Goal: Task Accomplishment & Management: Complete application form

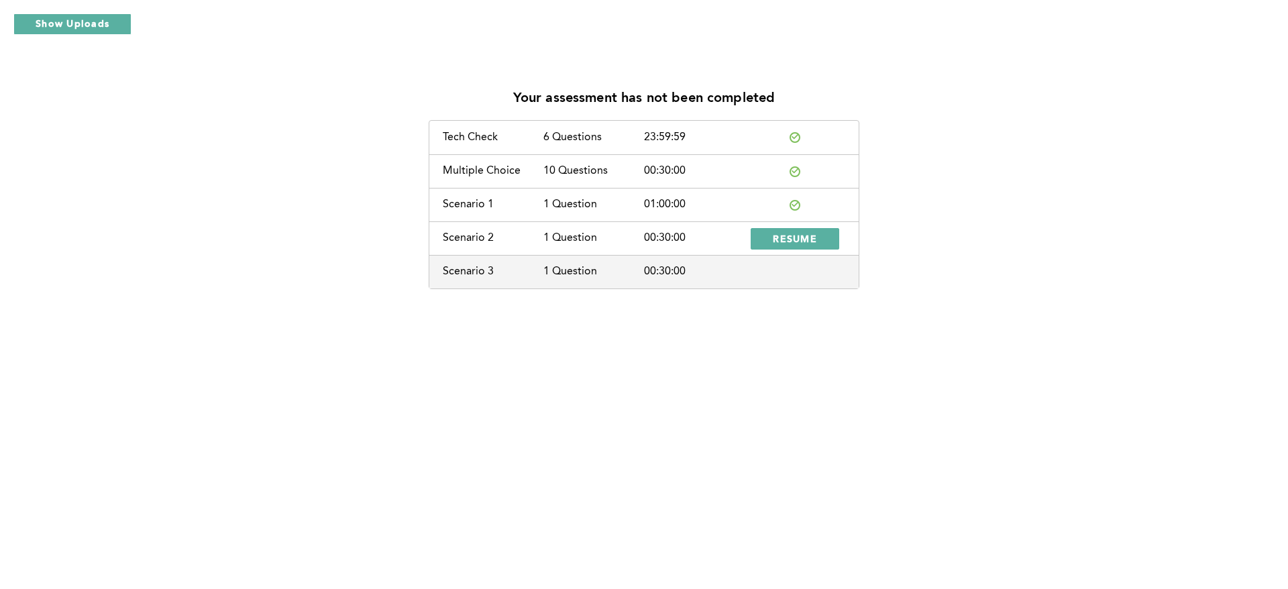
click at [1124, 286] on div "Your assessment has not been completed Tech Check 6 Questions 23:59:59 Multiple…" at bounding box center [644, 183] width 1267 height 211
click at [818, 235] on button "RESUME" at bounding box center [795, 238] width 89 height 21
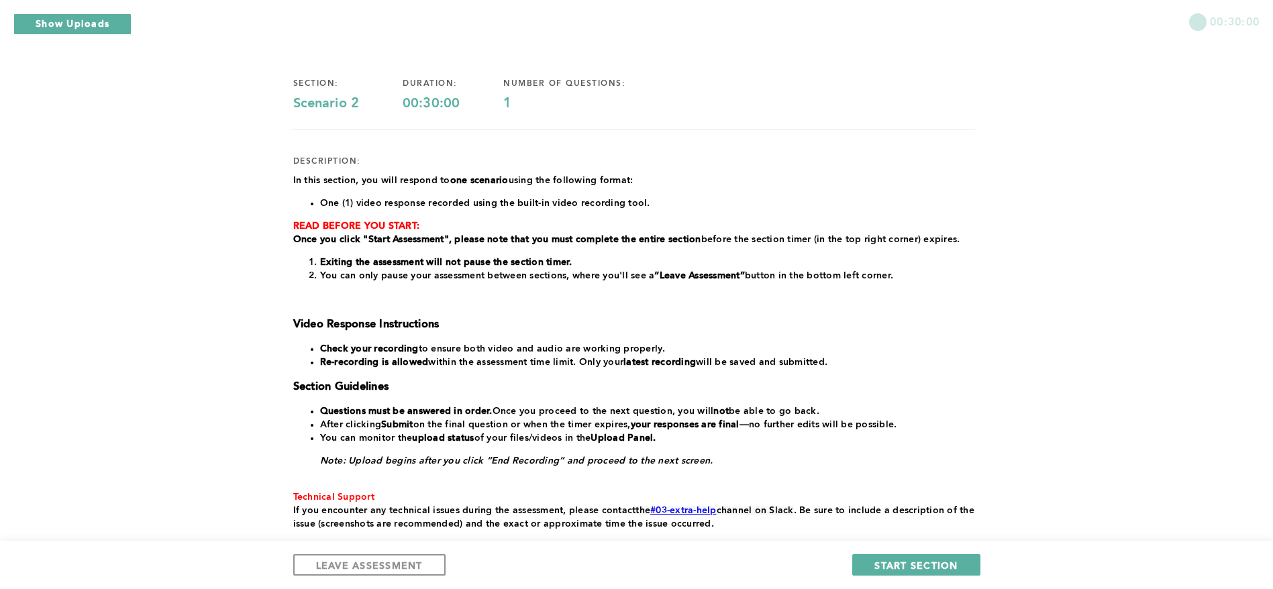
scroll to position [95, 0]
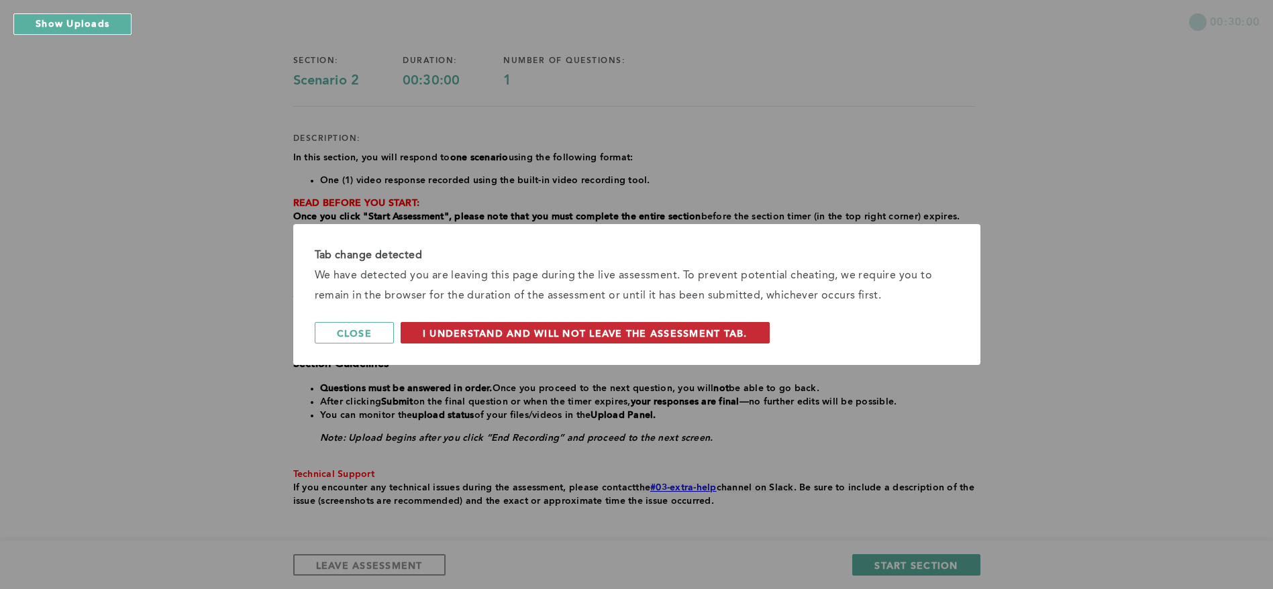
click at [722, 330] on span "I understand and will not leave the assessment tab." at bounding box center [585, 333] width 325 height 13
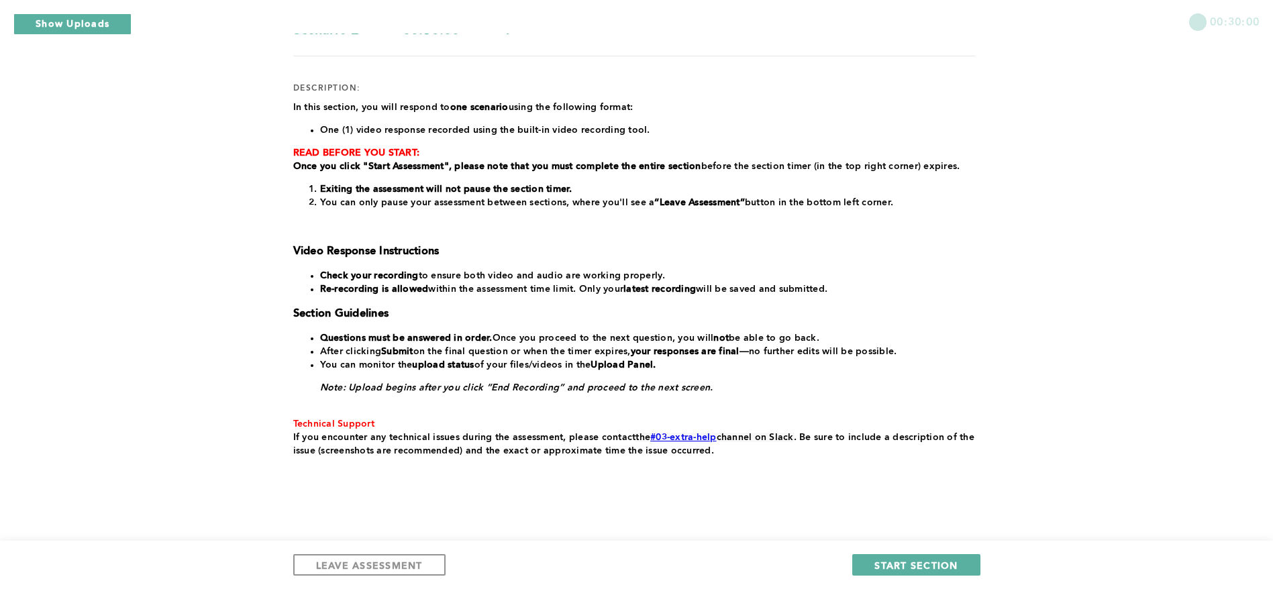
scroll to position [158, 0]
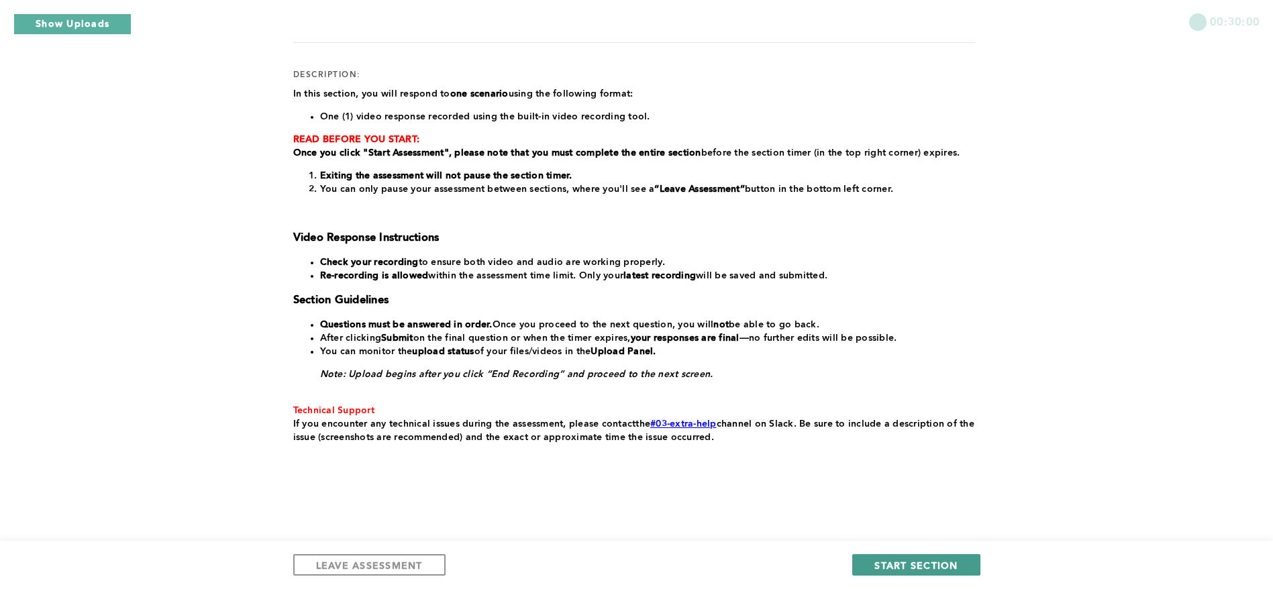
click at [888, 564] on span "START SECTION" at bounding box center [915, 565] width 83 height 13
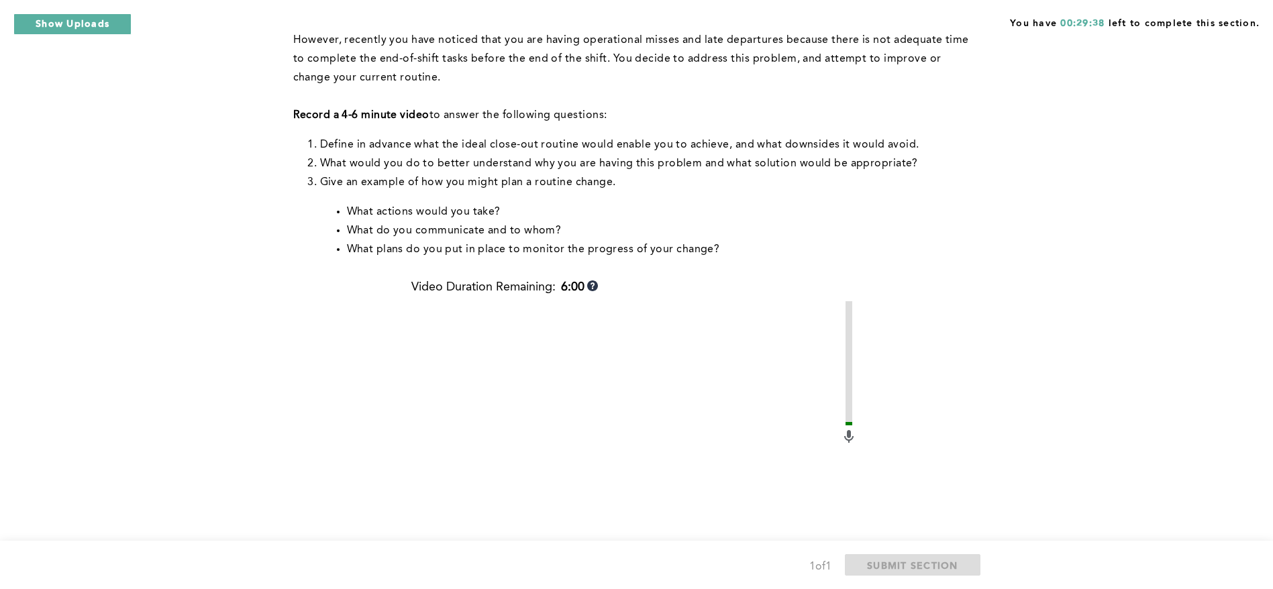
scroll to position [199, 0]
click at [274, 455] on div "You have 00:29:37 left to complete this section. Q1 Context: You’ve established…" at bounding box center [636, 307] width 1273 height 1012
click at [270, 445] on div "You have 00:29:36 left to complete this section. Q1 Context: You’ve established…" at bounding box center [636, 307] width 1273 height 1012
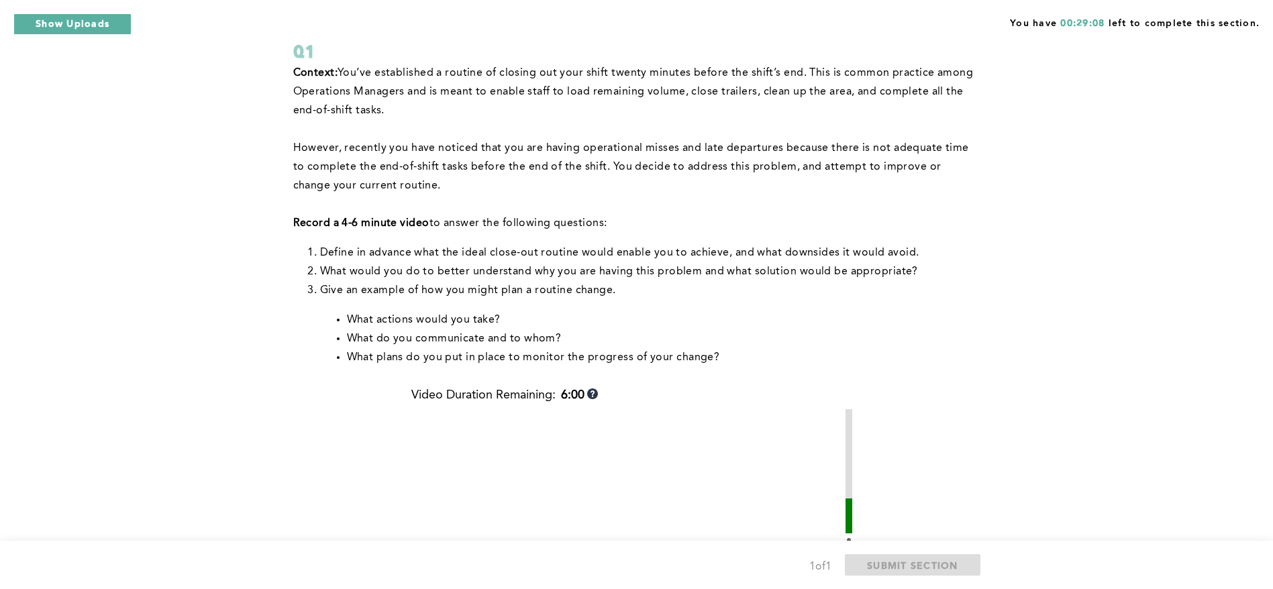
scroll to position [88, 0]
click at [125, 415] on div "You have 00:21:50 left to complete this section. Q1 Context: You’ve established…" at bounding box center [636, 418] width 1273 height 1012
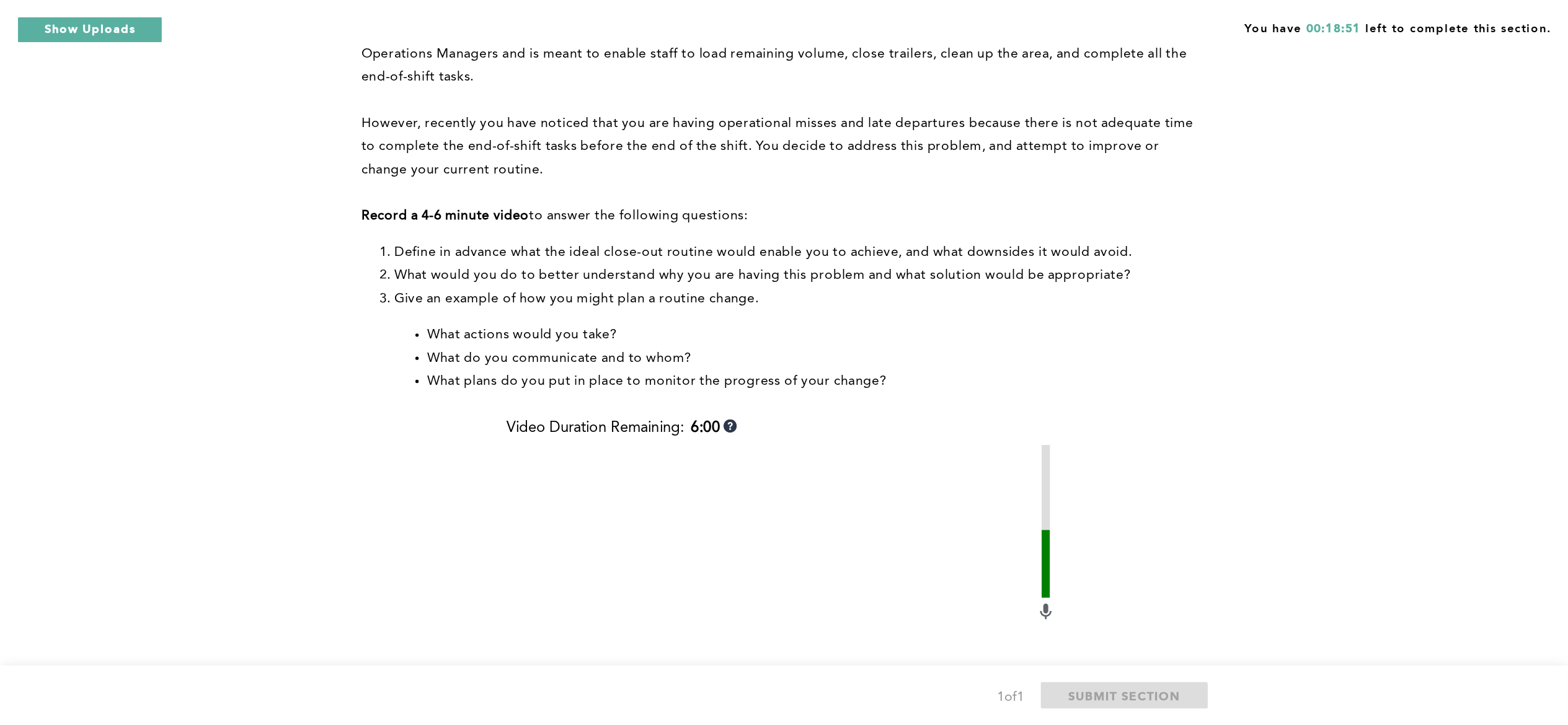
scroll to position [129, 0]
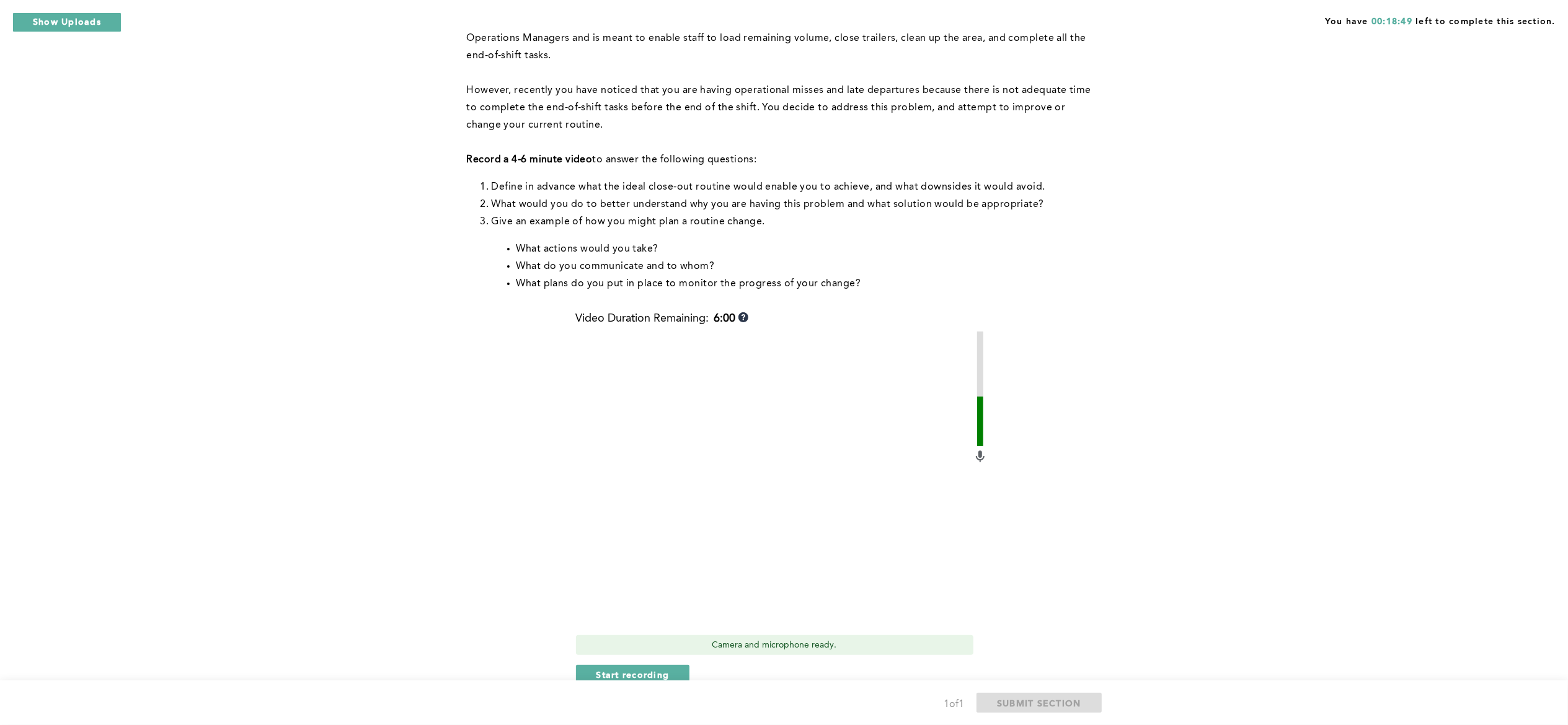
click at [1175, 256] on div "You have 00:18:49 left to complete this section. Q1 Context: You’ve established…" at bounding box center [784, 338] width 1568 height 935
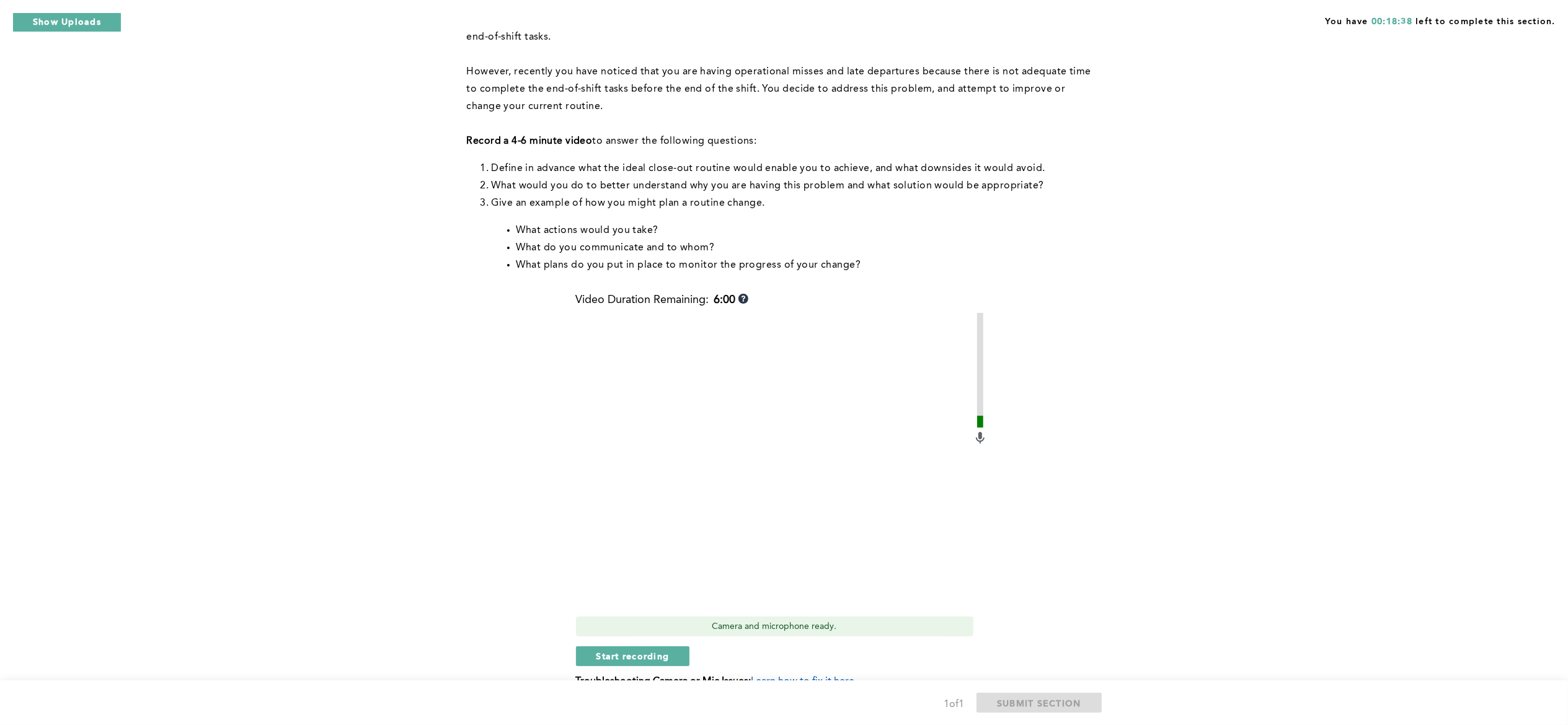
scroll to position [152, 0]
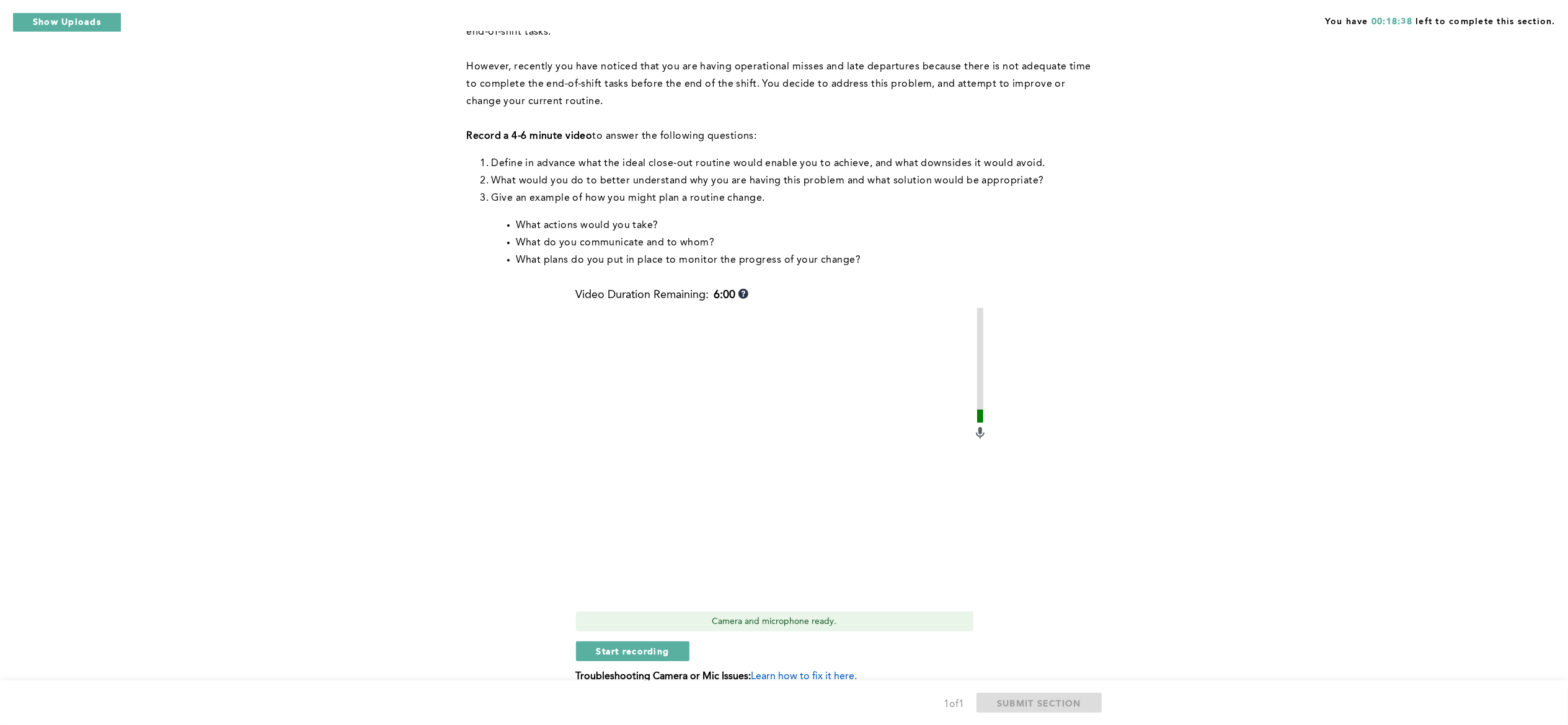
click at [846, 521] on video at bounding box center [773, 456] width 396 height 297
click at [650, 543] on span "Start recording" at bounding box center [632, 650] width 73 height 12
click at [638, 543] on span "Stop recording" at bounding box center [632, 650] width 72 height 12
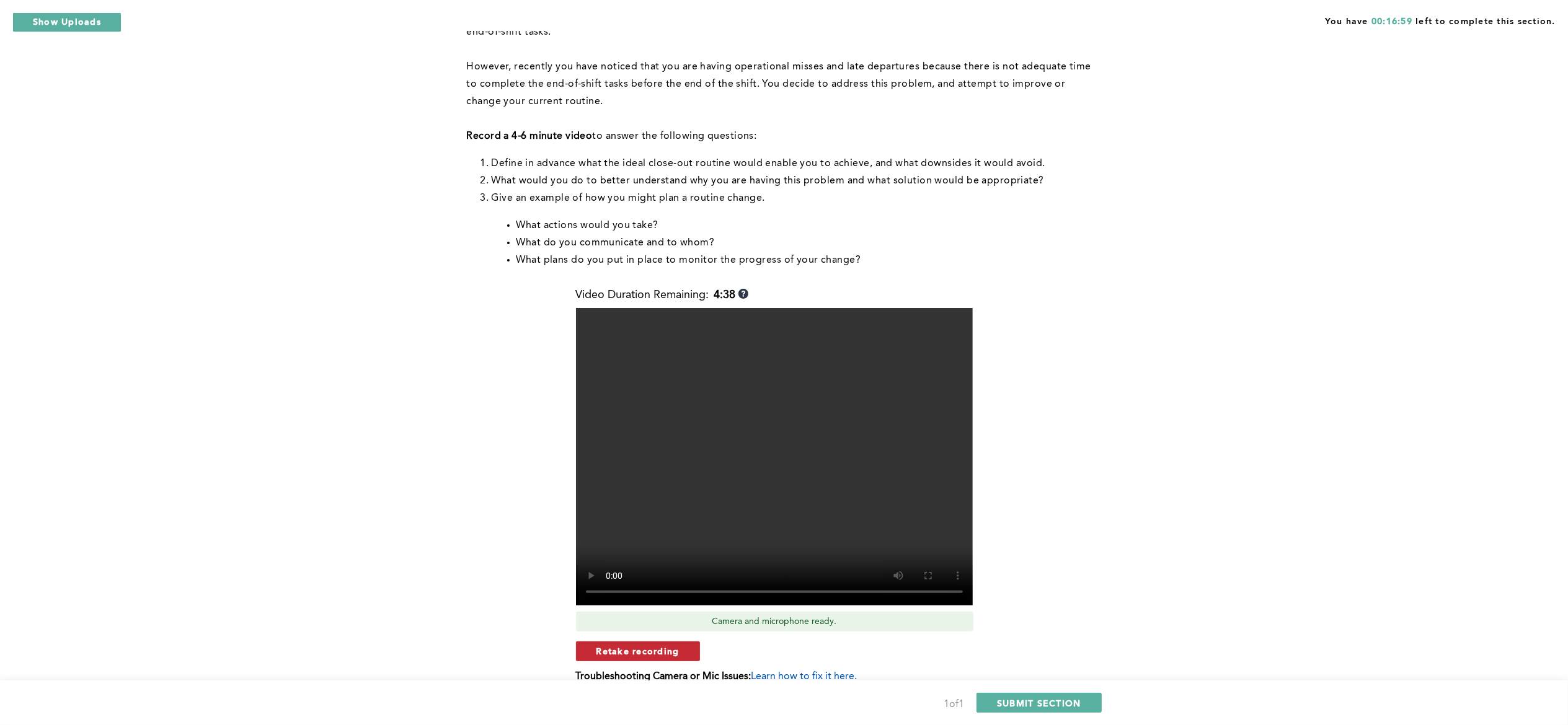
click at [648, 543] on span "Retake recording" at bounding box center [638, 650] width 83 height 12
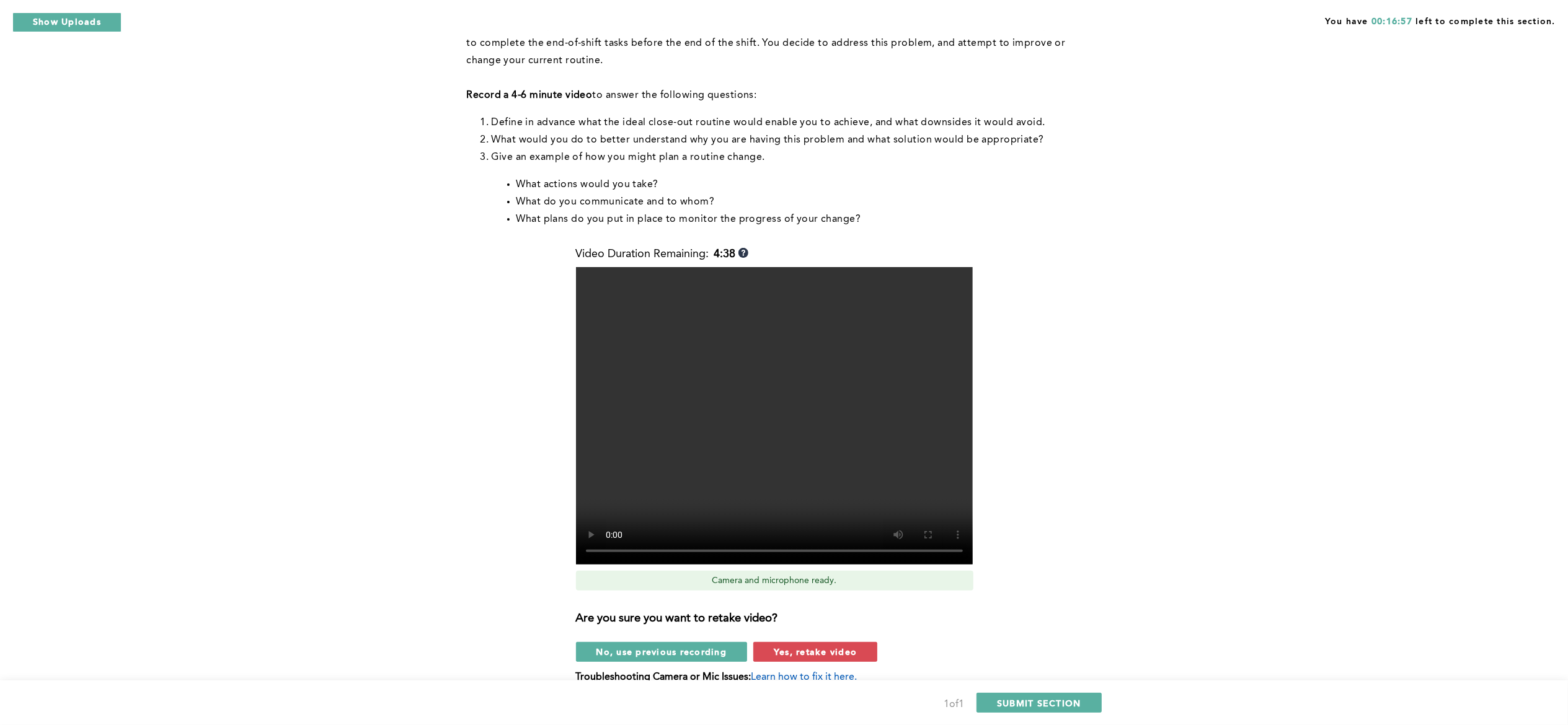
scroll to position [250, 0]
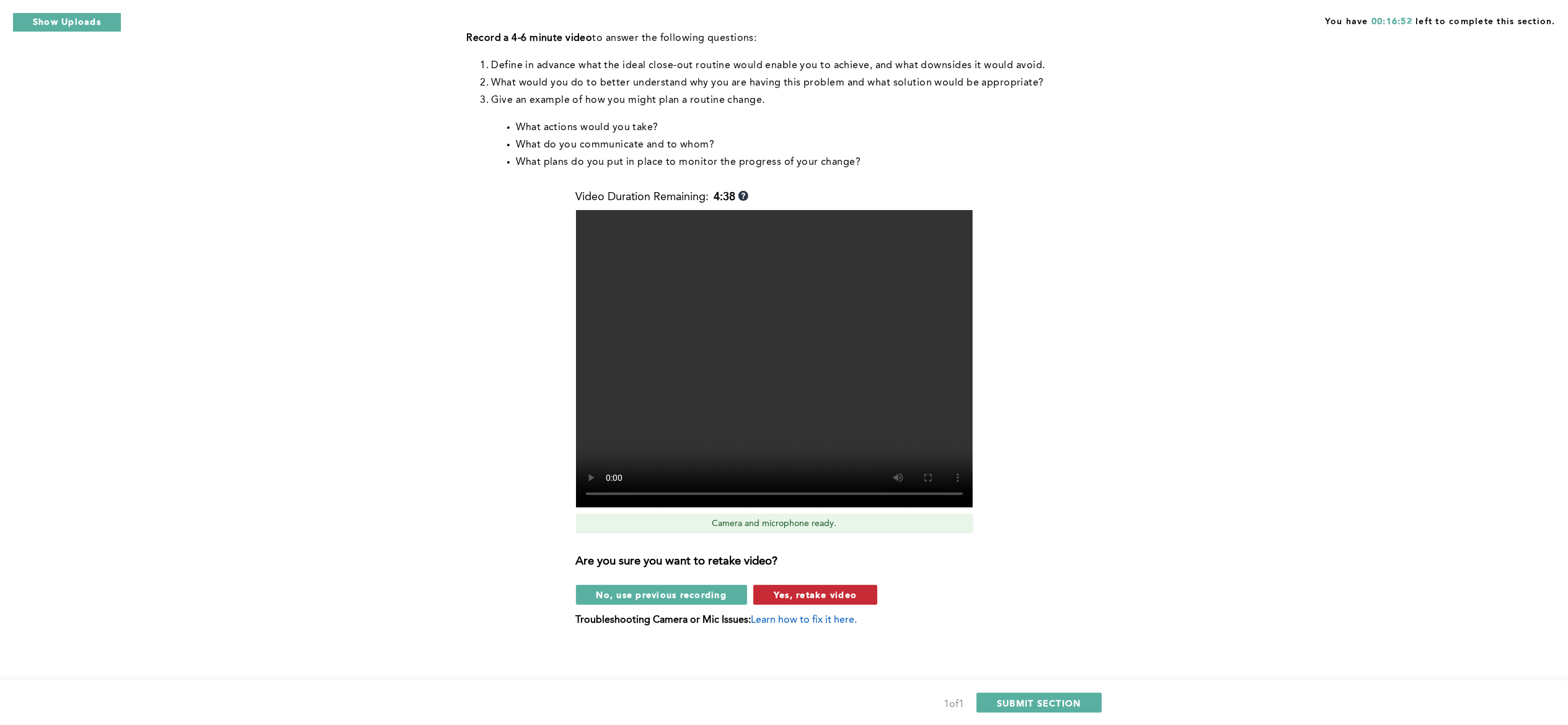
click at [797, 543] on span "Yes, retake video" at bounding box center [815, 594] width 83 height 12
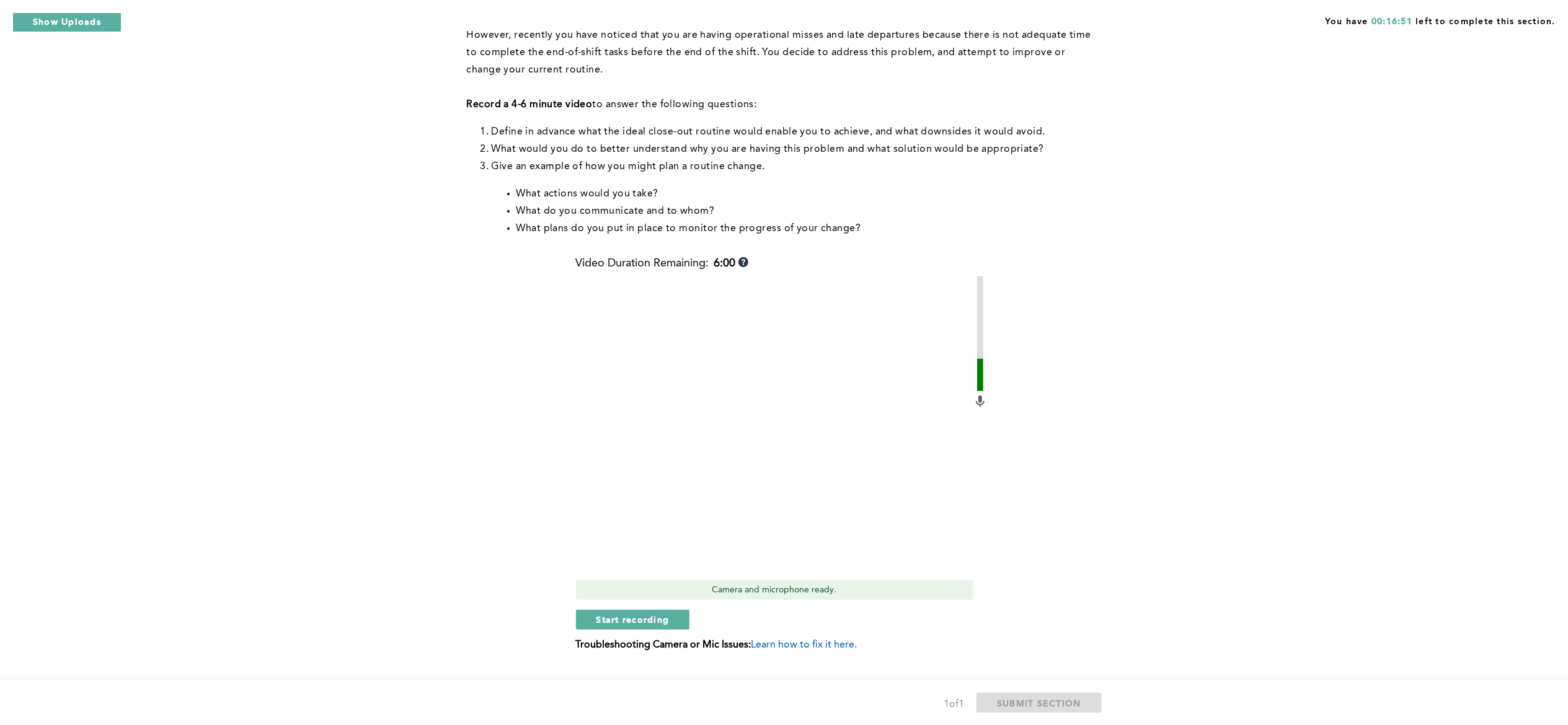
scroll to position [179, 0]
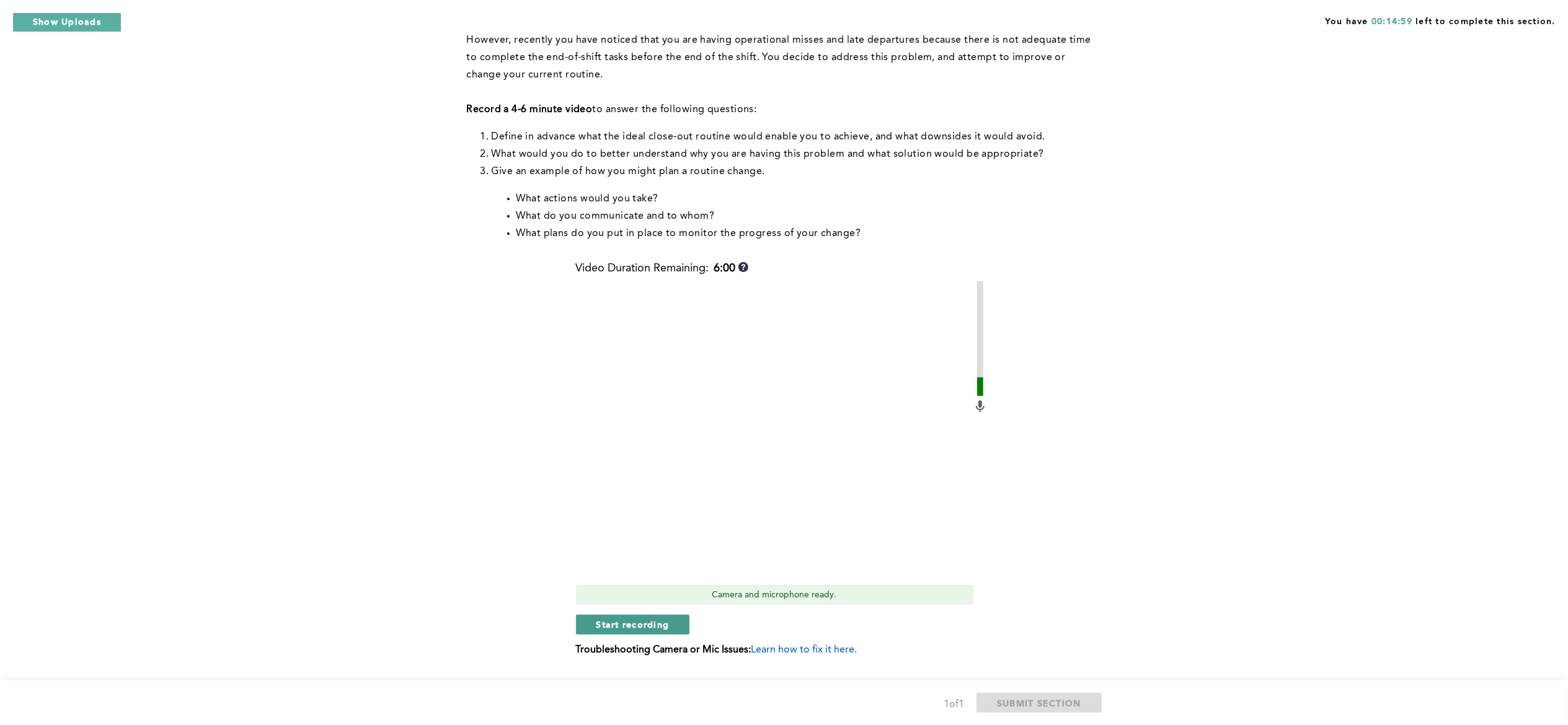
click at [650, 543] on span "Start recording" at bounding box center [632, 623] width 73 height 12
click at [638, 543] on span "Stop recording" at bounding box center [632, 623] width 72 height 12
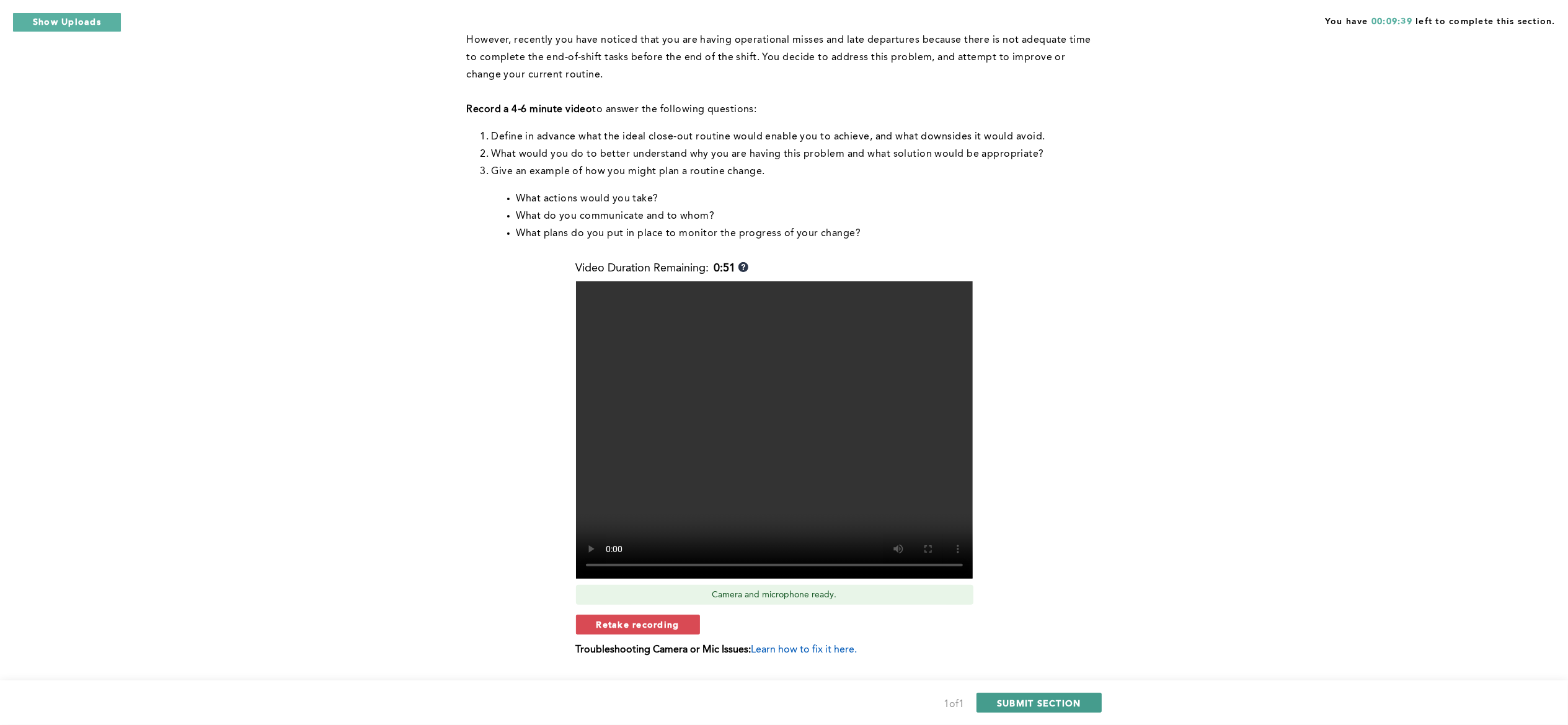
click at [1022, 543] on span "SUBMIT SECTION" at bounding box center [1039, 703] width 84 height 12
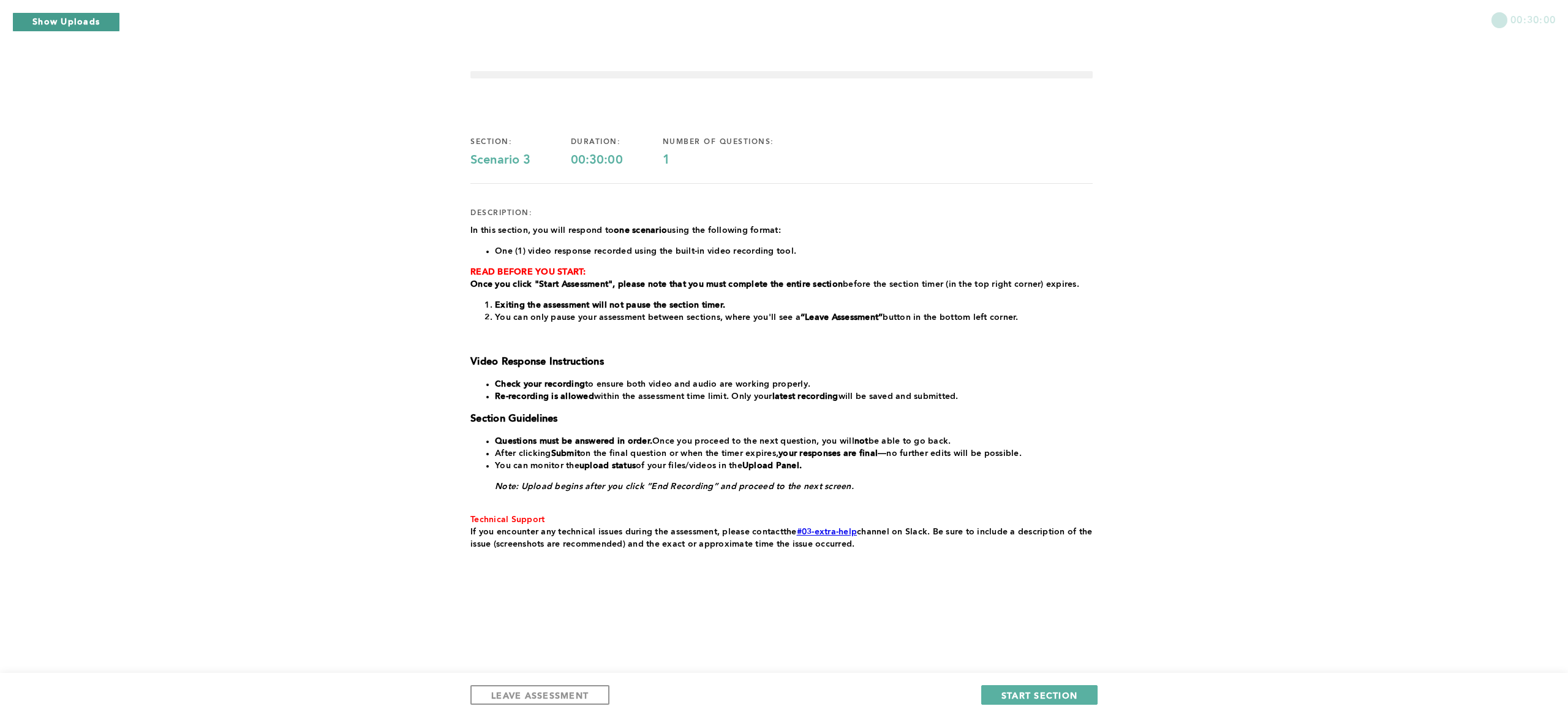
click at [87, 21] on button "Show Uploads" at bounding box center [66, 21] width 108 height 19
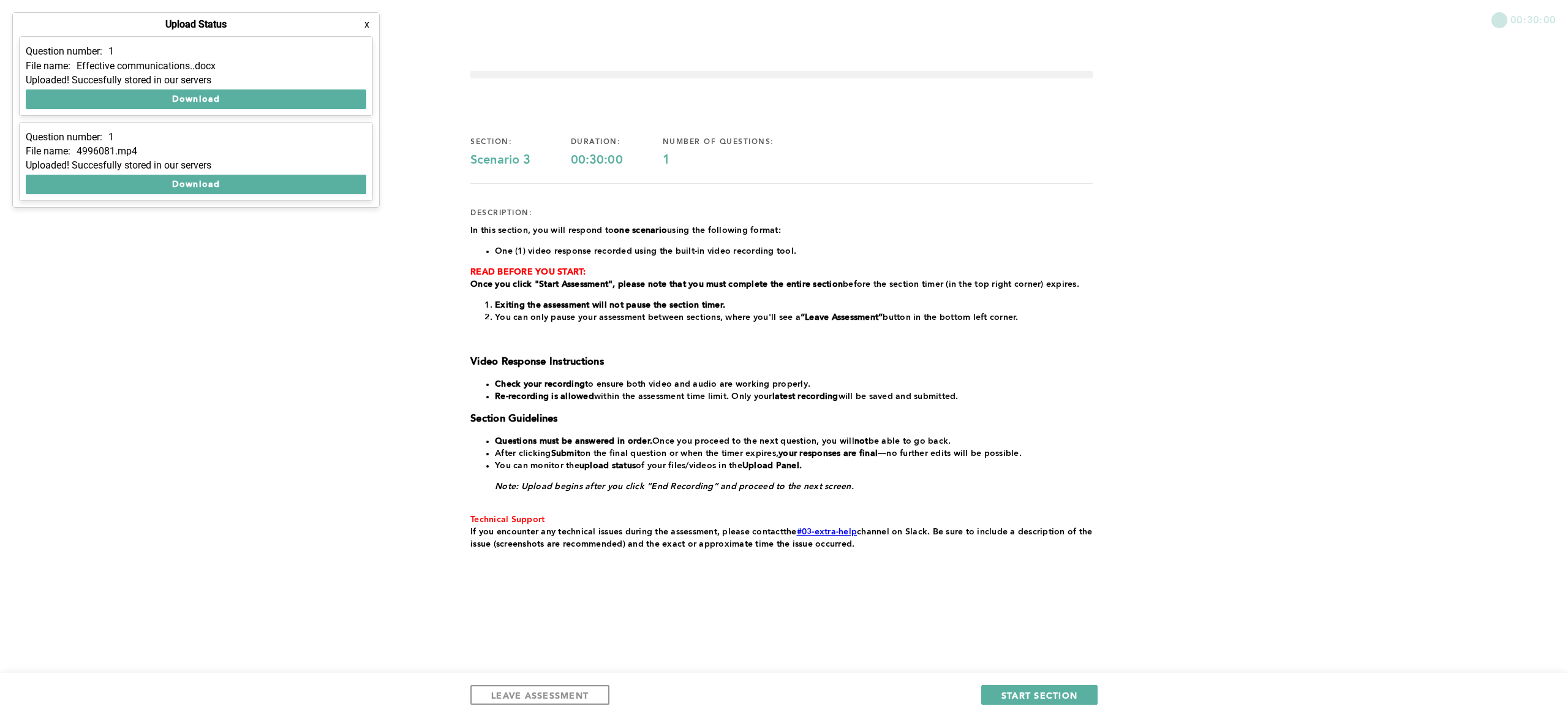
click at [365, 22] on button "x" at bounding box center [366, 24] width 12 height 12
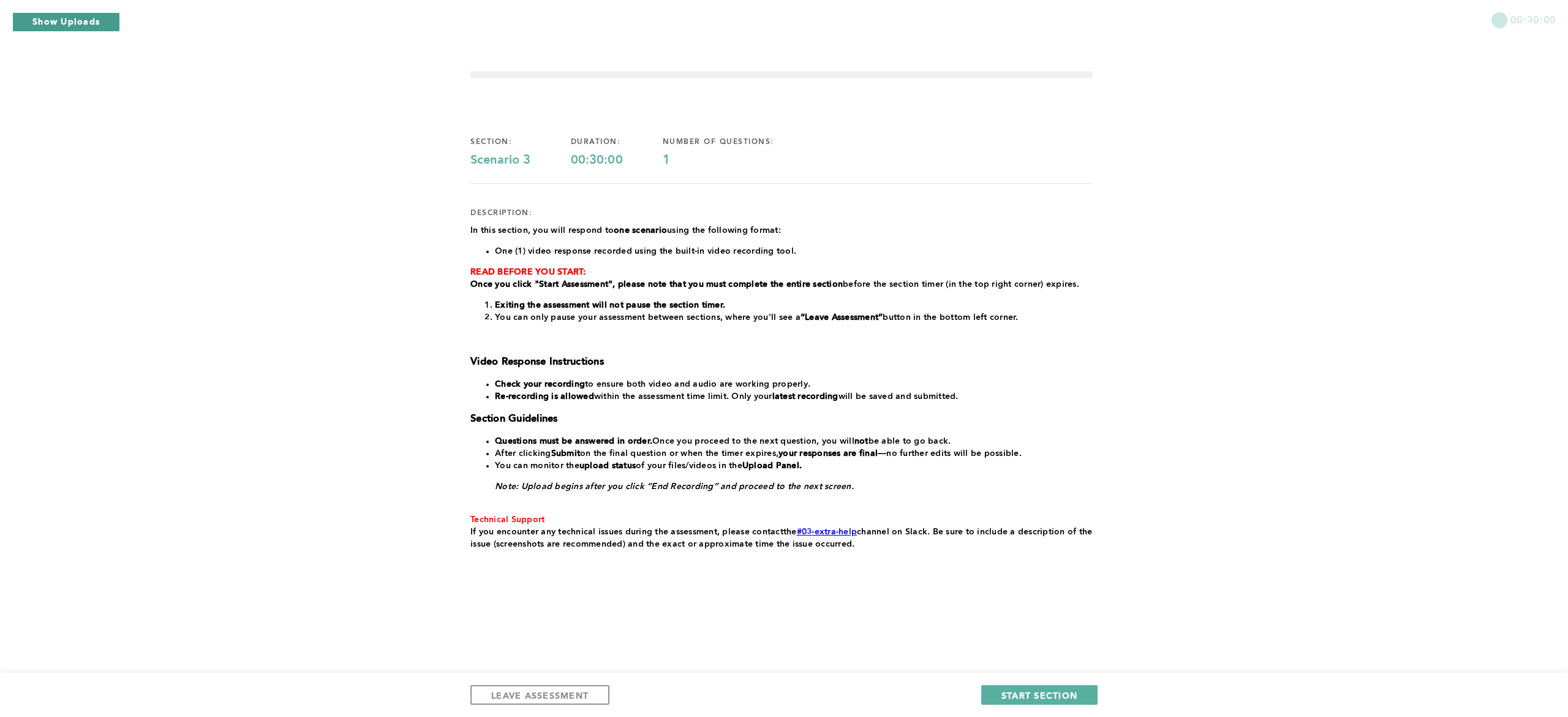
click at [91, 19] on button "Show Uploads" at bounding box center [66, 21] width 108 height 19
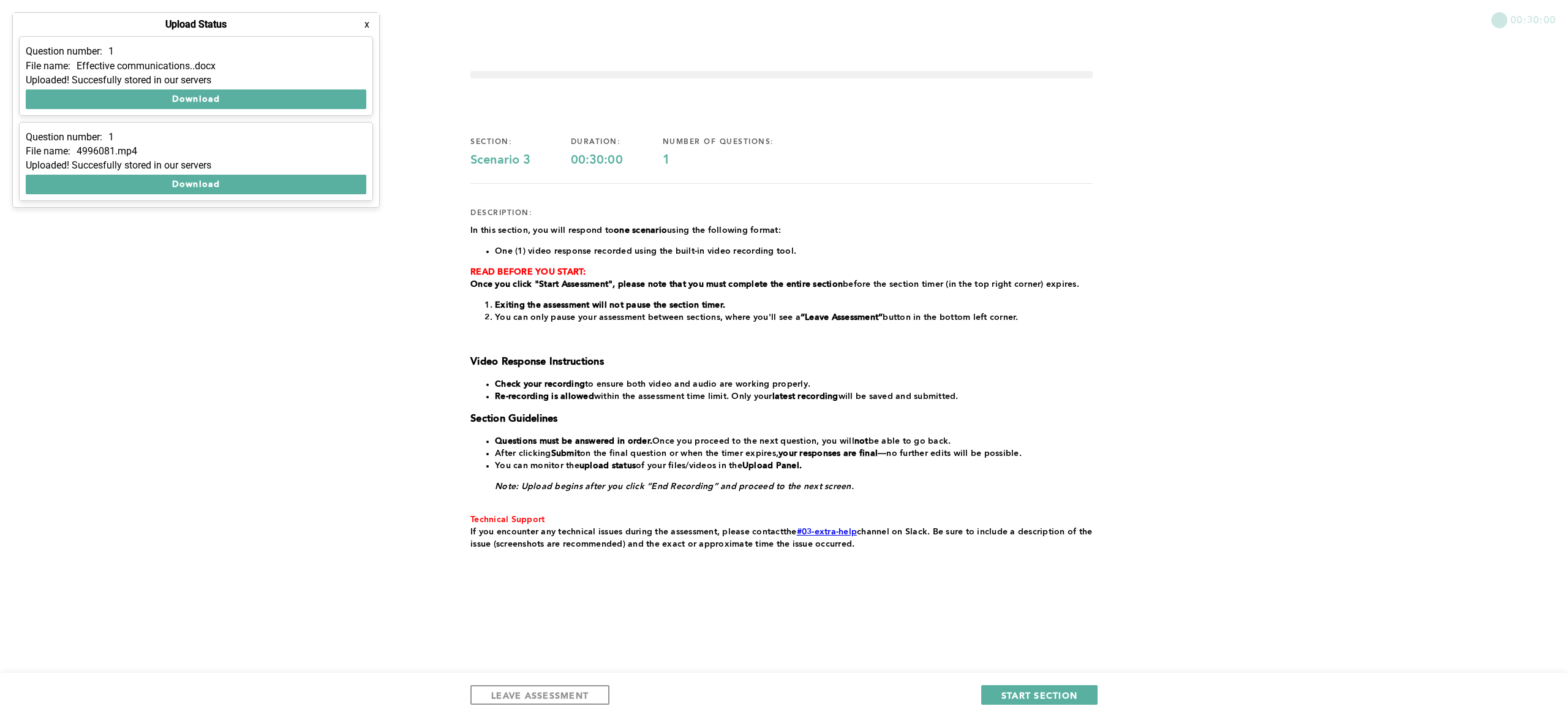
click at [400, 32] on div "00:30:00 section: Scenario 3 duration: 00:30:00 number of questions: 1 descript…" at bounding box center [784, 358] width 1568 height 717
click at [370, 27] on button "x" at bounding box center [366, 24] width 12 height 12
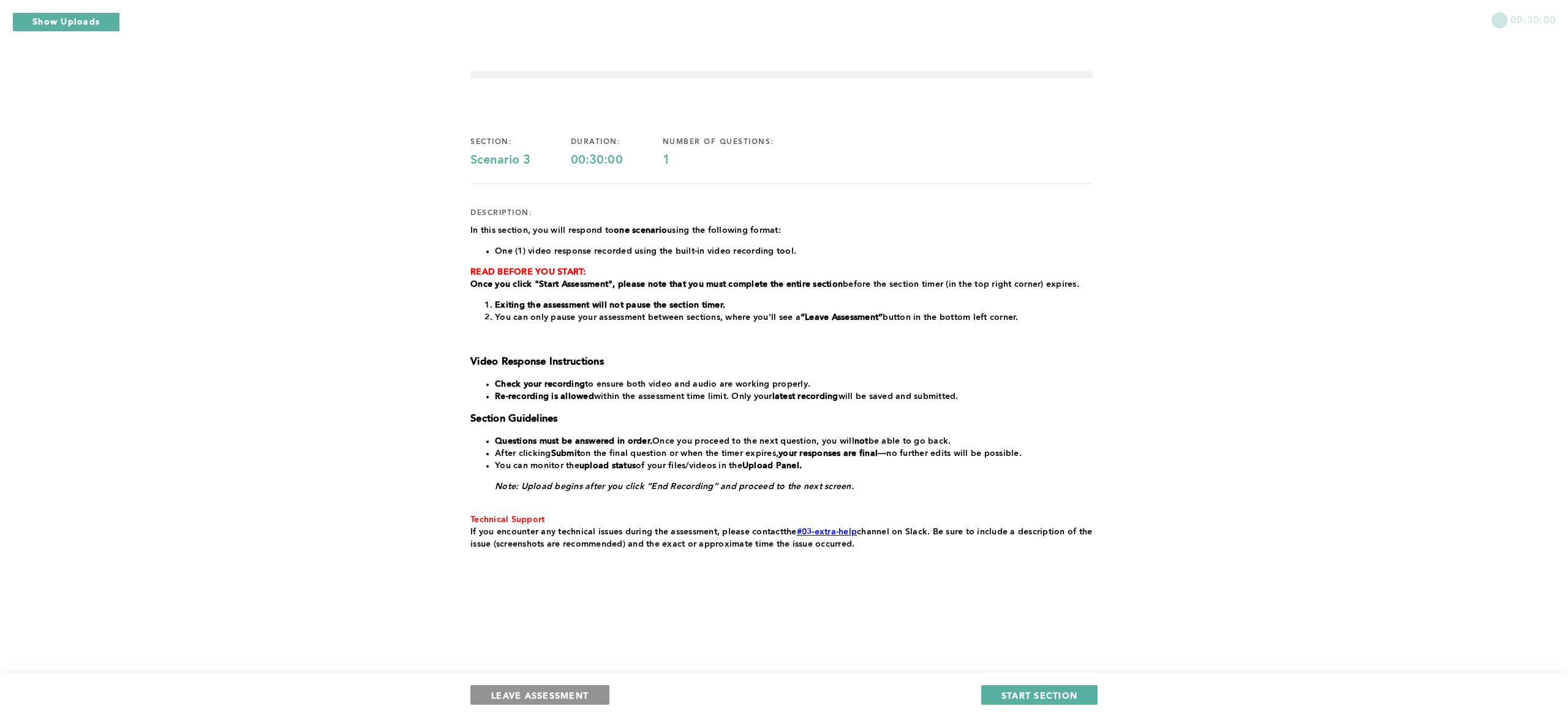
click at [522, 537] on button "LEAVE ASSESSMENT" at bounding box center [540, 694] width 139 height 19
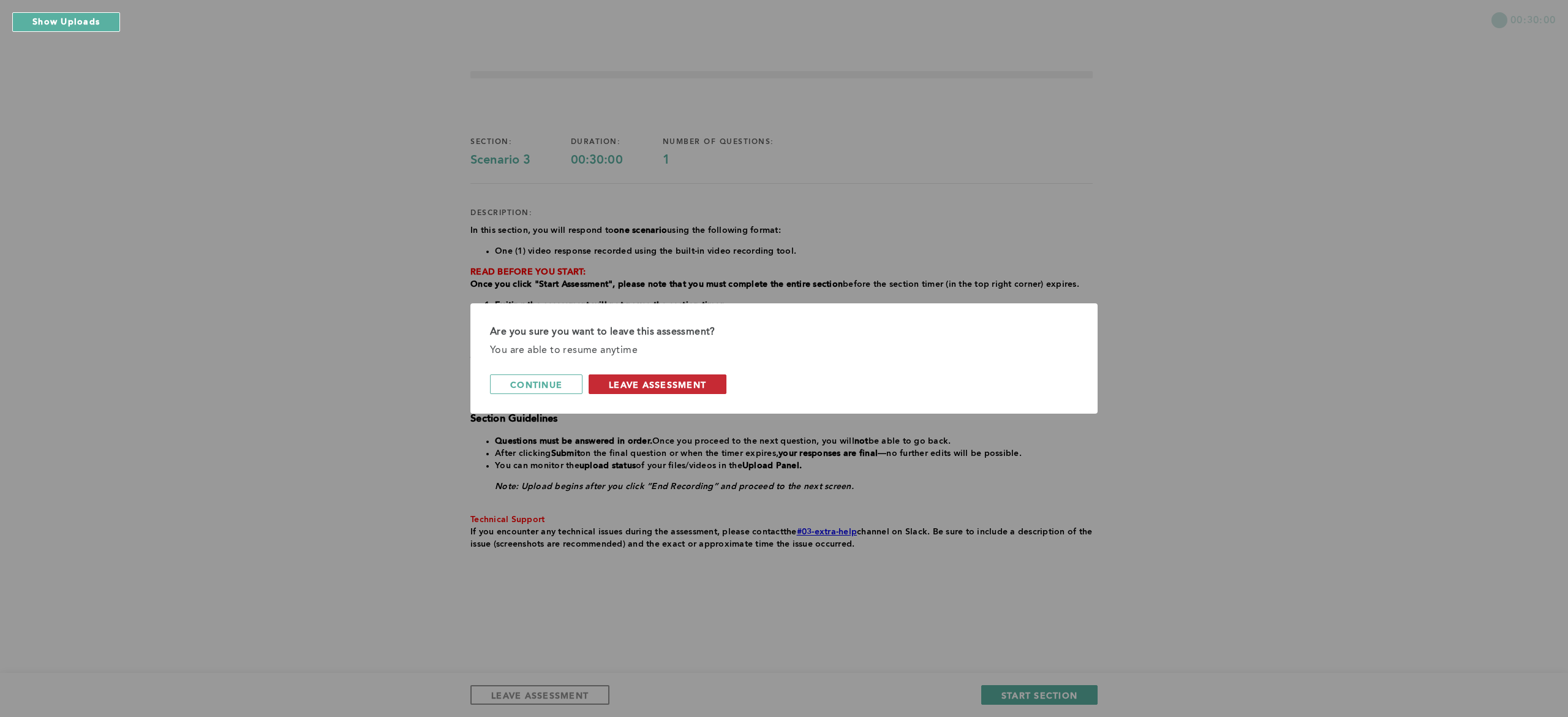
click at [675, 388] on span "leave assessment" at bounding box center [658, 385] width 98 height 12
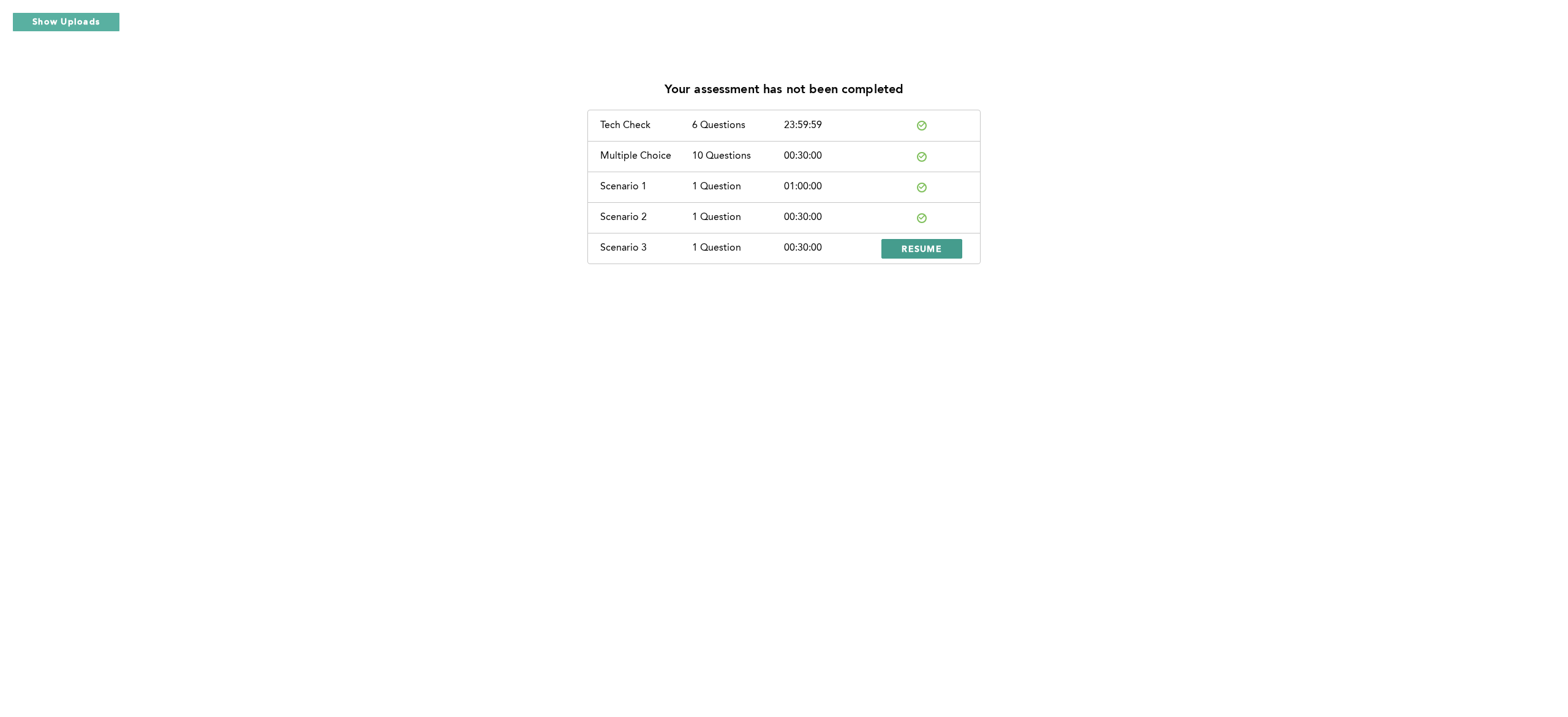
click at [935, 254] on span "RESUME" at bounding box center [921, 248] width 40 height 12
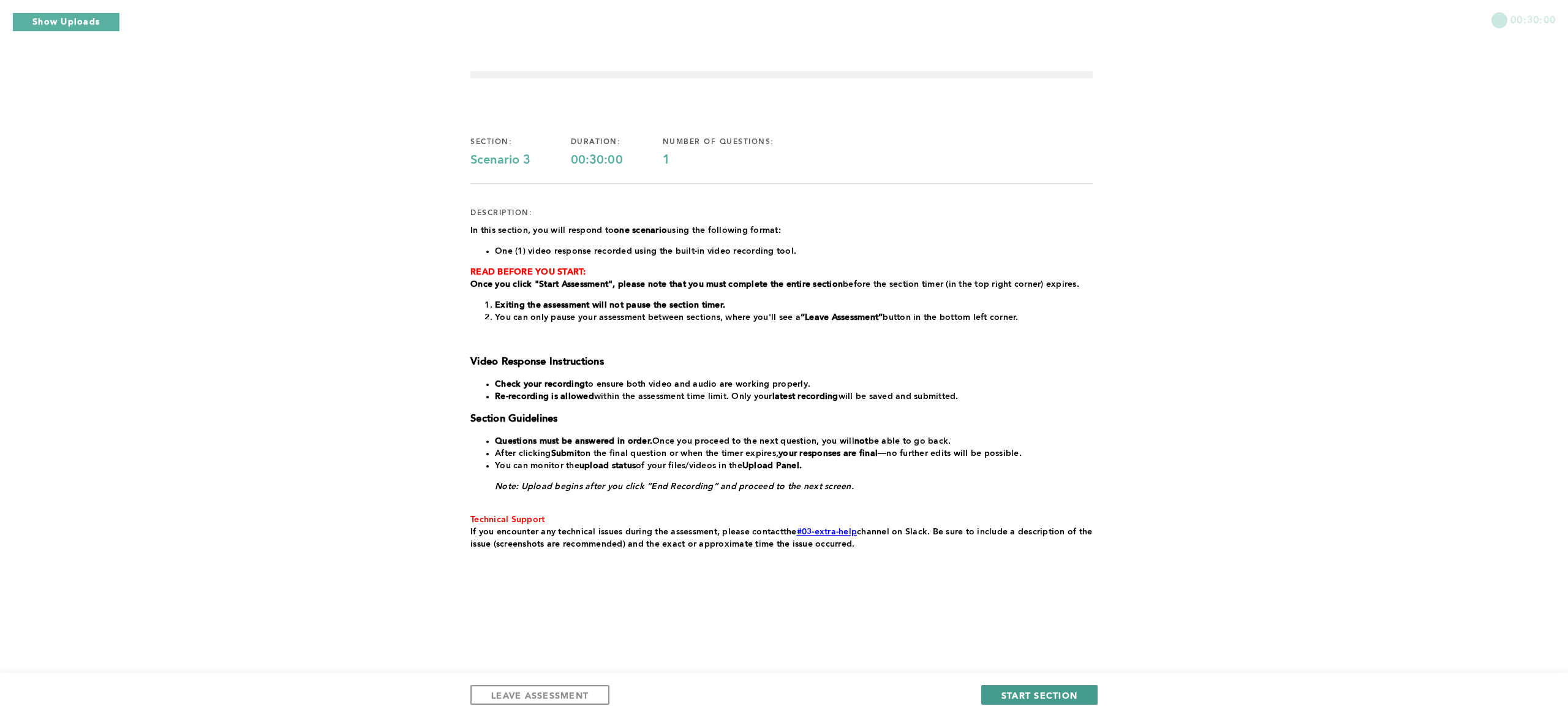
click at [1020, 537] on span "START SECTION" at bounding box center [1039, 695] width 76 height 12
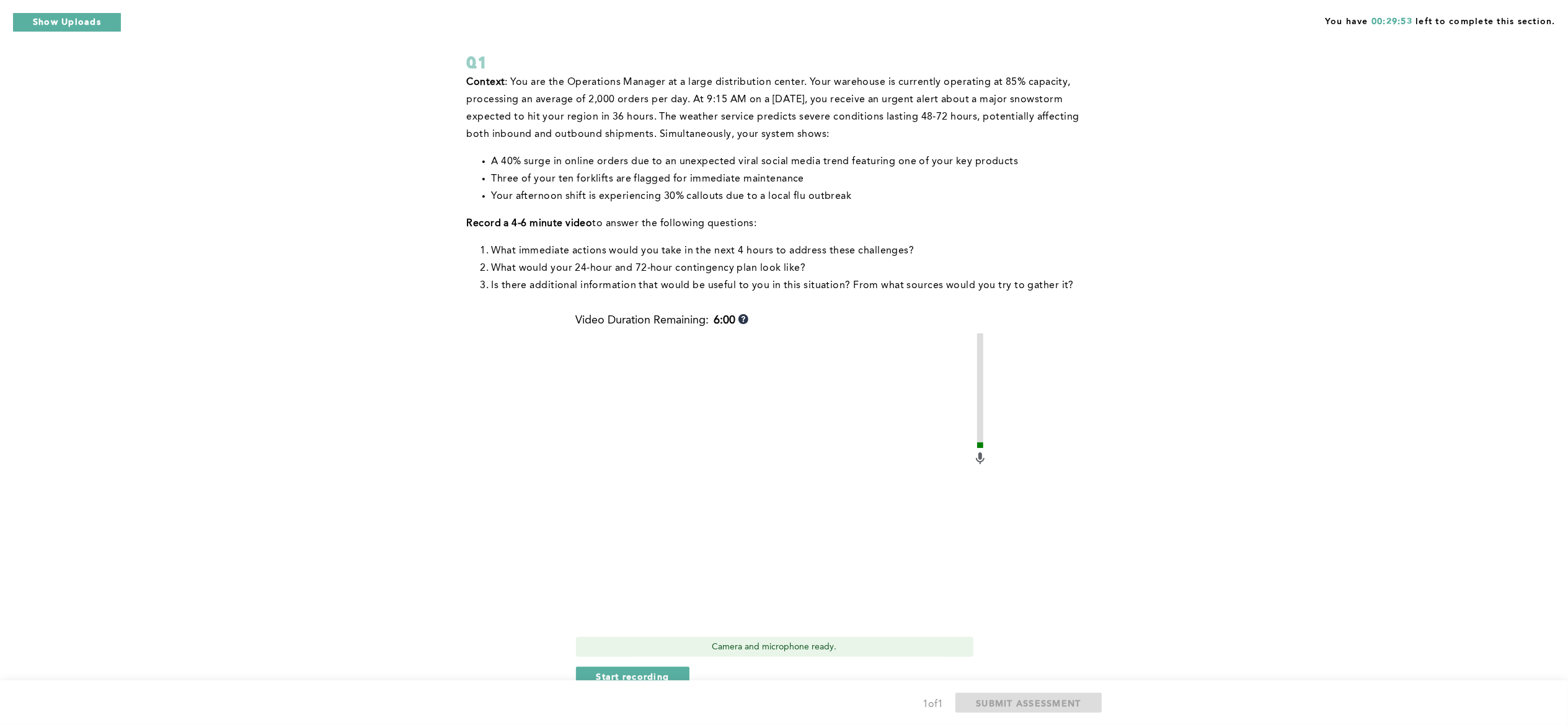
scroll to position [68, 0]
click at [1175, 95] on div "You have 00:25:42 left to complete this section. Q1 Context : You are the Opera…" at bounding box center [784, 369] width 1568 height 875
click at [1175, 97] on div "You have 00:25:42 left to complete this section. Q1 Context : You are the Opera…" at bounding box center [784, 369] width 1568 height 875
click at [1175, 94] on div "You have 00:25:42 left to complete this section. Q1 Context : You are the Opera…" at bounding box center [784, 369] width 1568 height 875
click at [1175, 95] on div "You have 00:25:42 left to complete this section. Q1 Context : You are the Opera…" at bounding box center [784, 369] width 1568 height 875
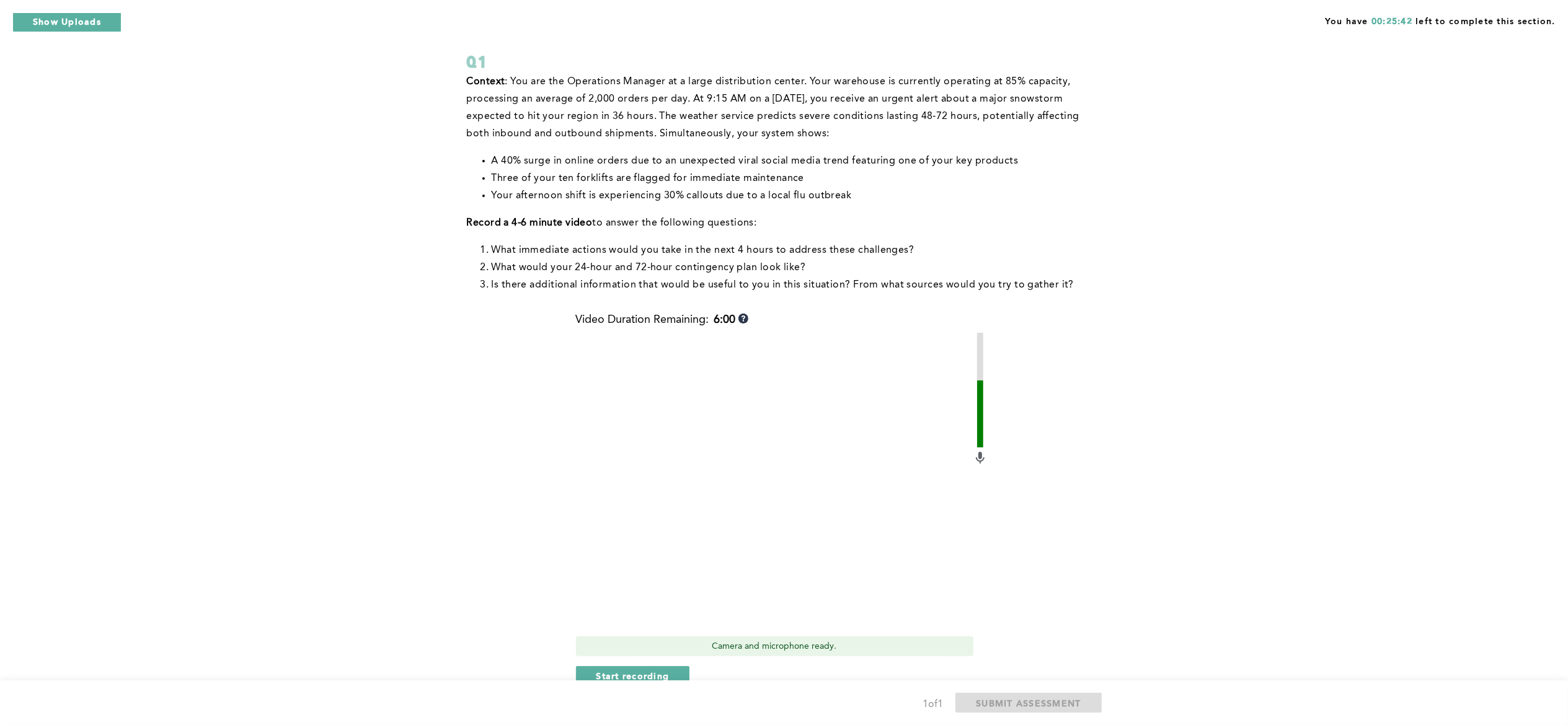
click at [1175, 95] on div "You have 00:25:42 left to complete this section. Q1 Context : You are the Opera…" at bounding box center [784, 369] width 1568 height 875
click at [645, 543] on span "Start recording" at bounding box center [632, 675] width 73 height 12
click at [615, 543] on span "Stop recording" at bounding box center [632, 675] width 72 height 12
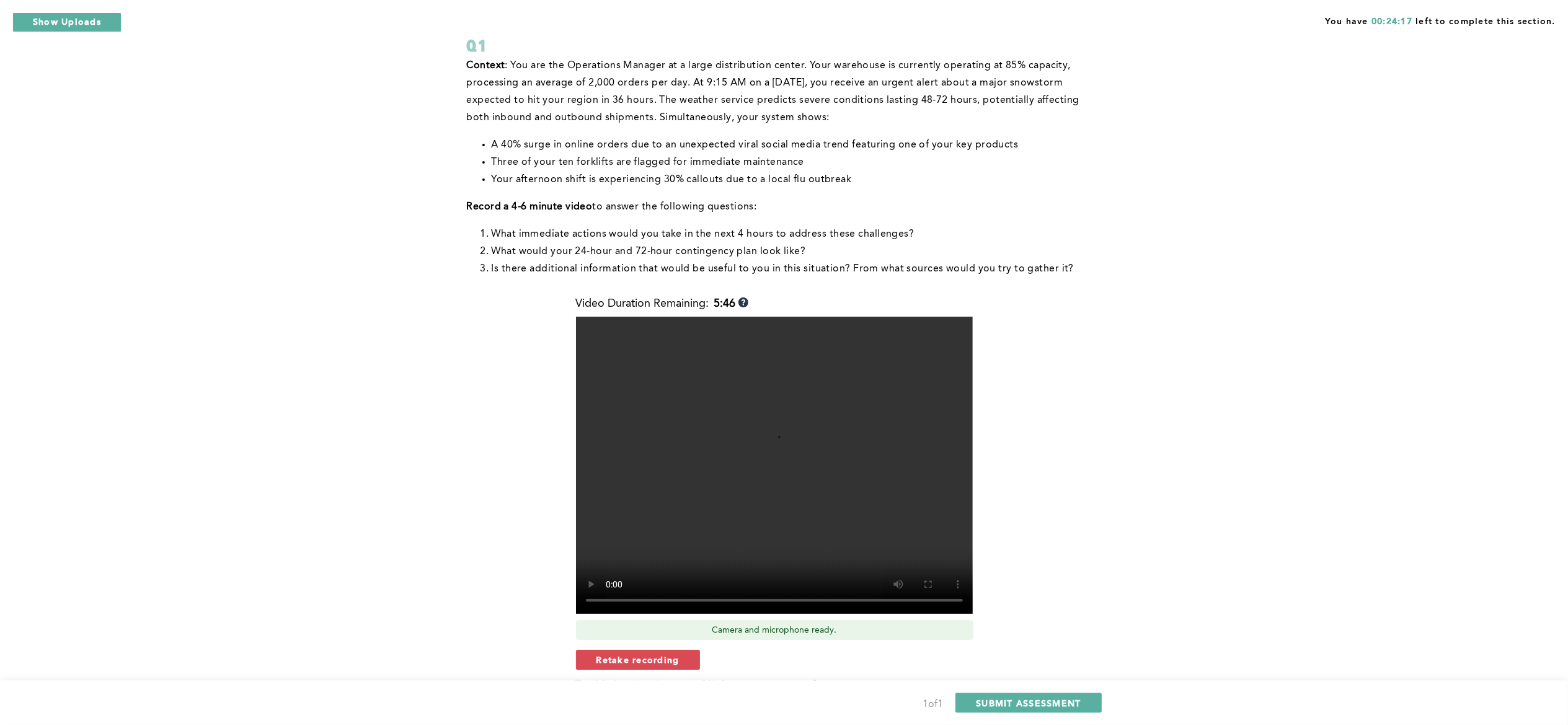
scroll to position [124, 0]
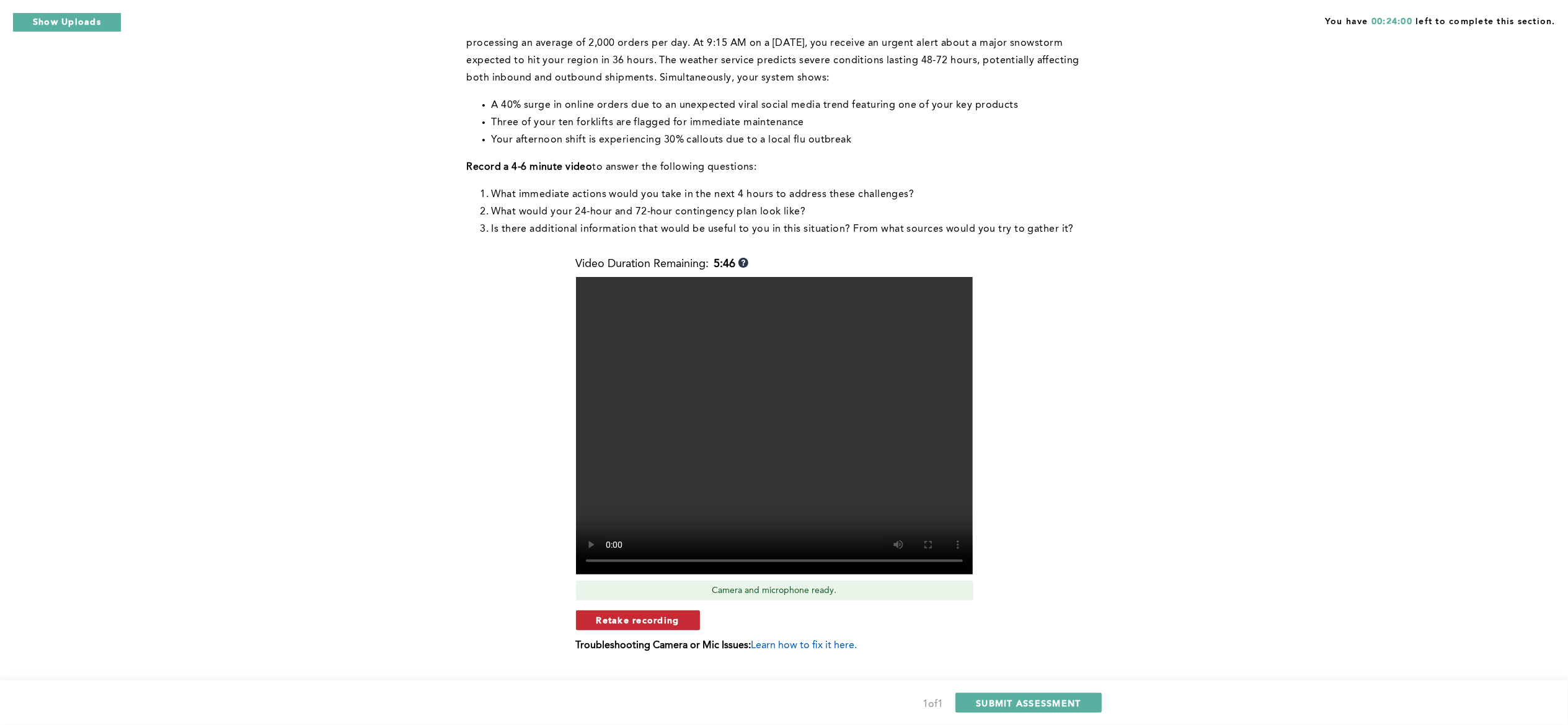
click at [596, 543] on span "Retake recording" at bounding box center [638, 620] width 83 height 12
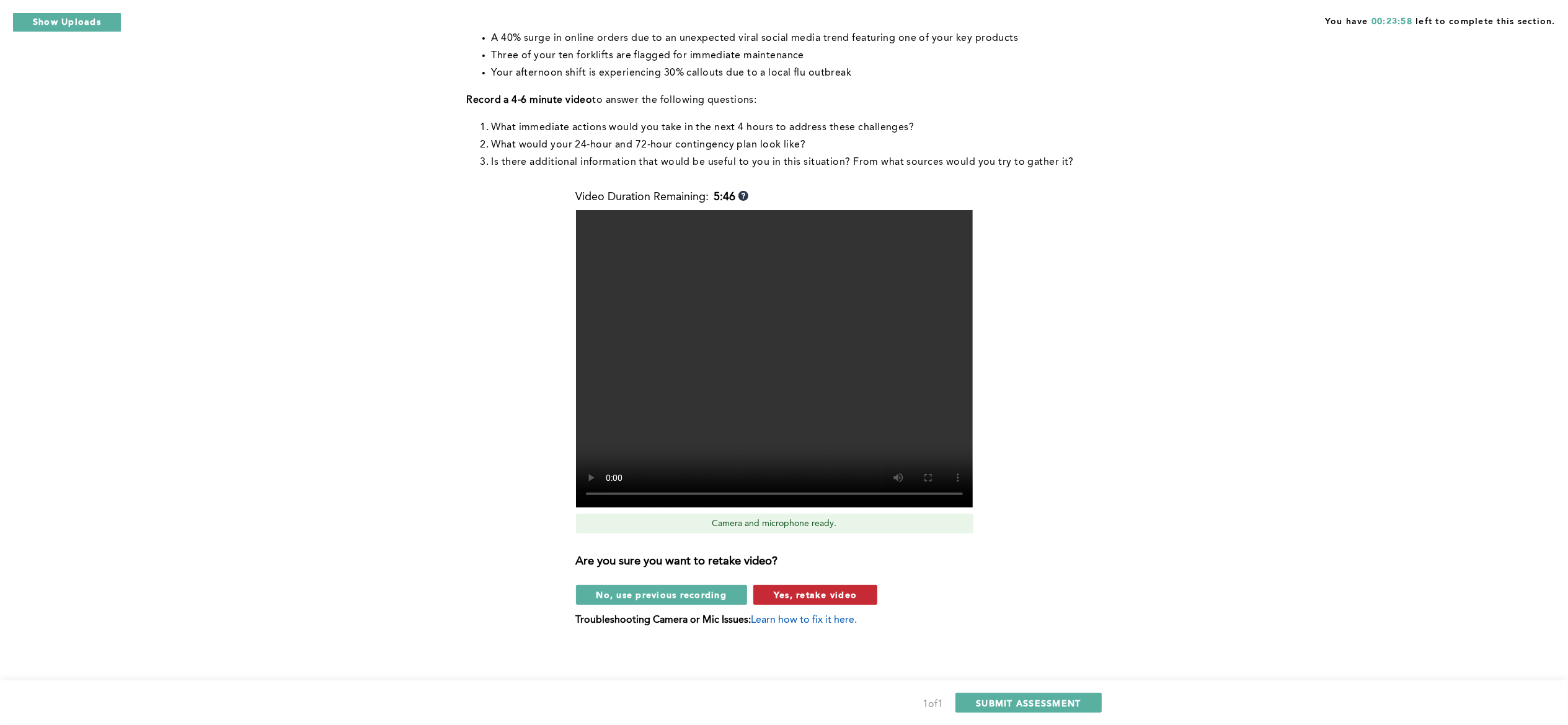
click at [823, 543] on span "Yes, retake video" at bounding box center [815, 594] width 83 height 12
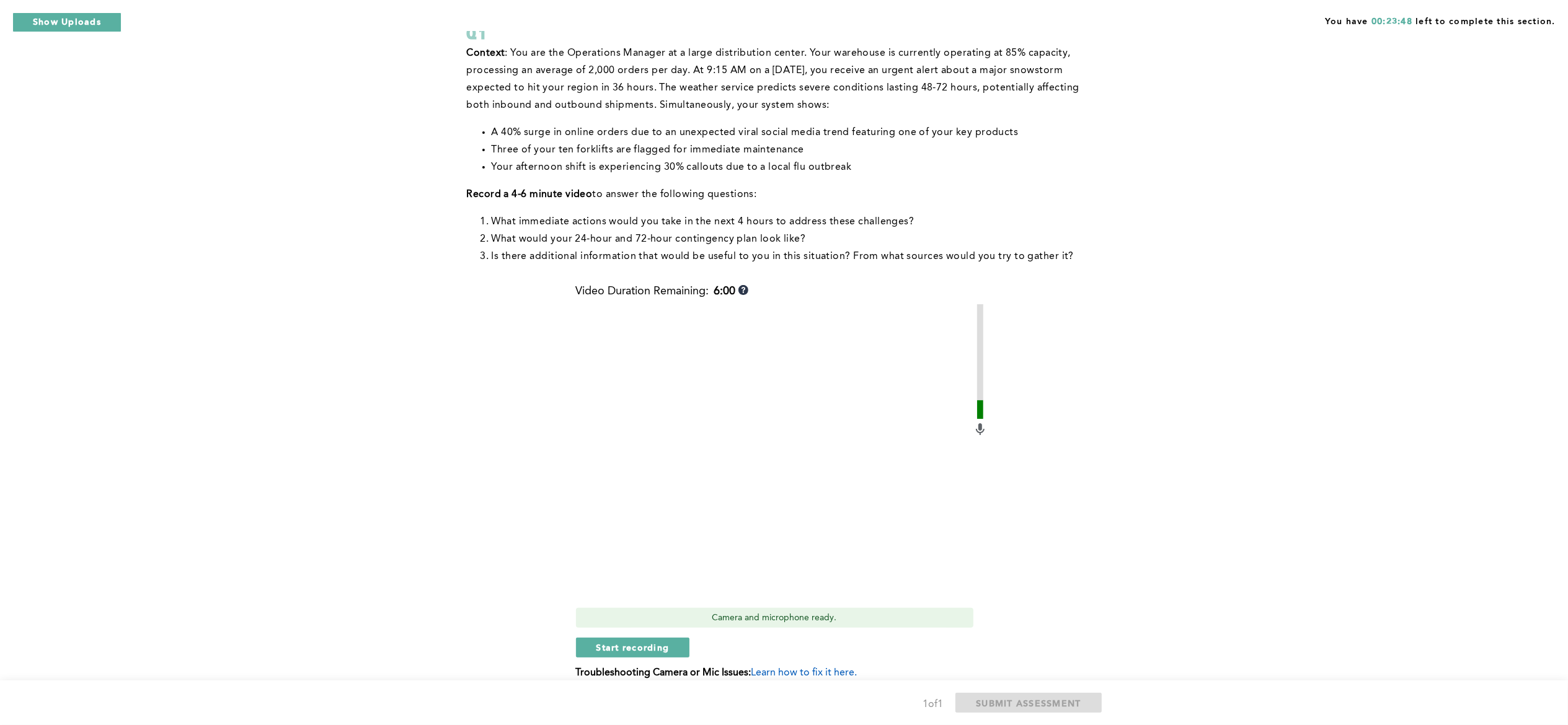
scroll to position [95, 0]
click at [658, 543] on span "Start recording" at bounding box center [632, 648] width 73 height 12
click at [635, 543] on button "Stop recording" at bounding box center [632, 648] width 114 height 19
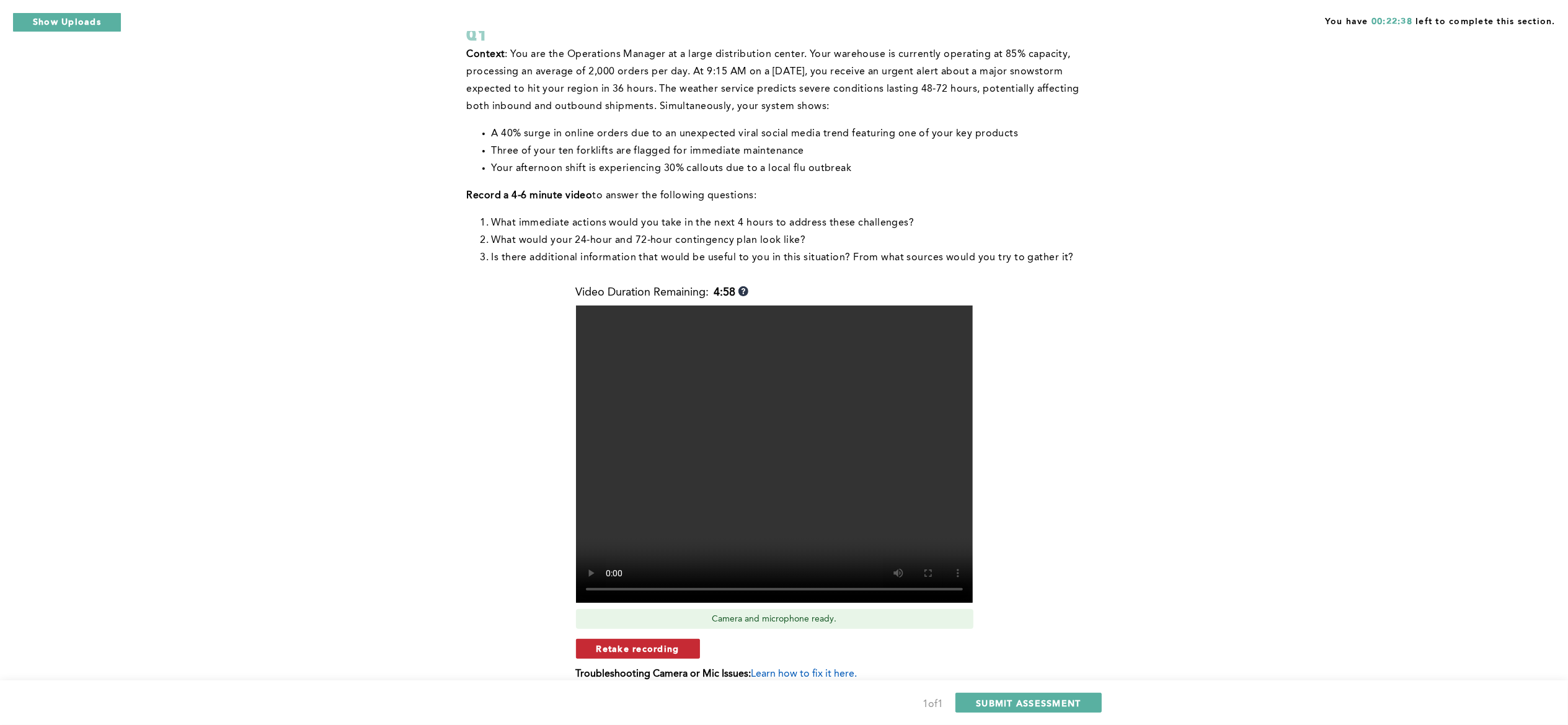
click at [658, 543] on span "Retake recording" at bounding box center [638, 648] width 83 height 12
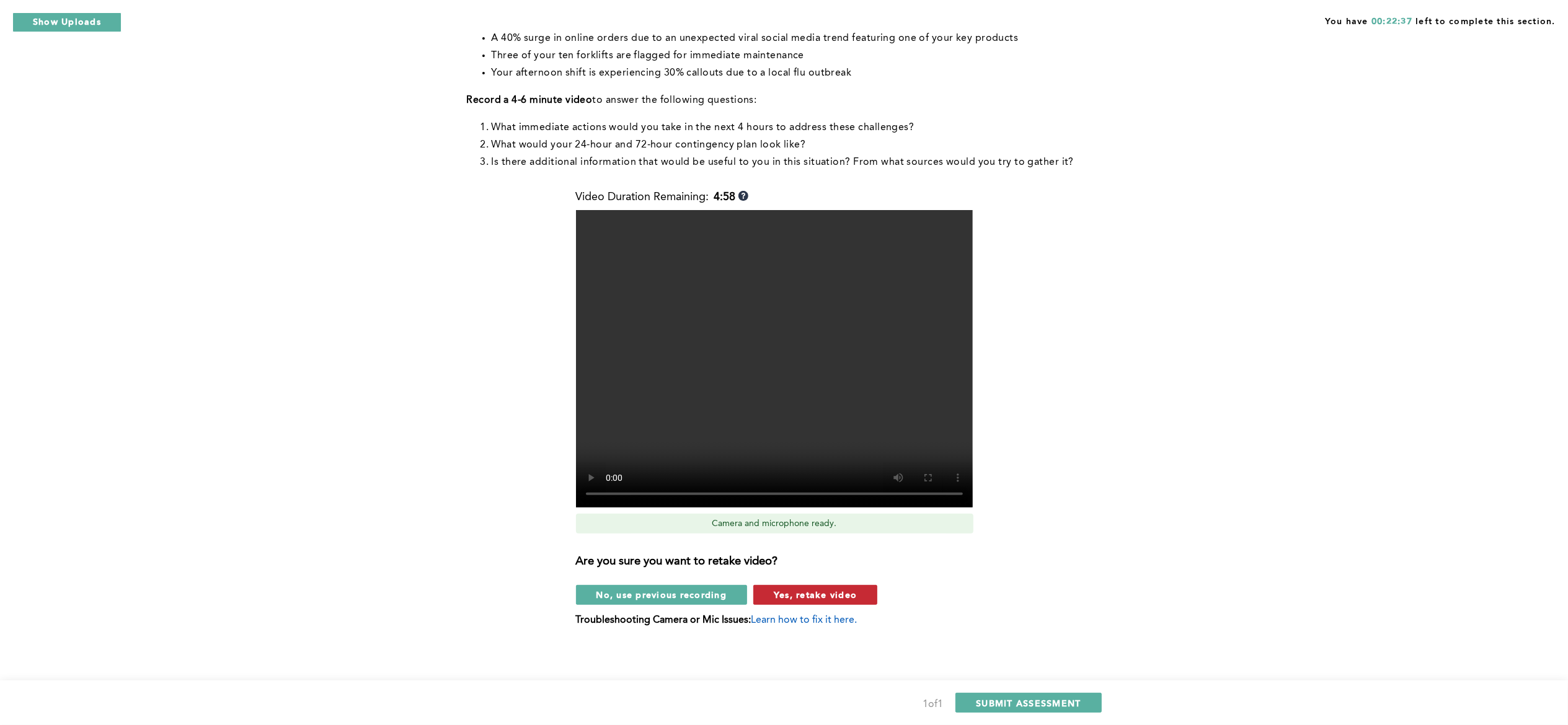
click at [821, 543] on span "Yes, retake video" at bounding box center [815, 594] width 83 height 12
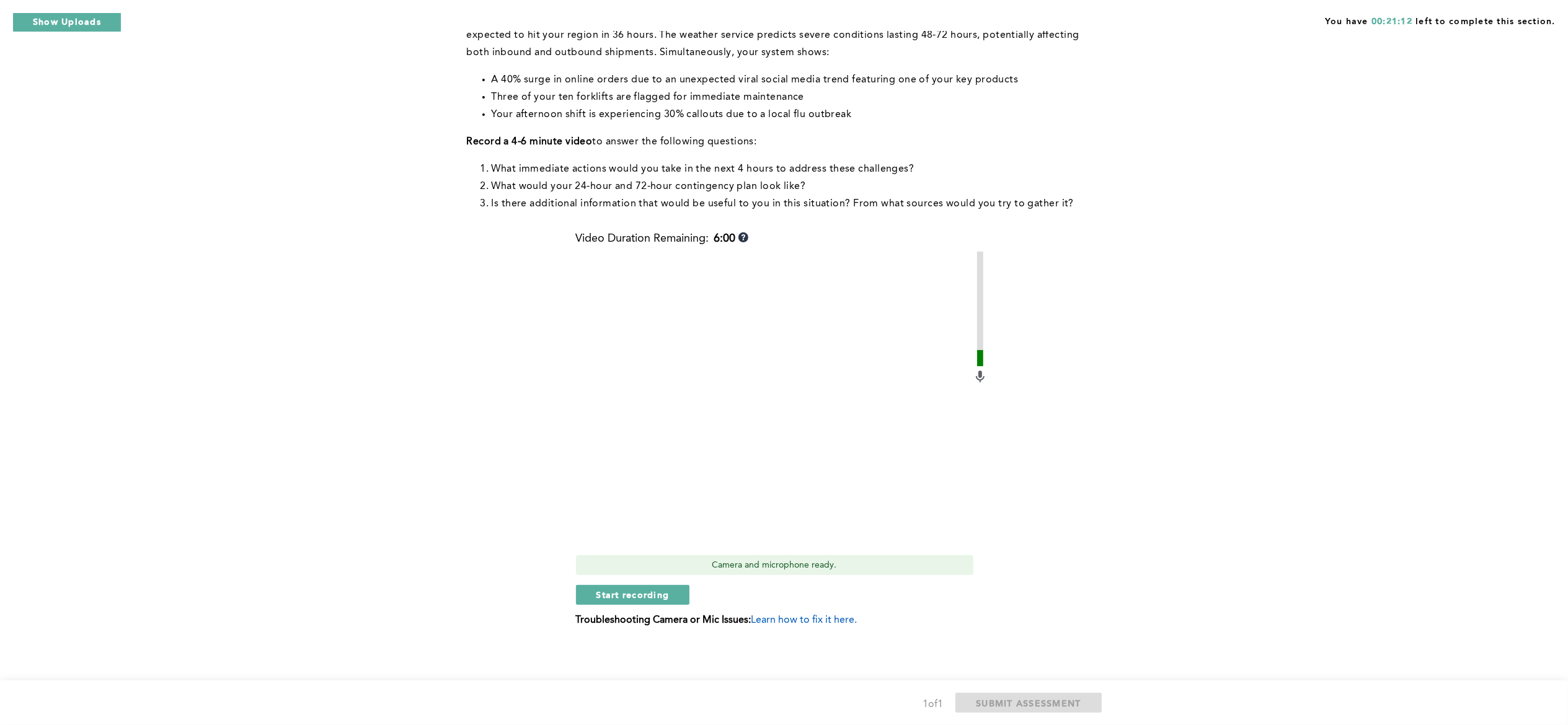
click at [1120, 97] on div "You have 00:21:12 left to complete this section. Q1 Context : You are the Opera…" at bounding box center [784, 287] width 1568 height 875
click at [623, 543] on span "Start recording" at bounding box center [632, 594] width 73 height 12
click at [616, 543] on span "Stop recording" at bounding box center [632, 594] width 72 height 12
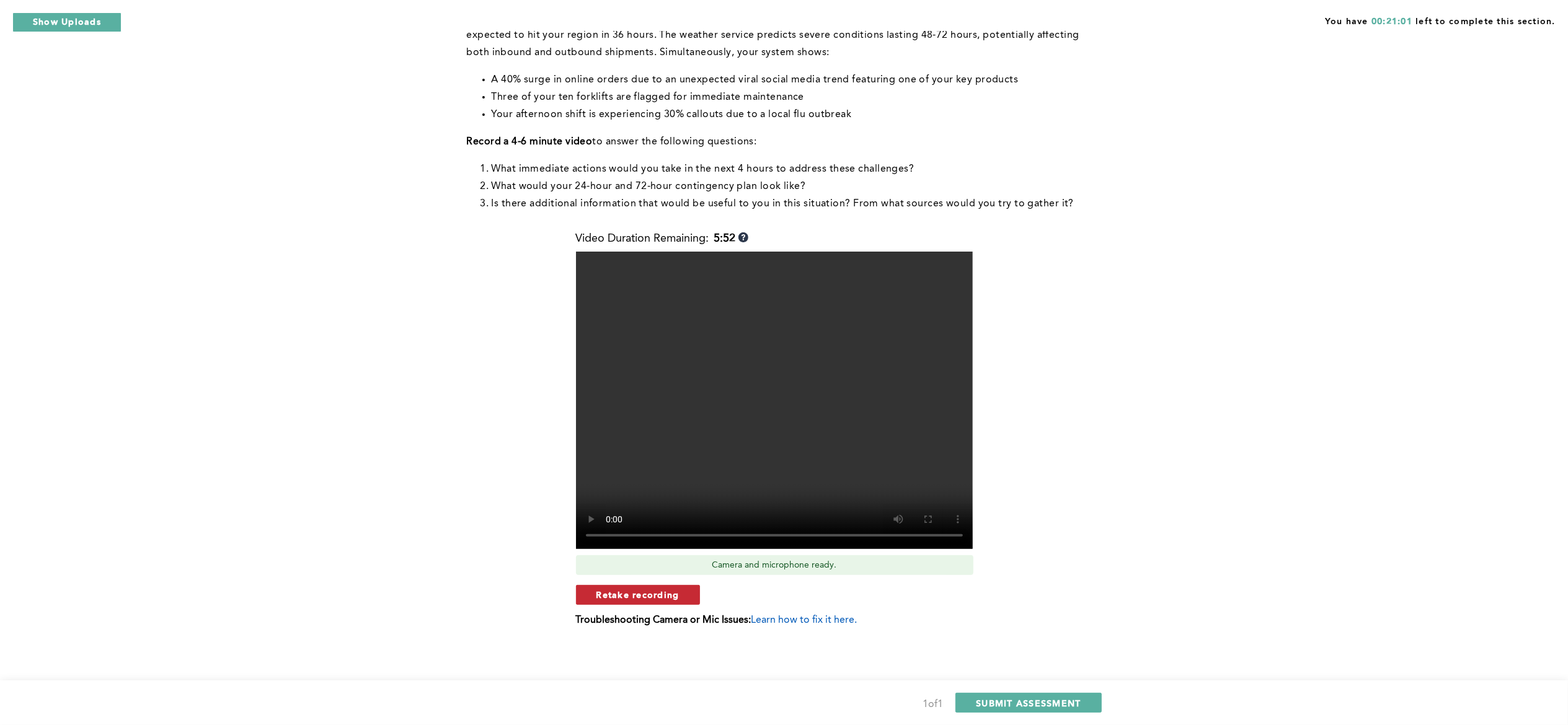
click at [632, 543] on span "Retake recording" at bounding box center [638, 594] width 83 height 12
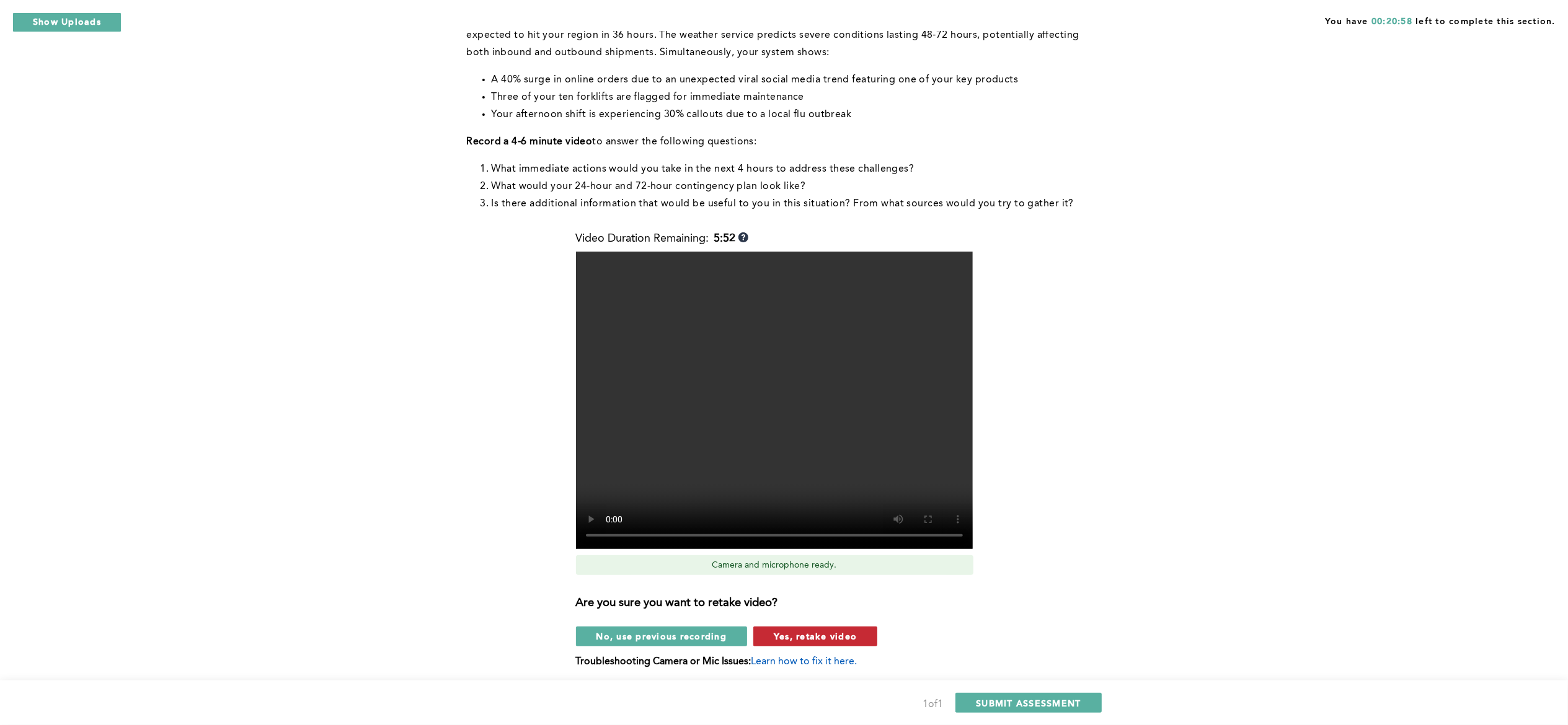
click at [781, 543] on span "Yes, retake video" at bounding box center [815, 635] width 83 height 12
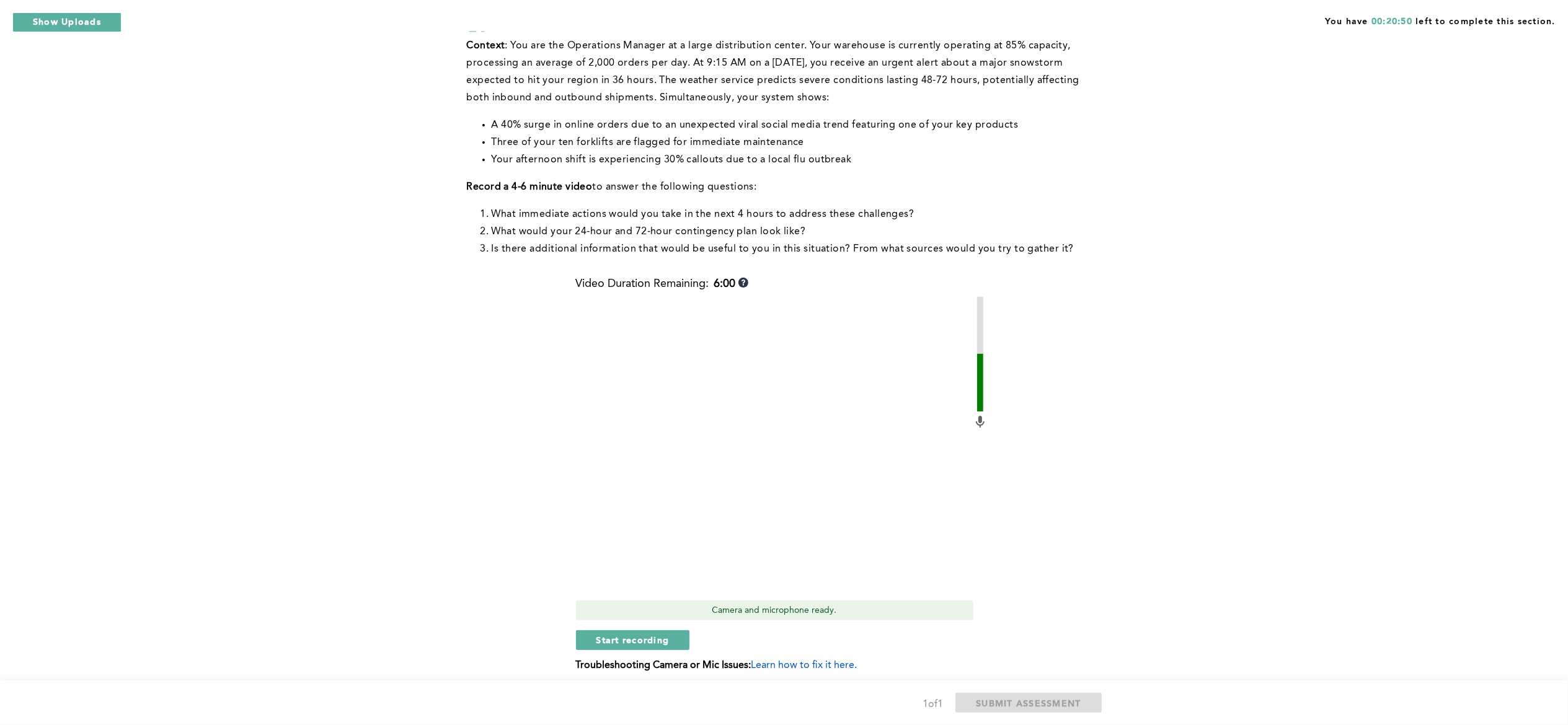
scroll to position [93, 0]
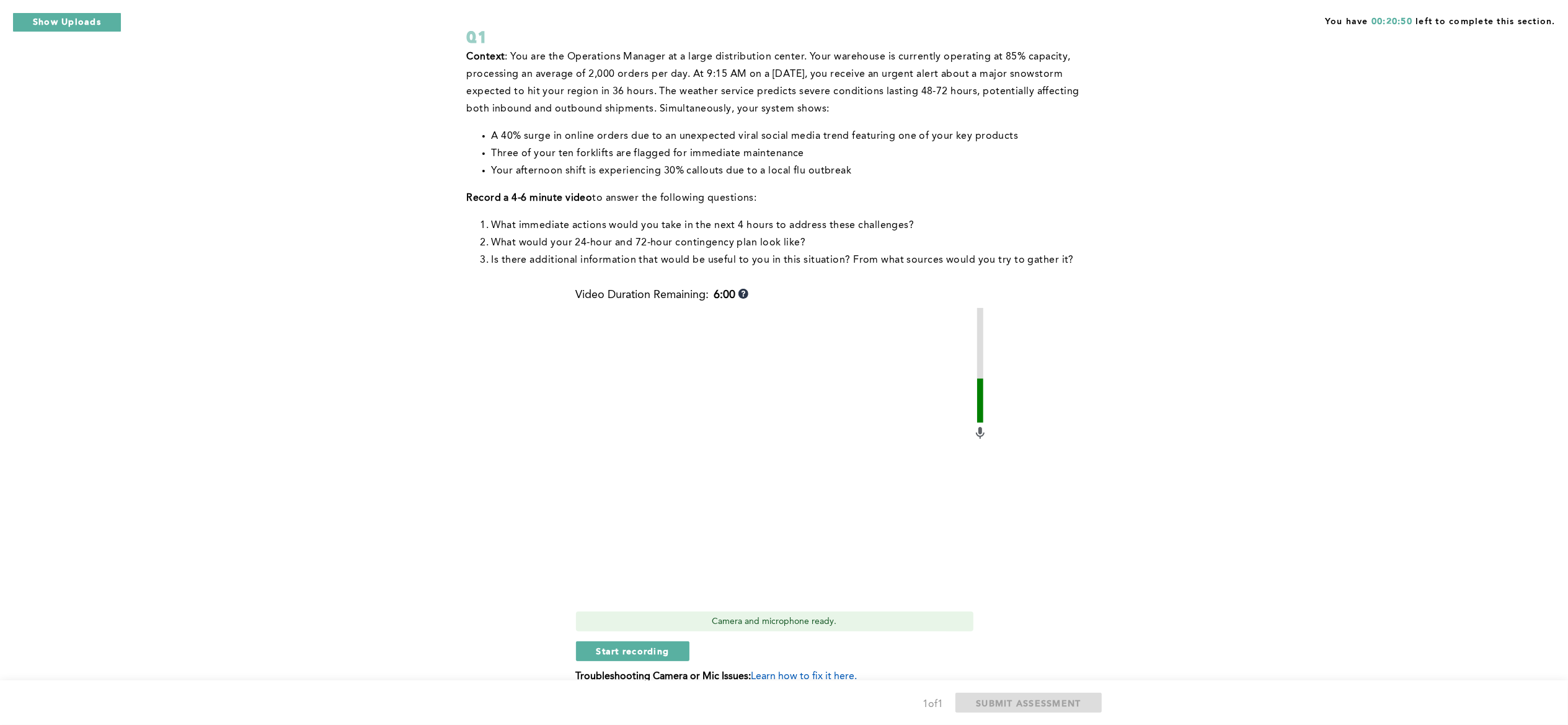
click at [869, 475] on video at bounding box center [773, 456] width 396 height 297
click at [869, 476] on video at bounding box center [773, 456] width 396 height 297
click at [870, 474] on video at bounding box center [773, 456] width 396 height 297
click at [873, 456] on video at bounding box center [773, 456] width 396 height 297
click at [878, 452] on video at bounding box center [773, 456] width 396 height 297
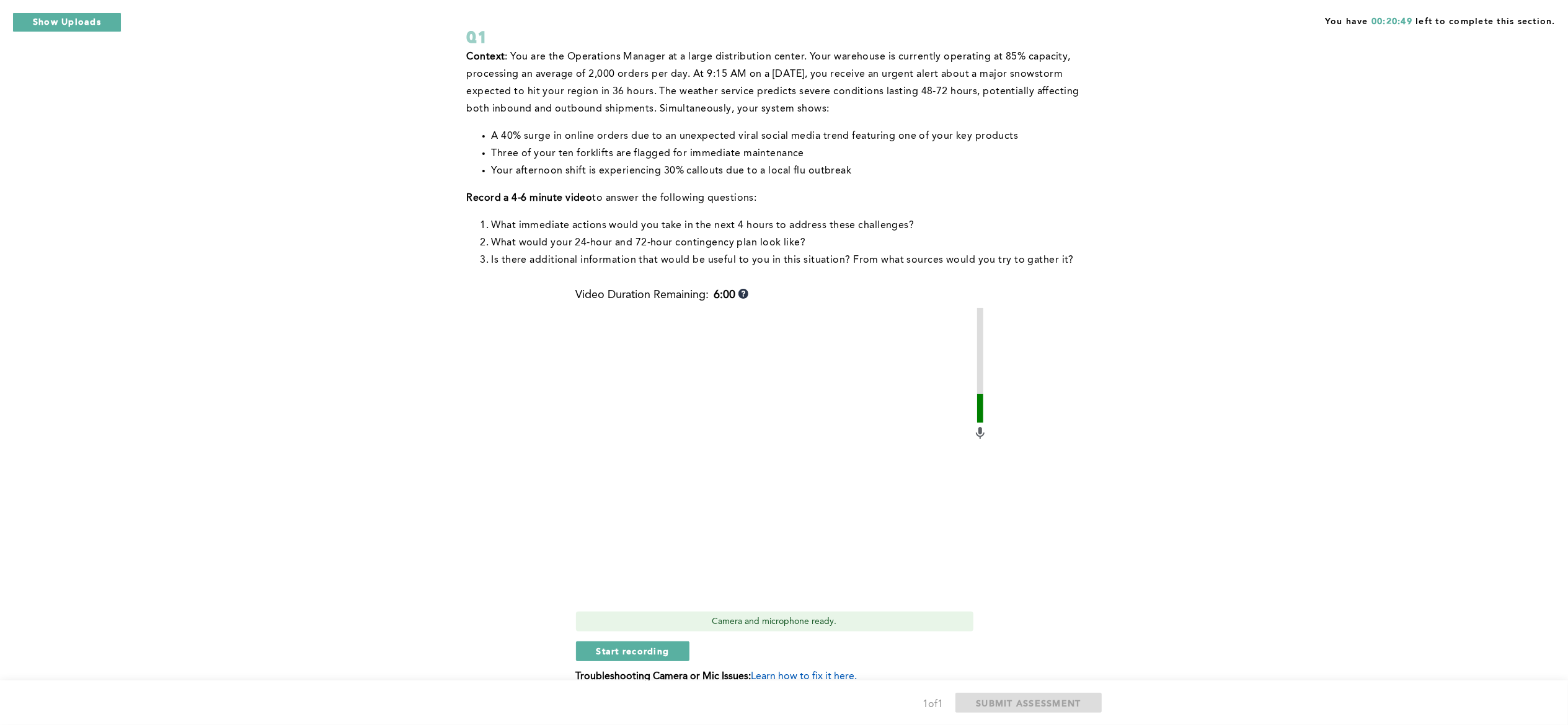
click at [889, 454] on video at bounding box center [773, 456] width 396 height 297
click at [893, 457] on video at bounding box center [773, 456] width 396 height 297
click at [660, 543] on span "Start recording" at bounding box center [632, 650] width 73 height 12
click at [605, 543] on button "Stop recording" at bounding box center [632, 650] width 114 height 19
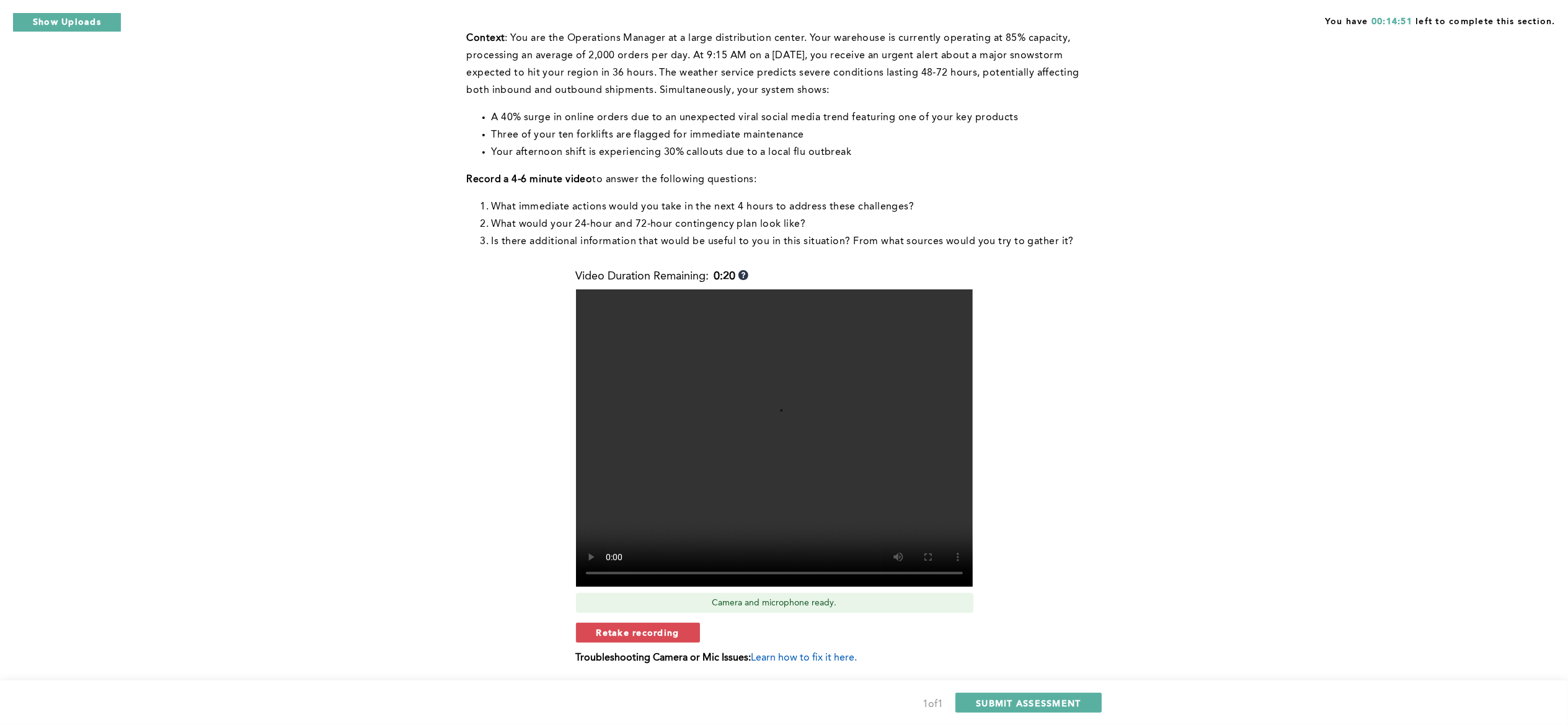
scroll to position [150, 0]
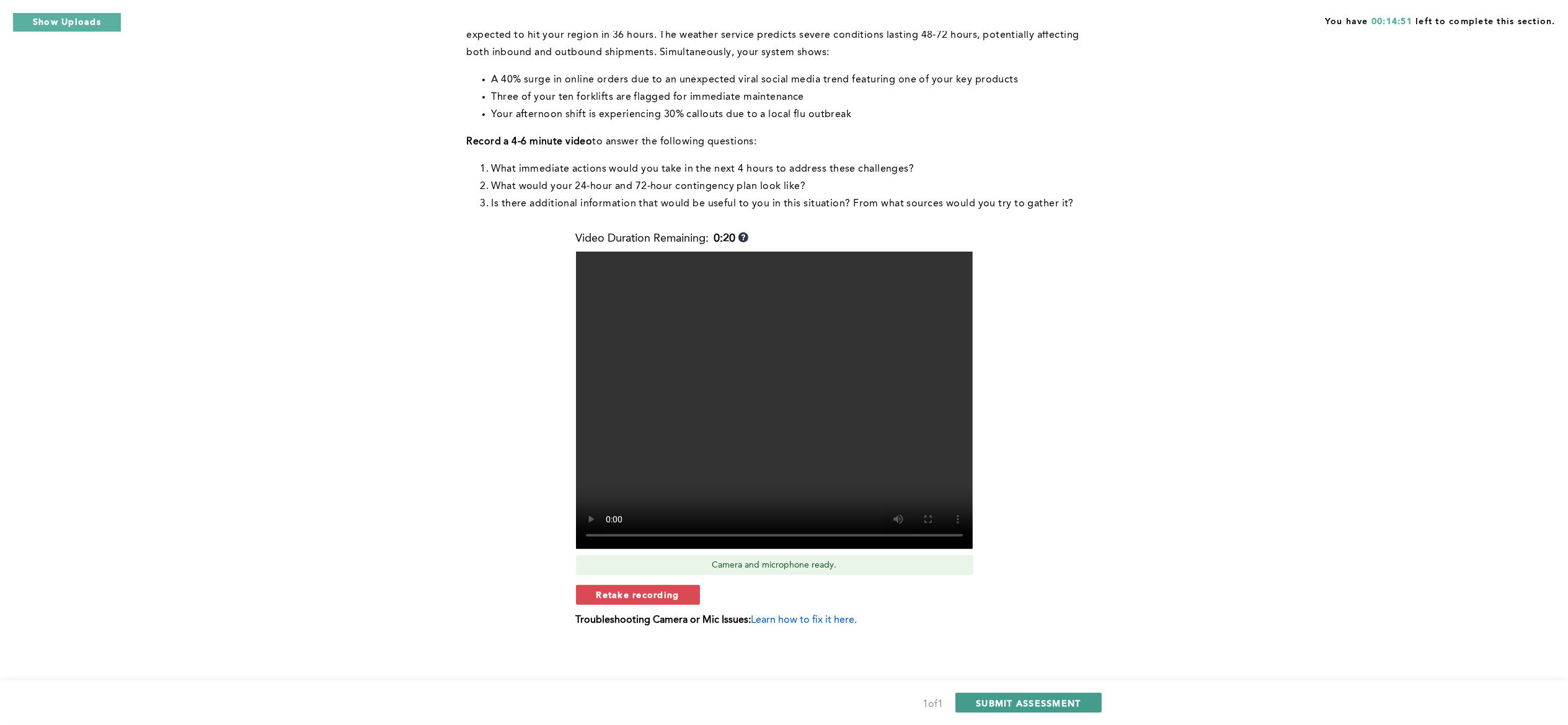
click at [997, 543] on span "SUBMIT ASSESSMENT" at bounding box center [1027, 703] width 104 height 12
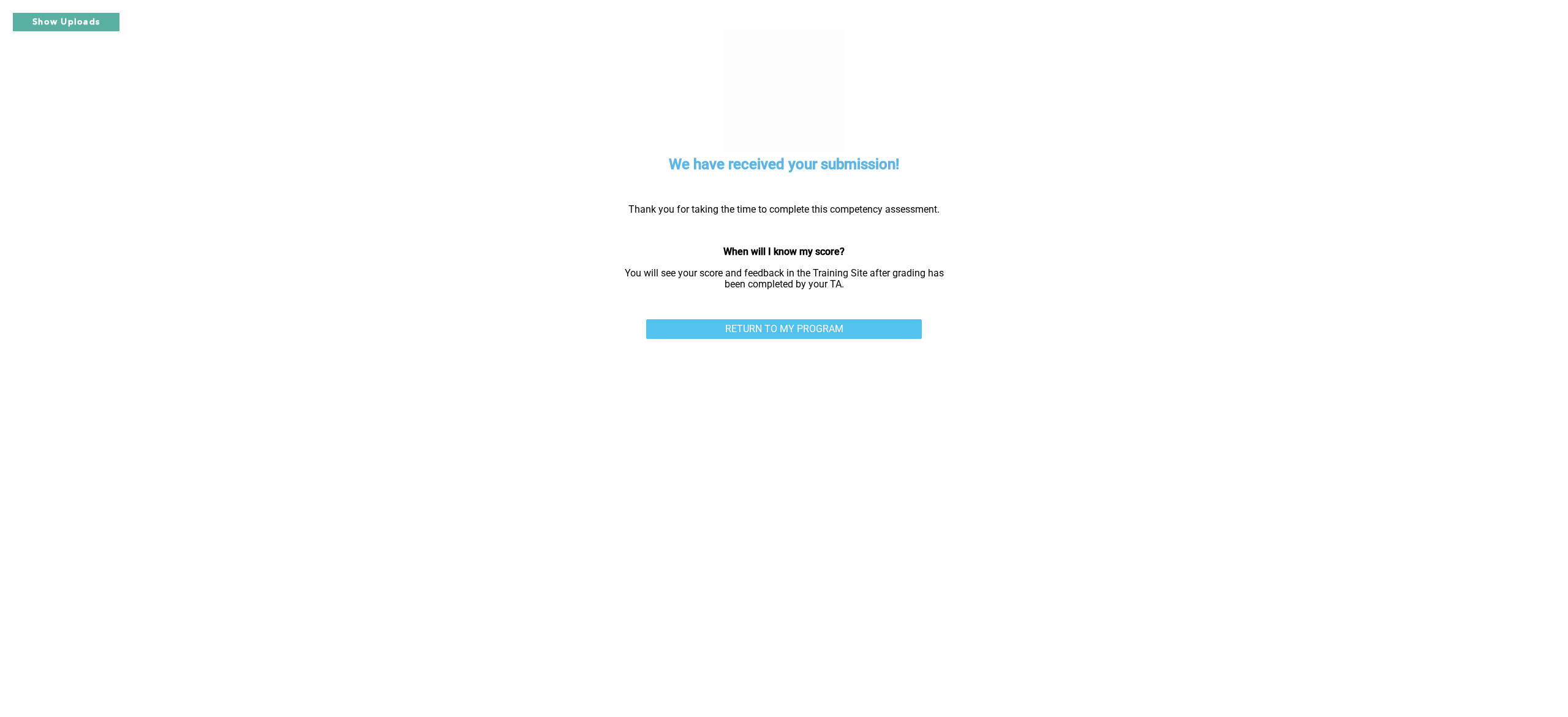
click at [837, 322] on link "RETURN TO MY PROGRAM" at bounding box center [784, 329] width 276 height 19
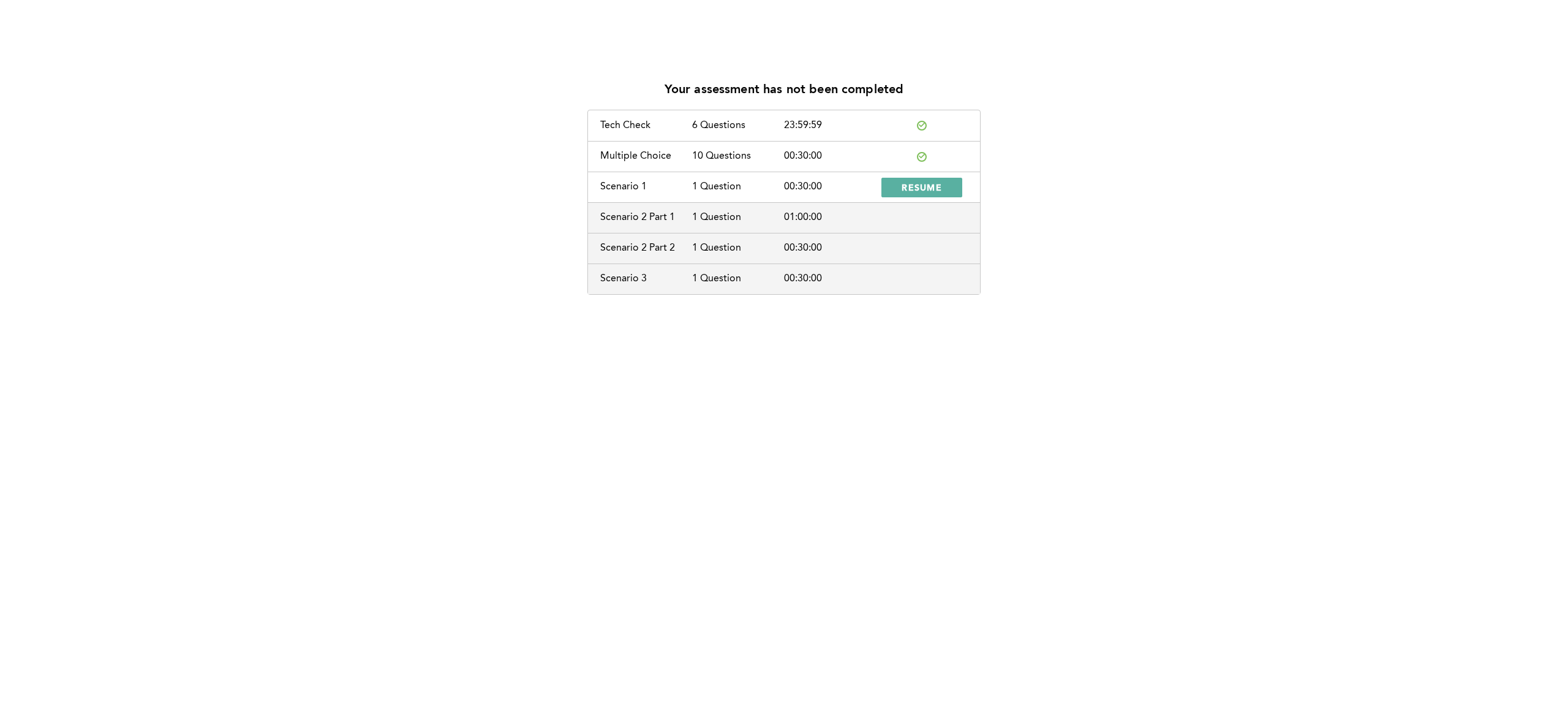
click at [1076, 248] on div "Your assessment has not been completed Tech Check 6 Questions 23:59:59 Multiple…" at bounding box center [784, 183] width 1549 height 224
click at [940, 184] on span "RESUME" at bounding box center [921, 187] width 40 height 12
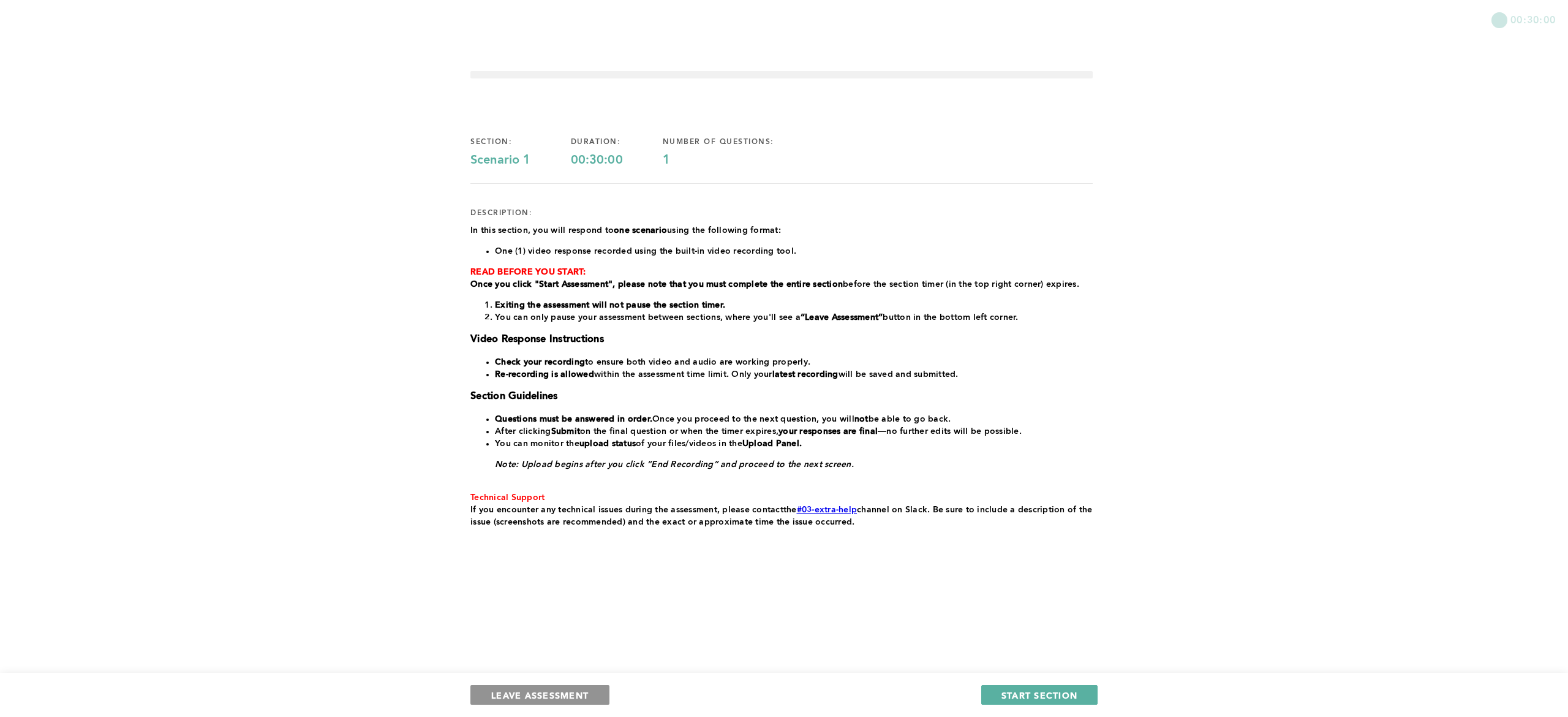
click at [549, 694] on span "LEAVE ASSESSMENT" at bounding box center [540, 695] width 98 height 12
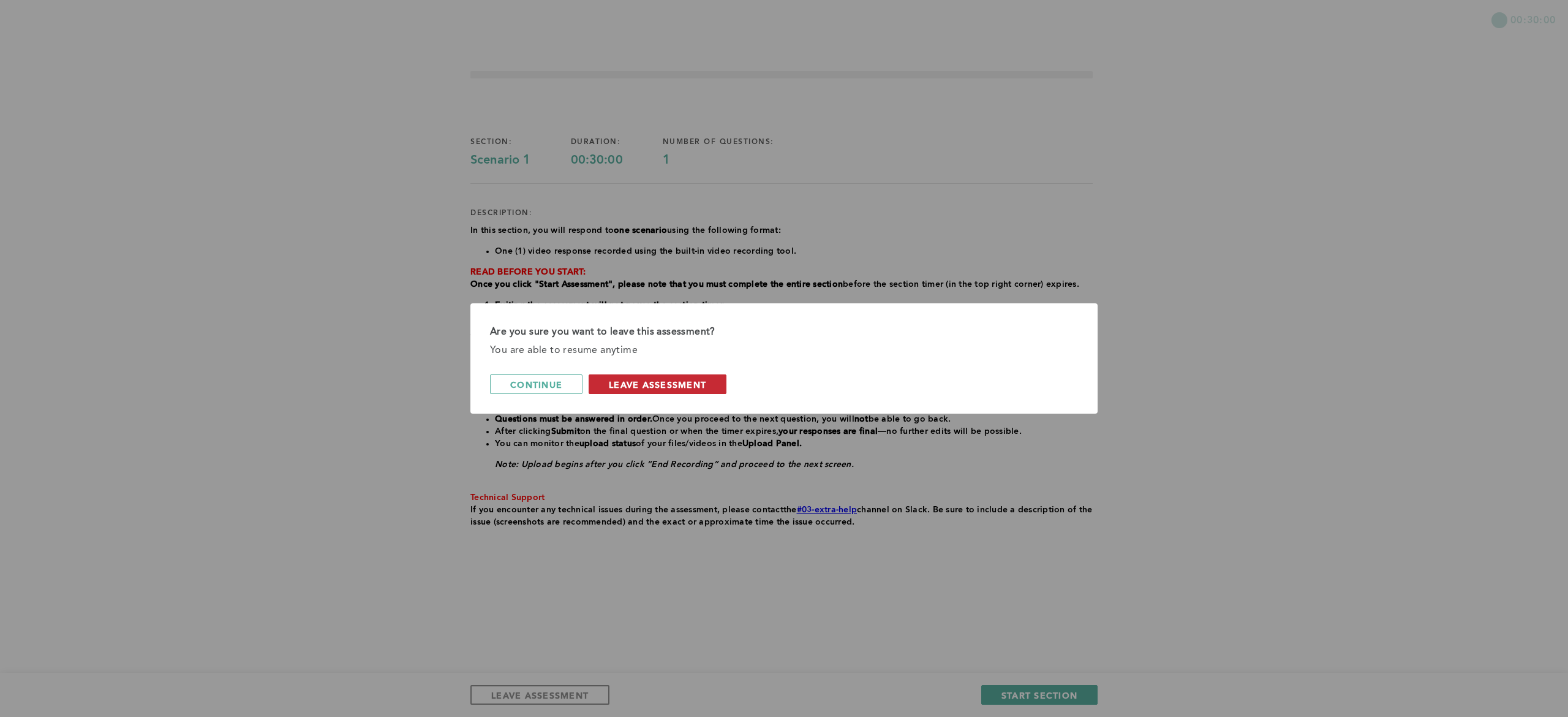
click at [689, 385] on span "leave assessment" at bounding box center [658, 385] width 98 height 12
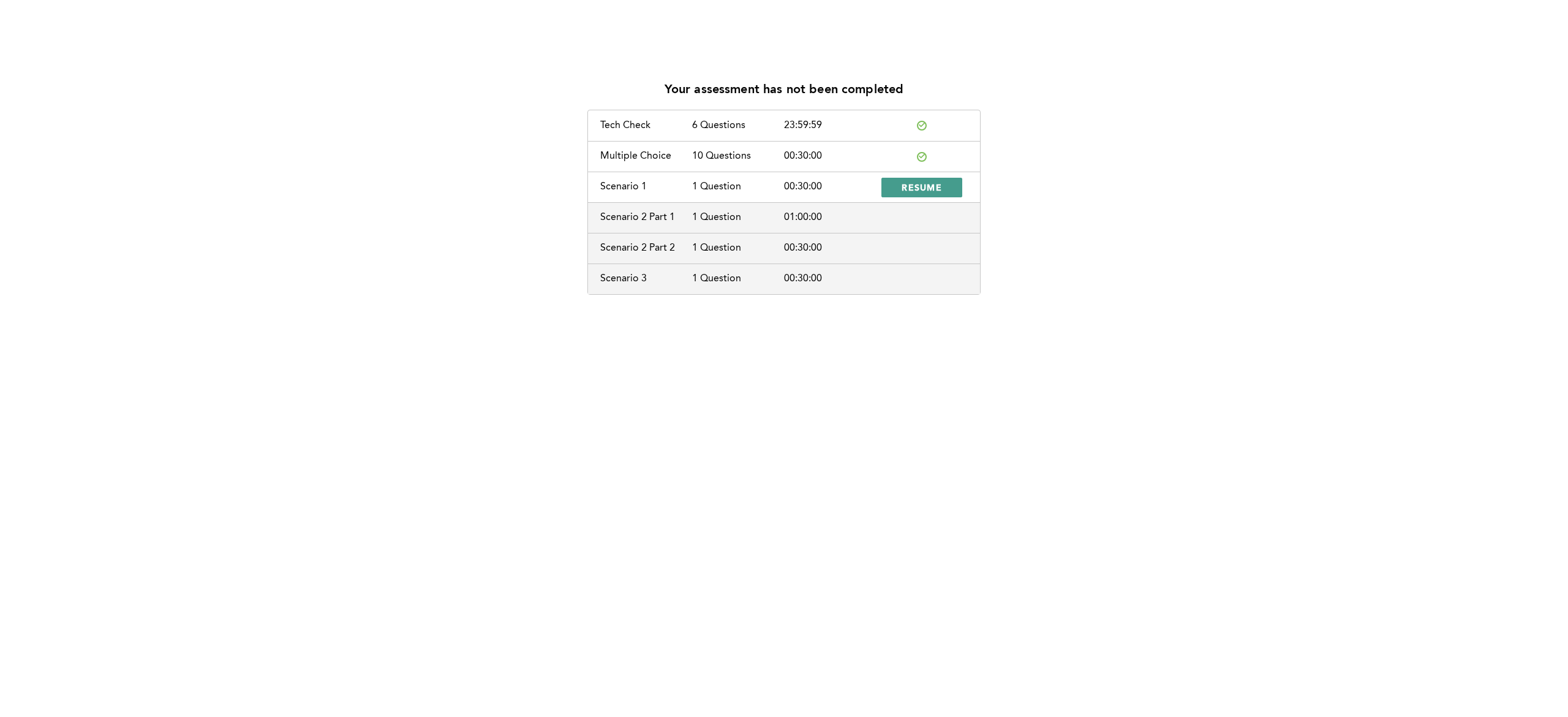
click at [921, 185] on span "RESUME" at bounding box center [921, 187] width 40 height 12
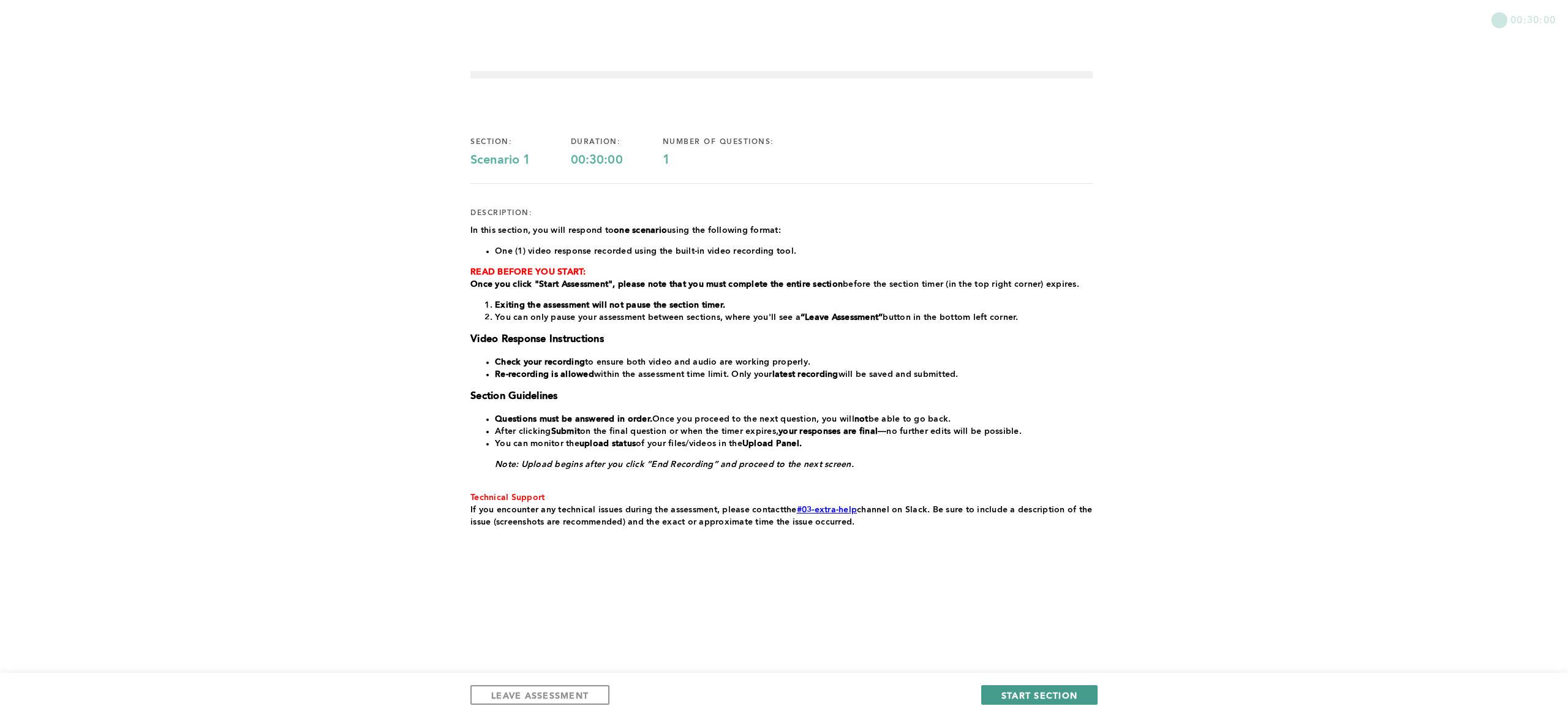
click at [1005, 690] on span "START SECTION" at bounding box center [1039, 695] width 76 height 12
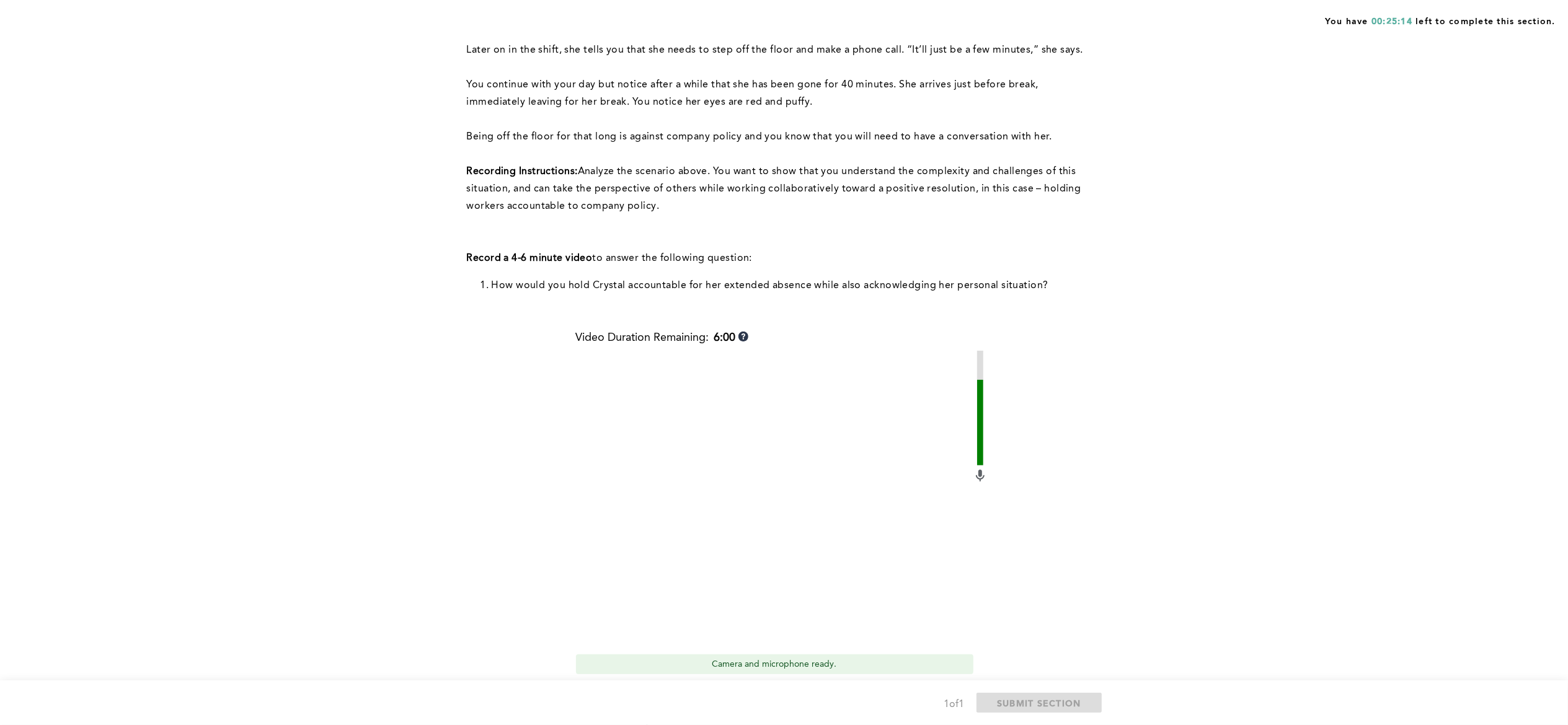
scroll to position [268, 0]
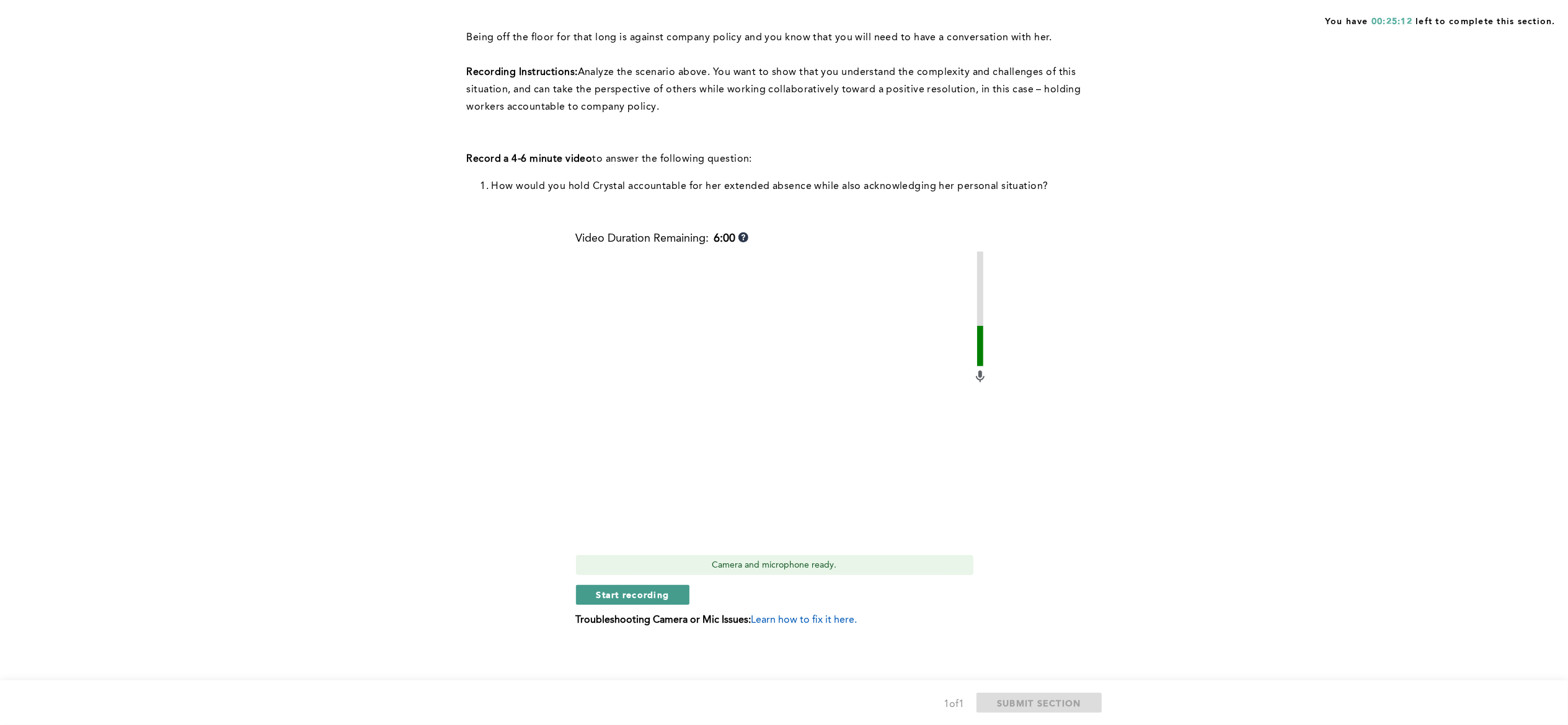
click at [655, 591] on span "Start recording" at bounding box center [632, 594] width 73 height 12
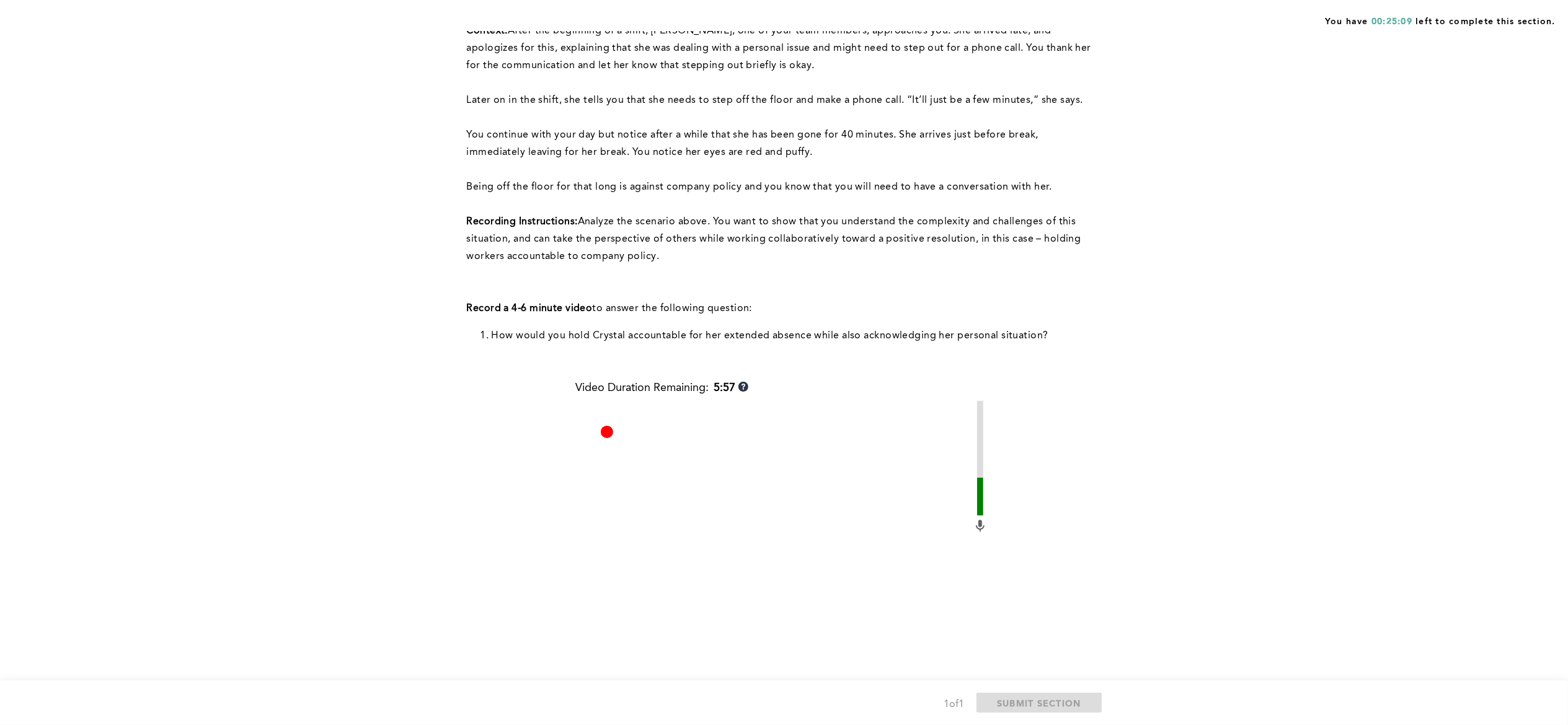
scroll to position [120, 0]
click at [739, 481] on video at bounding box center [773, 549] width 396 height 297
click at [1166, 90] on div "You have 00:25:03 left to complete this section. Q1 Context: After the beginnin…" at bounding box center [784, 377] width 1568 height 994
click at [1147, 91] on div "You have 00:25:03 left to complete this section. Q1 Context: After the beginnin…" at bounding box center [784, 377] width 1568 height 994
click at [1097, 110] on div "Q1 Context: After the beginning of a shift, [PERSON_NAME], one of your team mem…" at bounding box center [784, 377] width 635 height 850
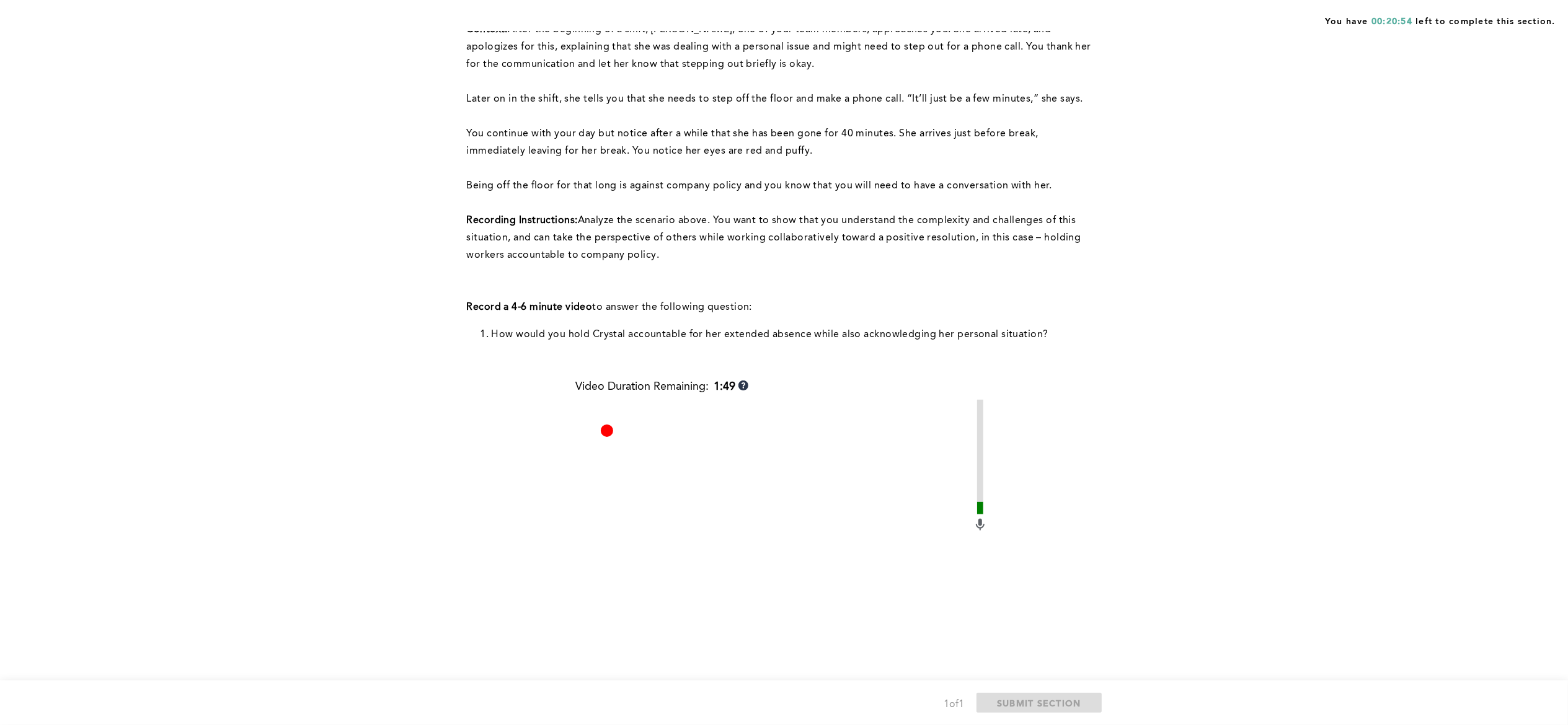
click at [335, 501] on div "You have 00:20:54 left to complete this section. Q1 Context: After the beginnin…" at bounding box center [784, 377] width 1568 height 994
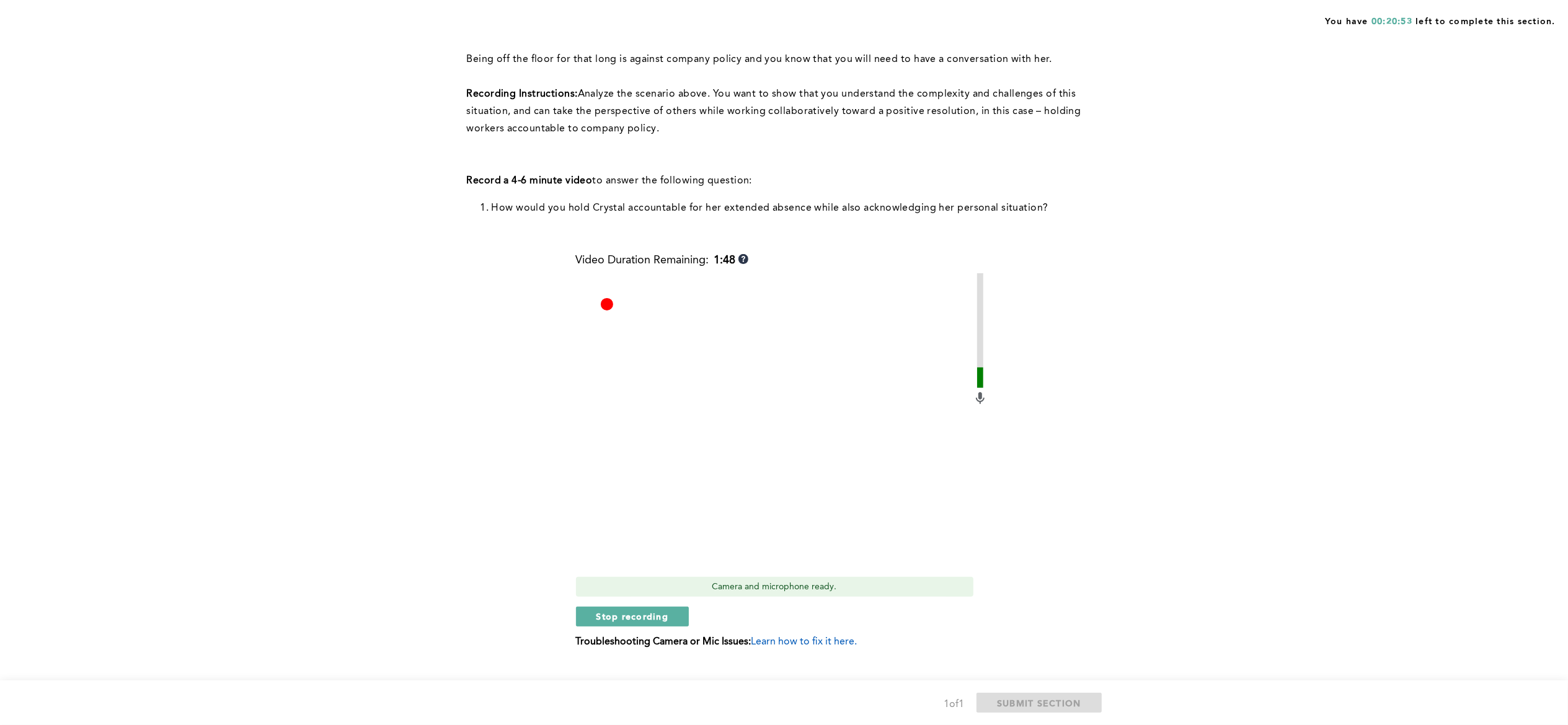
scroll to position [268, 0]
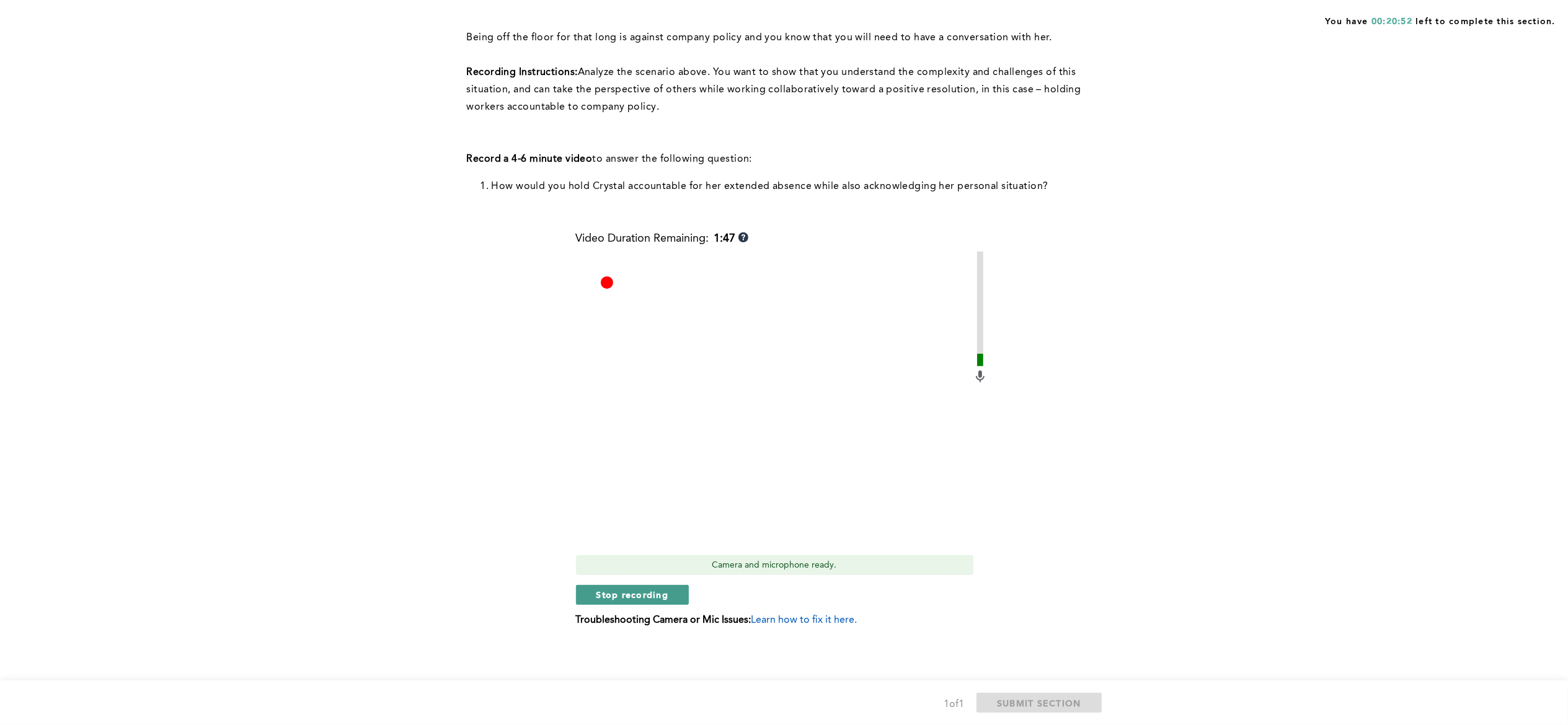
click at [611, 599] on span "Stop recording" at bounding box center [632, 594] width 72 height 12
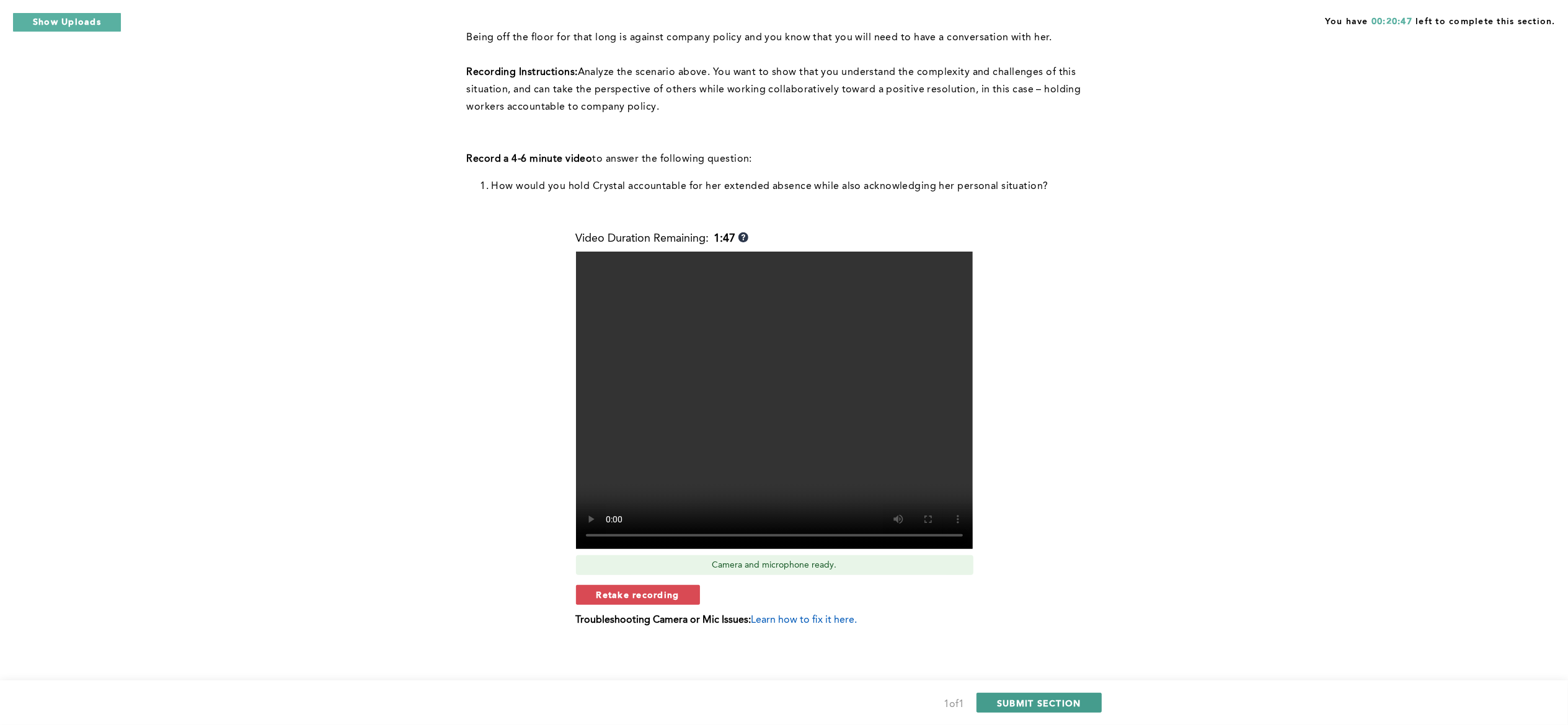
click at [1057, 697] on span "SUBMIT SECTION" at bounding box center [1039, 703] width 84 height 12
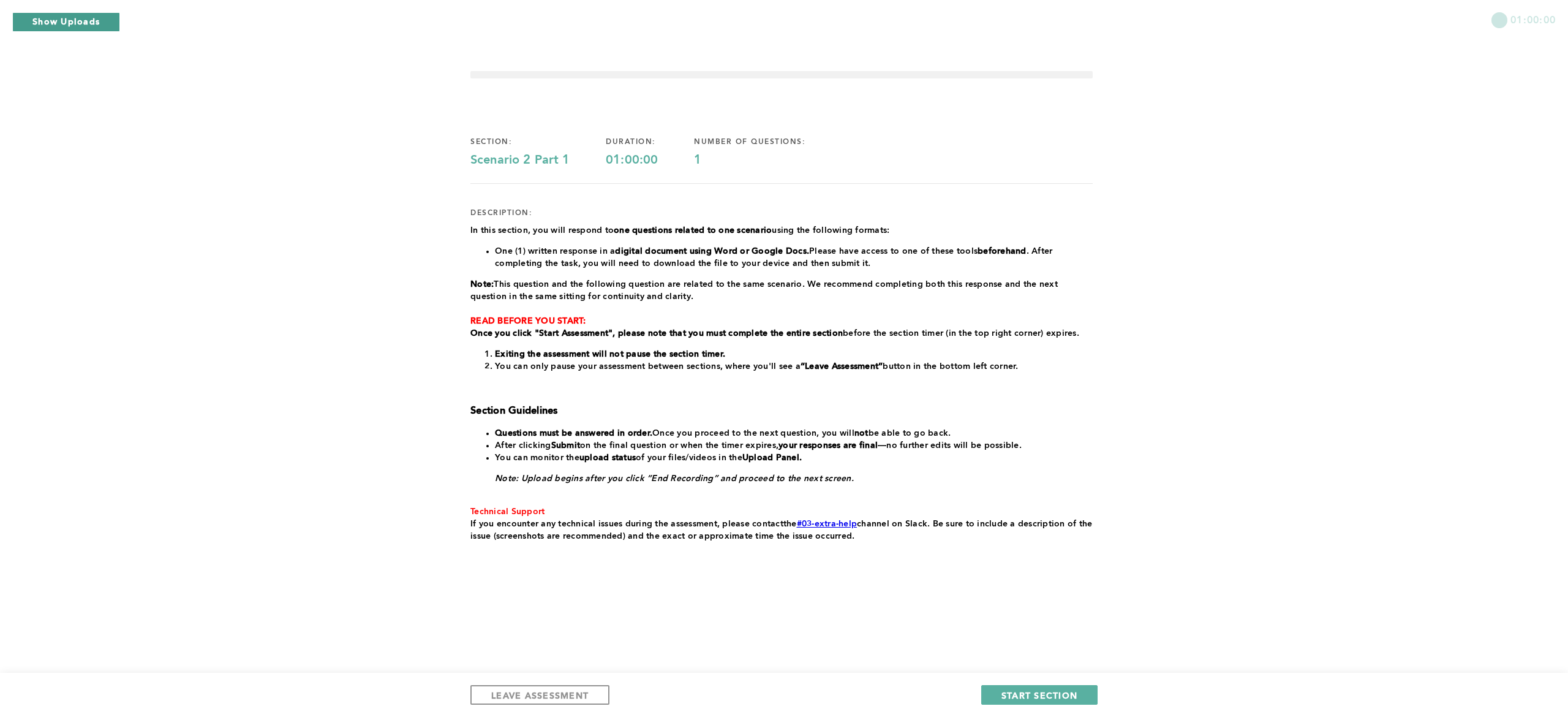
click at [62, 21] on button "Show Uploads" at bounding box center [66, 21] width 108 height 19
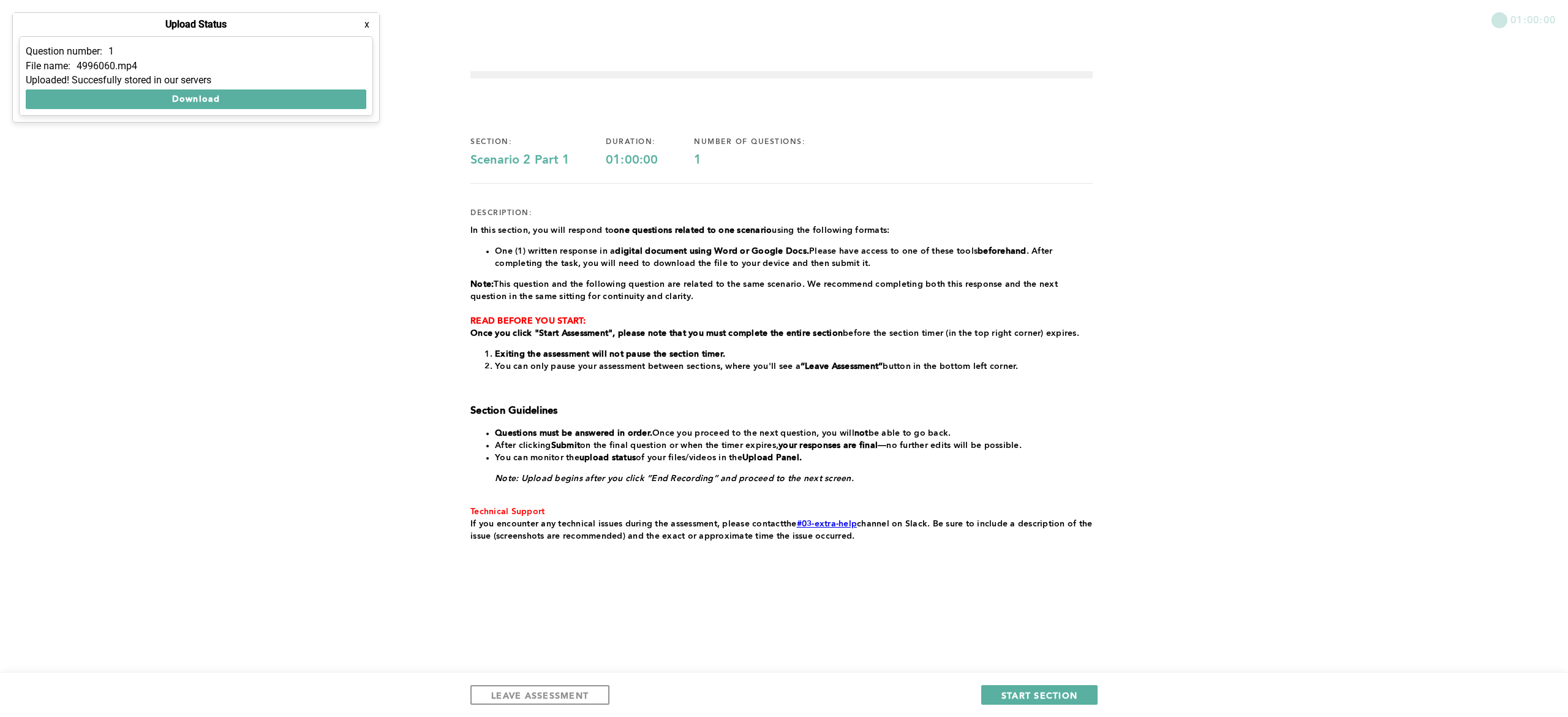
click at [365, 20] on button "x" at bounding box center [366, 24] width 12 height 12
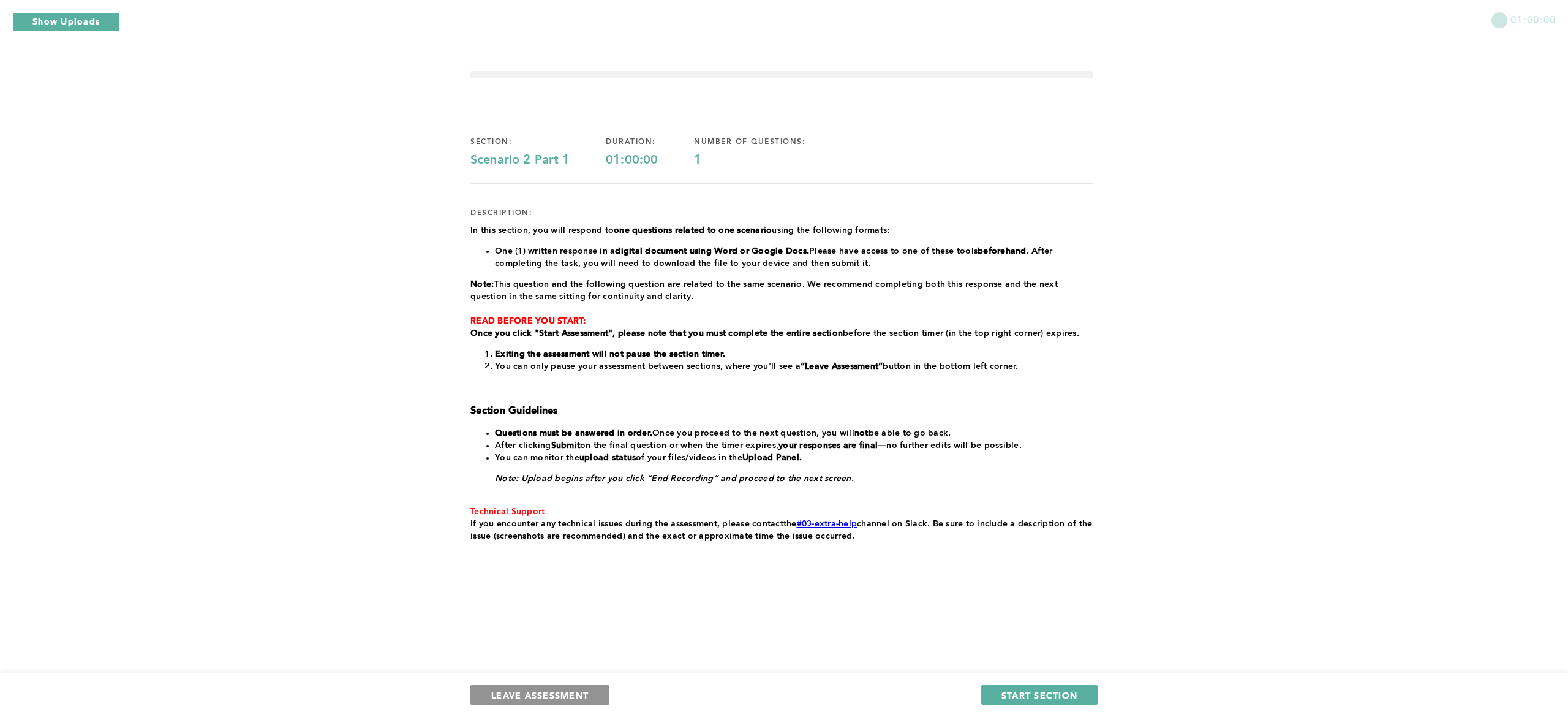
click at [573, 686] on button "LEAVE ASSESSMENT" at bounding box center [540, 694] width 139 height 19
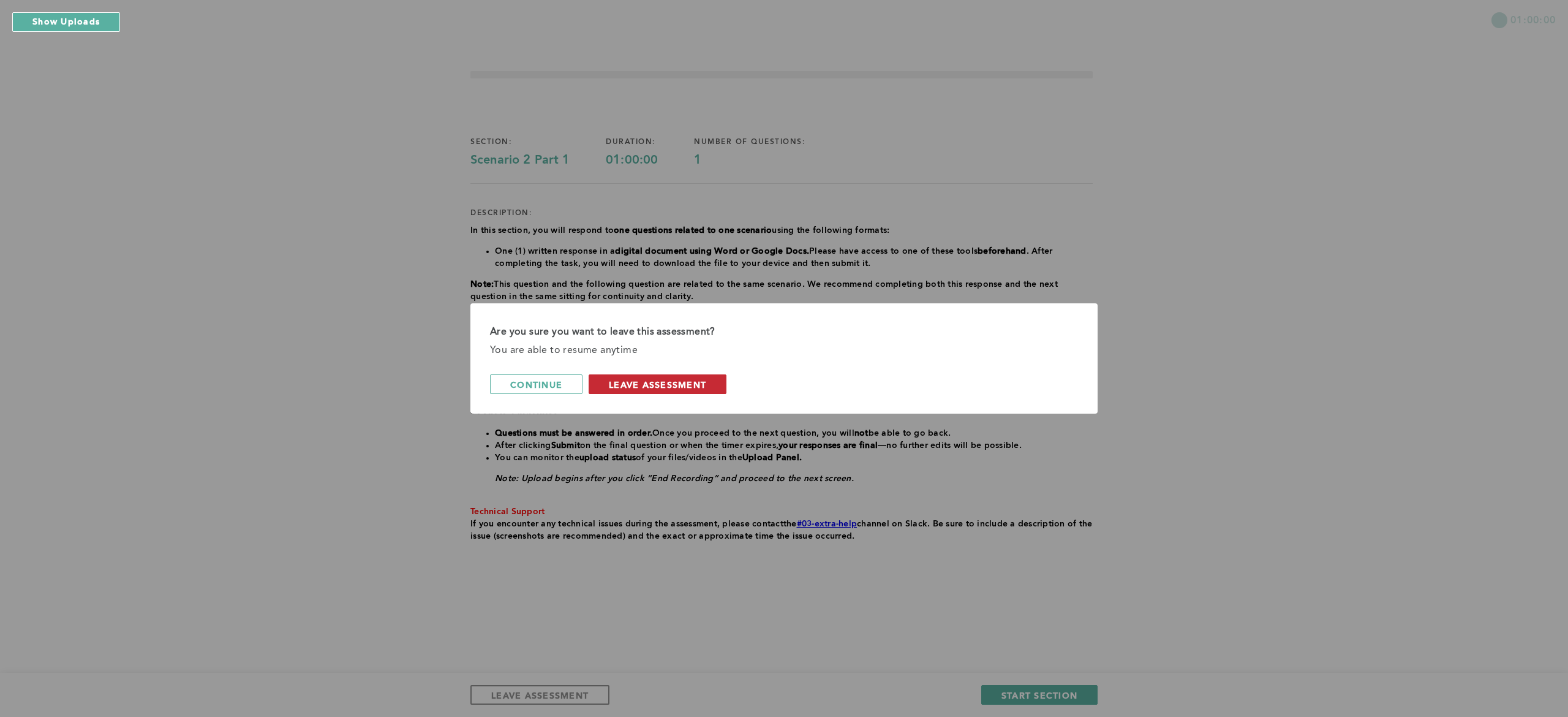
click at [700, 383] on span "leave assessment" at bounding box center [658, 385] width 98 height 12
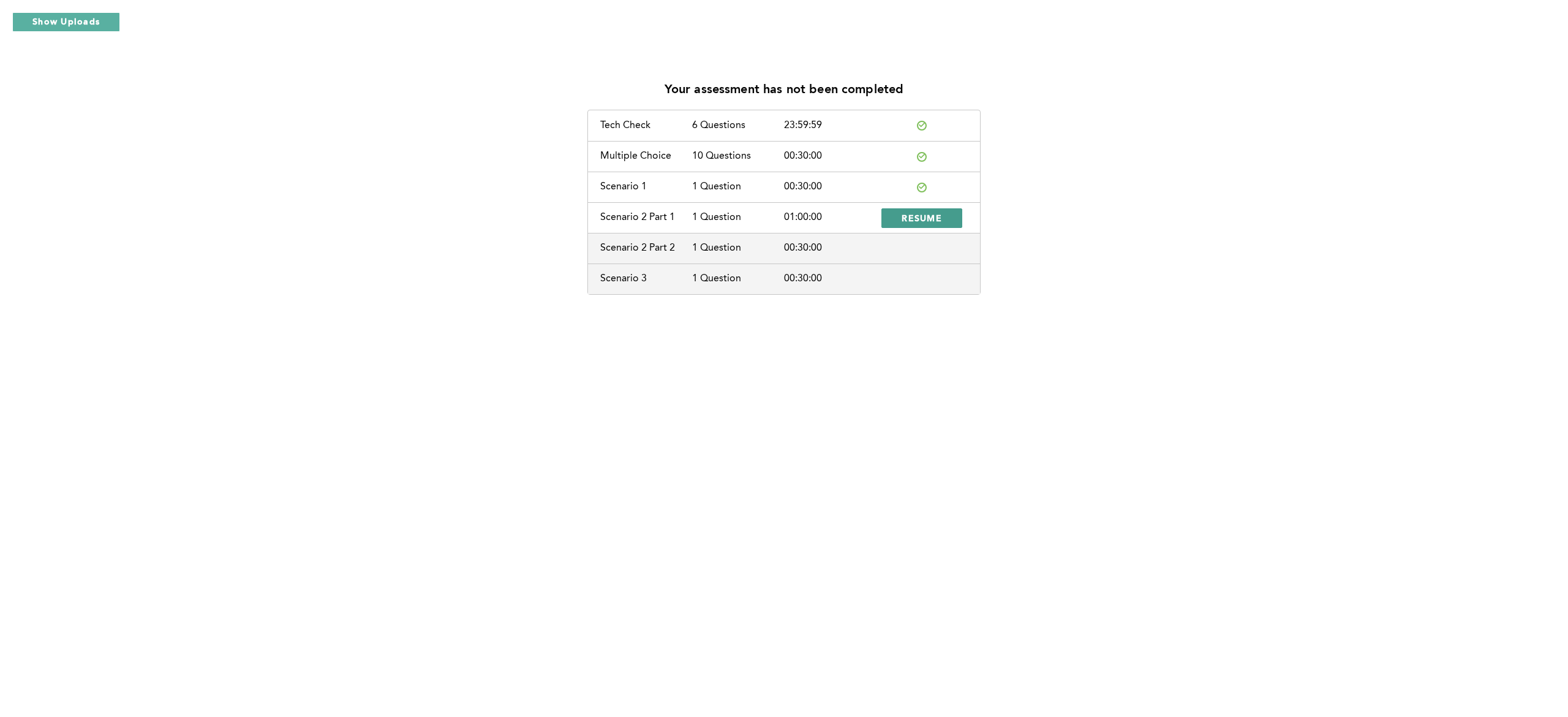
click at [929, 227] on button "RESUME" at bounding box center [921, 217] width 81 height 19
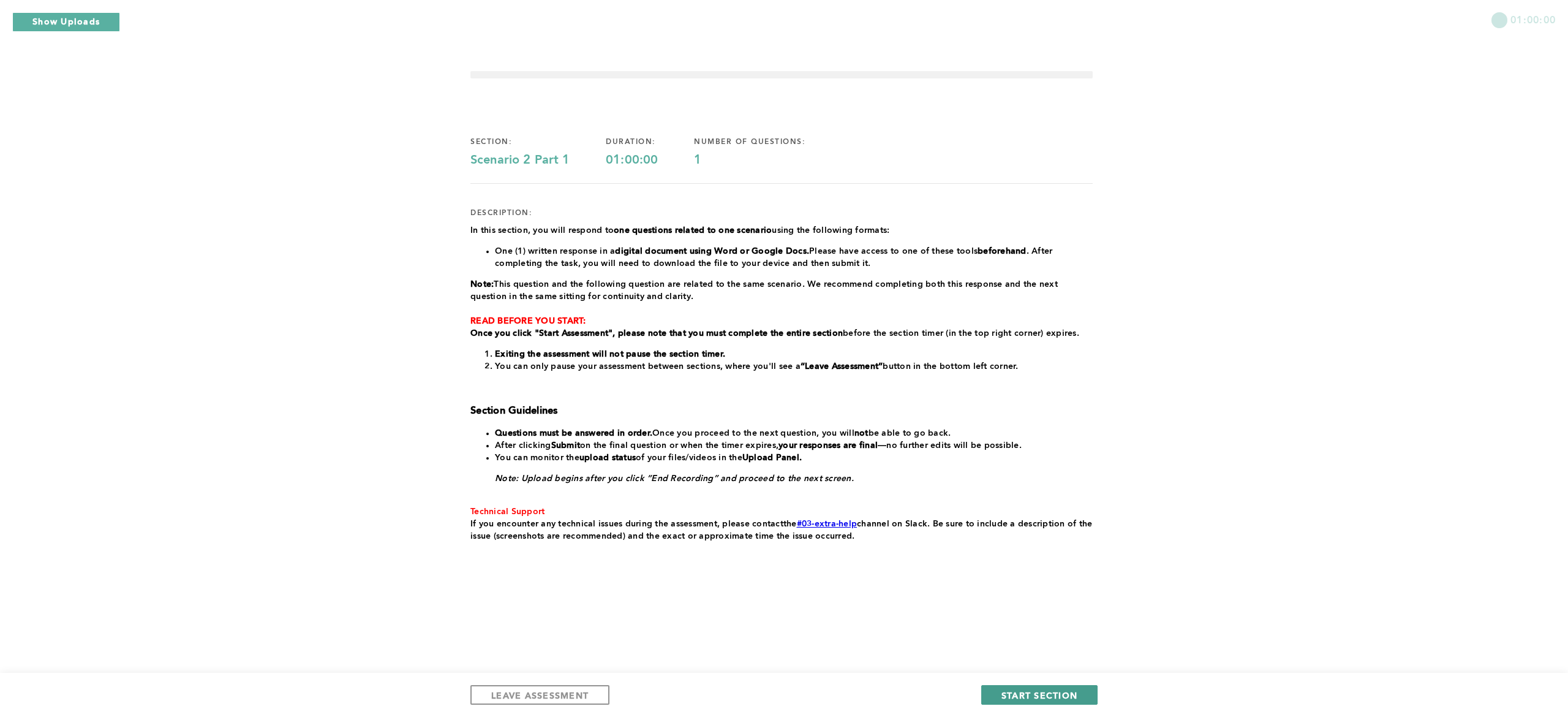
click at [1060, 688] on button "START SECTION" at bounding box center [1039, 694] width 116 height 19
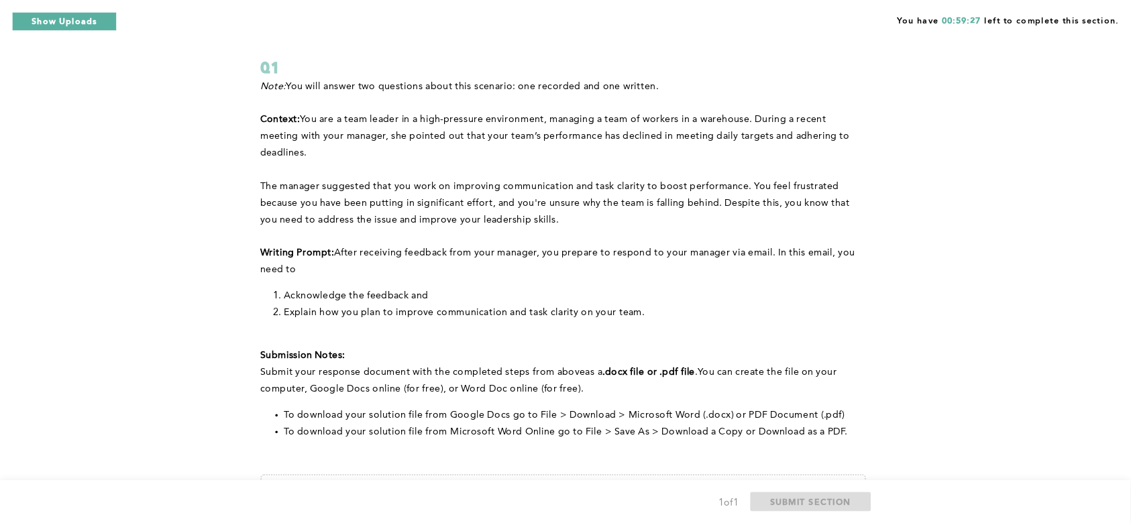
scroll to position [64, 0]
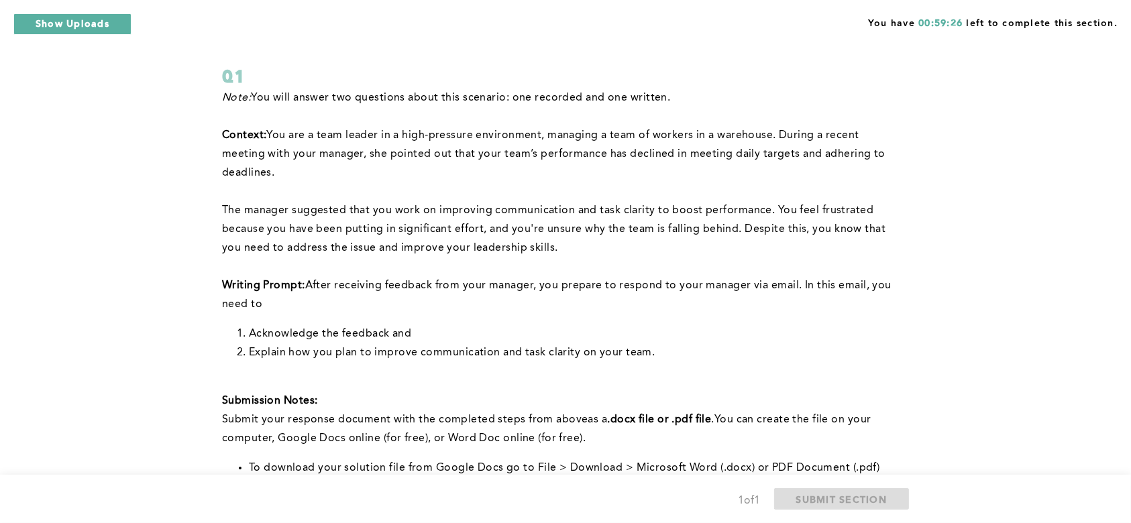
click at [998, 202] on div "You have 00:59:26 left to complete this section. Q1 Note: You will answer two q…" at bounding box center [565, 361] width 1131 height 851
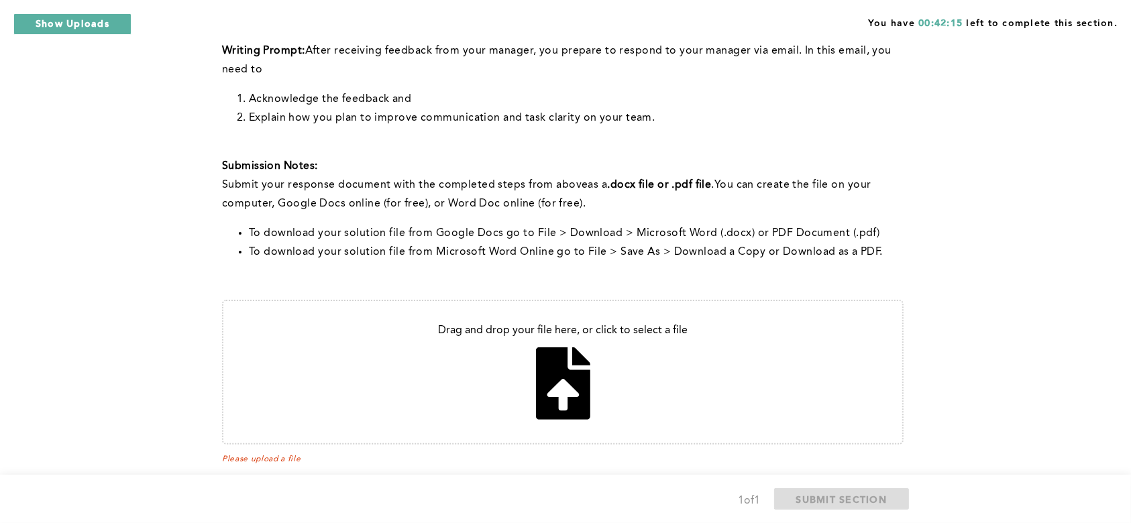
scroll to position [327, 0]
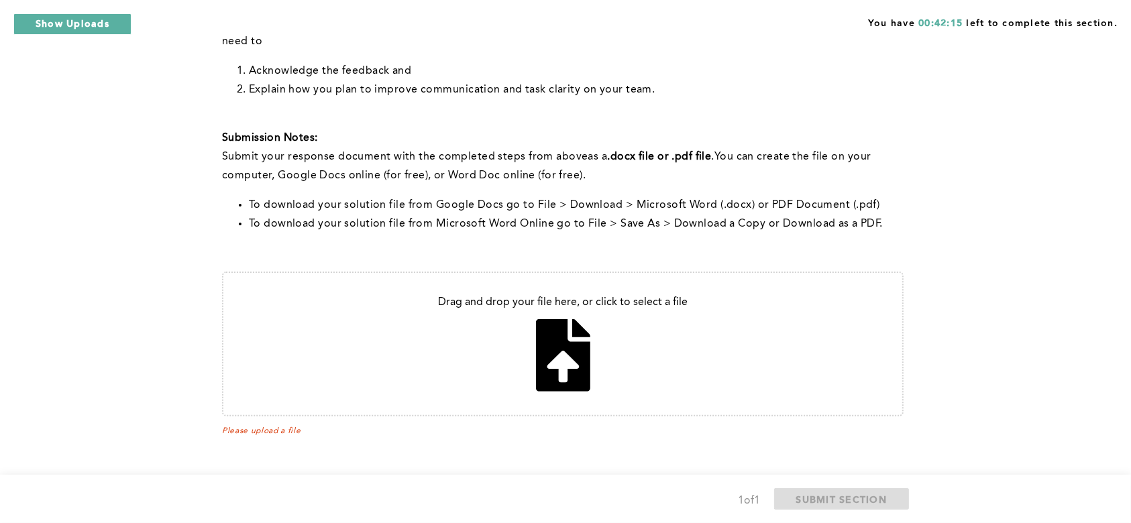
click at [561, 331] on input "file" at bounding box center [562, 344] width 679 height 142
type input "C:\fakepath\Response to Feedback on team performance..docx"
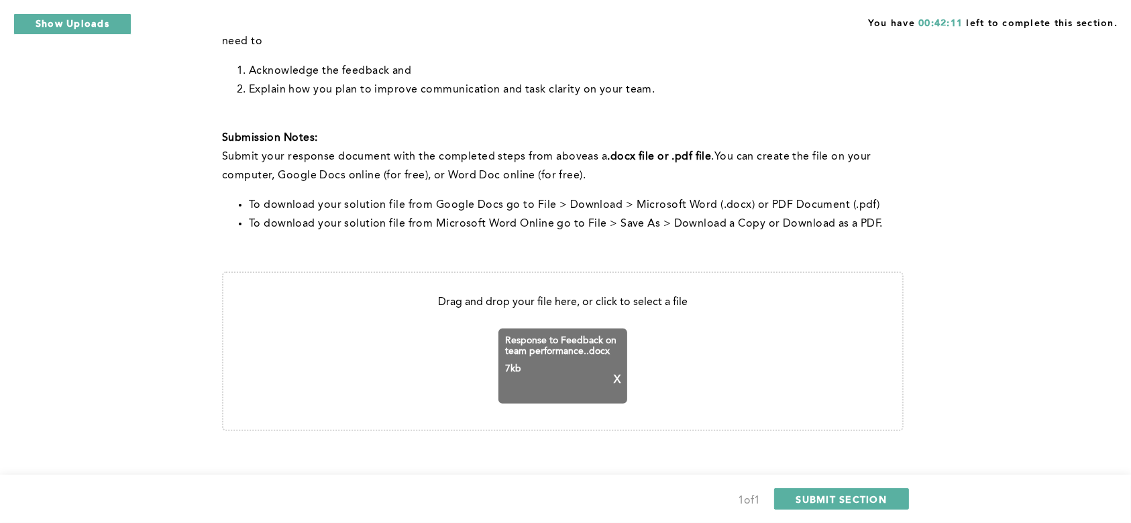
scroll to position [342, 0]
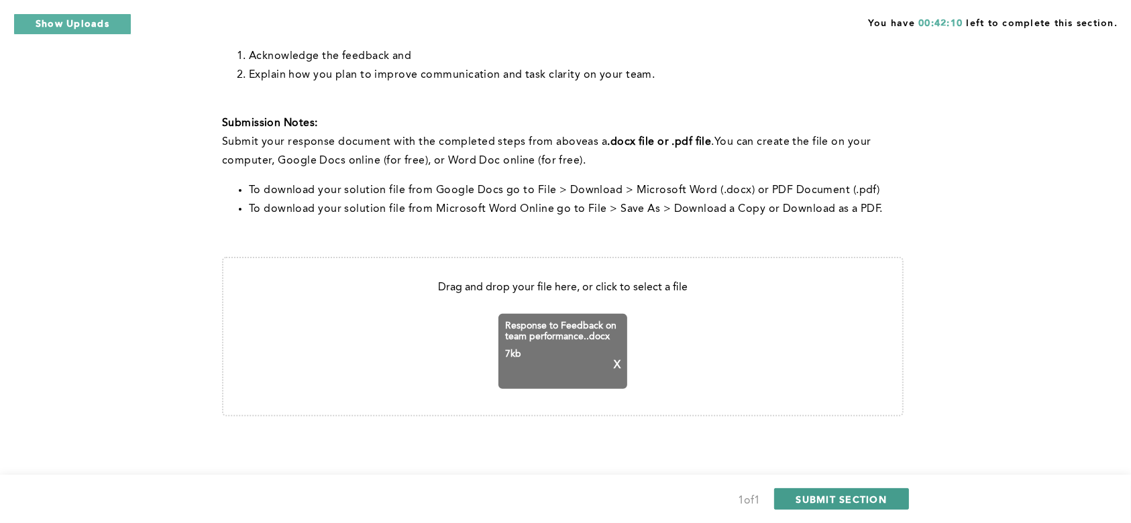
click at [843, 504] on span "SUBMIT SECTION" at bounding box center [841, 499] width 91 height 13
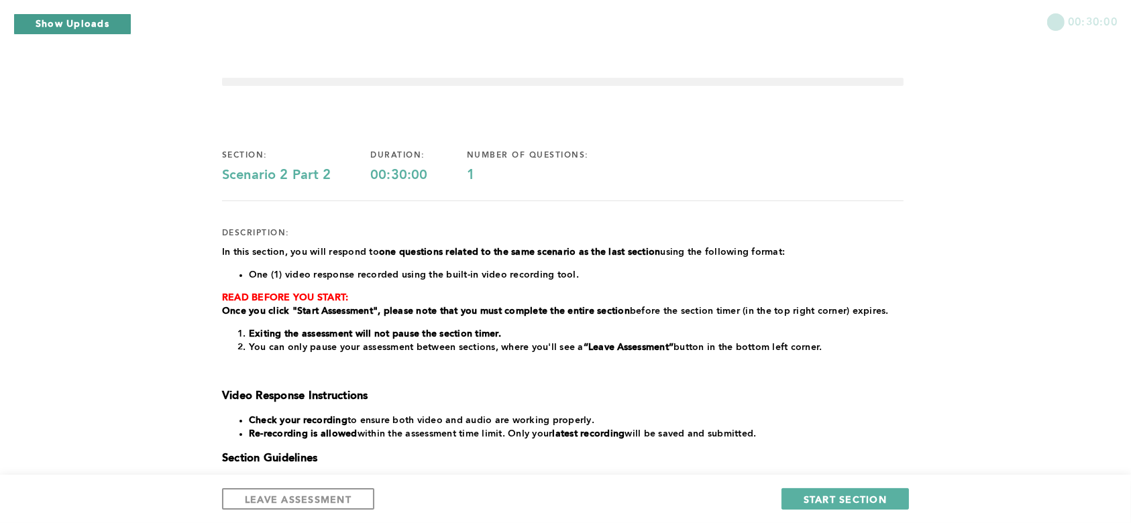
click at [98, 22] on button "Show Uploads" at bounding box center [72, 23] width 118 height 21
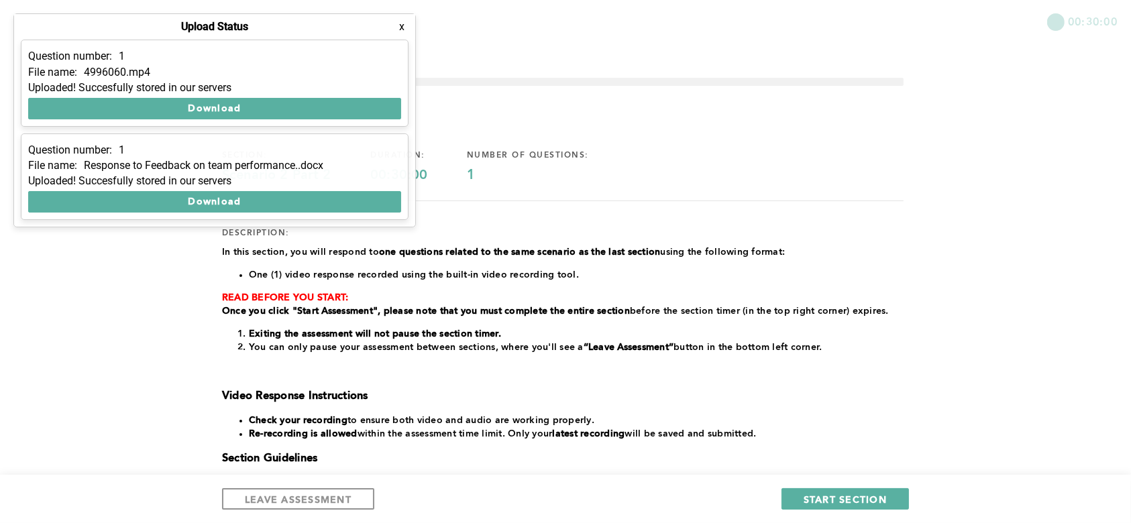
click at [402, 26] on button "x" at bounding box center [401, 26] width 13 height 13
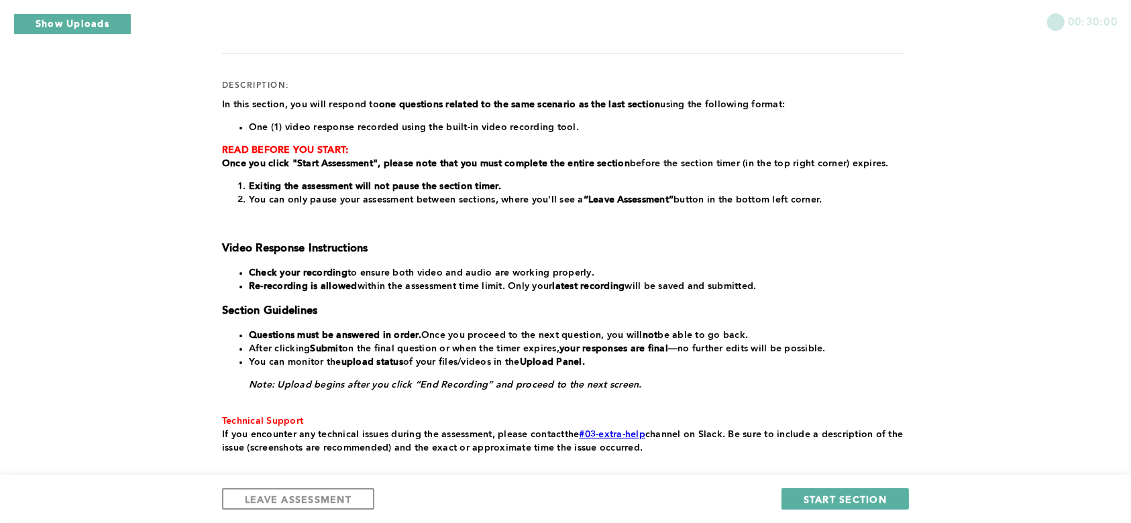
scroll to position [170, 0]
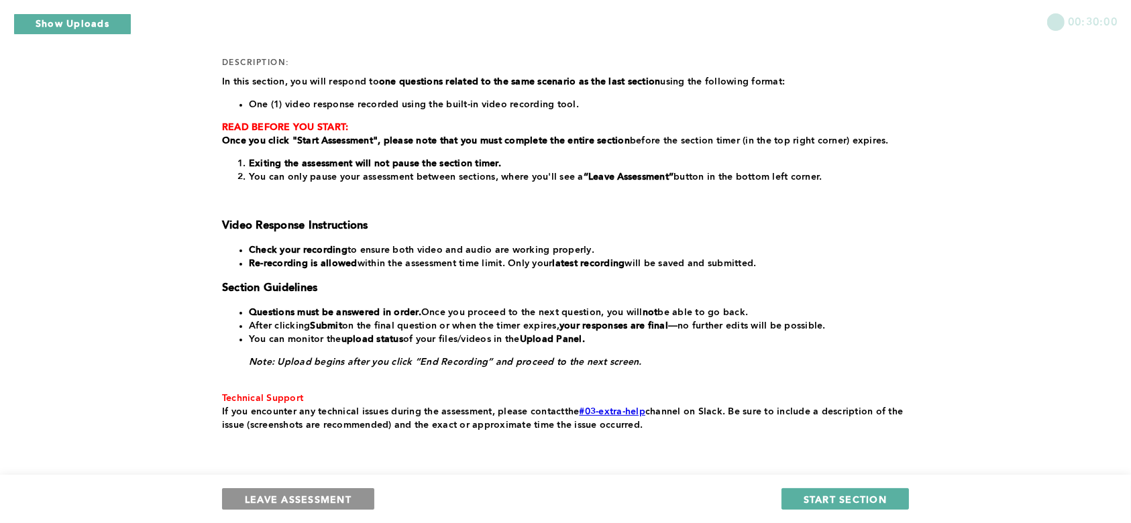
click at [317, 502] on span "LEAVE ASSESSMENT" at bounding box center [298, 499] width 107 height 13
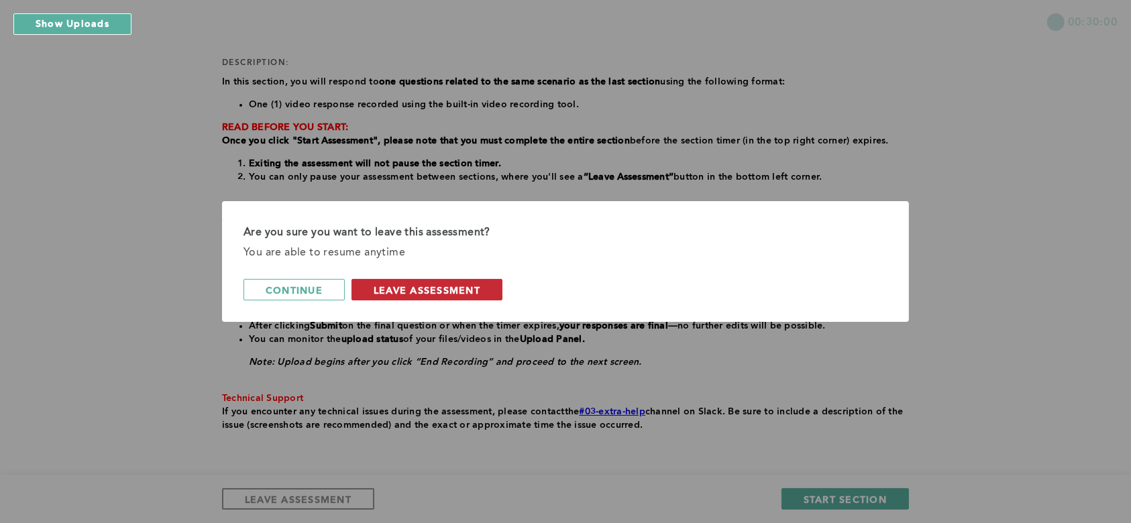
click at [463, 287] on span "leave assessment" at bounding box center [427, 290] width 107 height 13
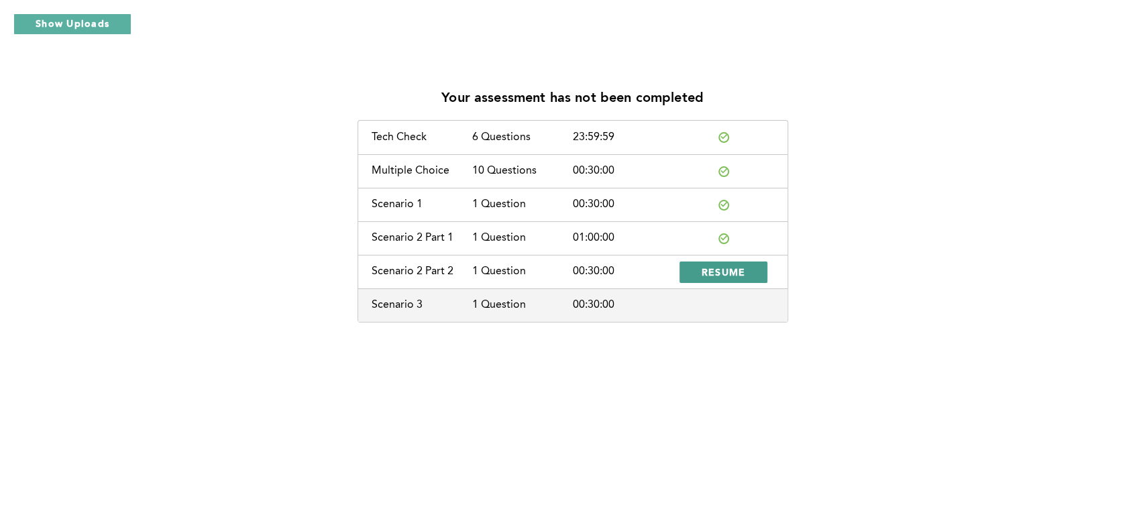
click at [731, 272] on span "RESUME" at bounding box center [724, 272] width 44 height 13
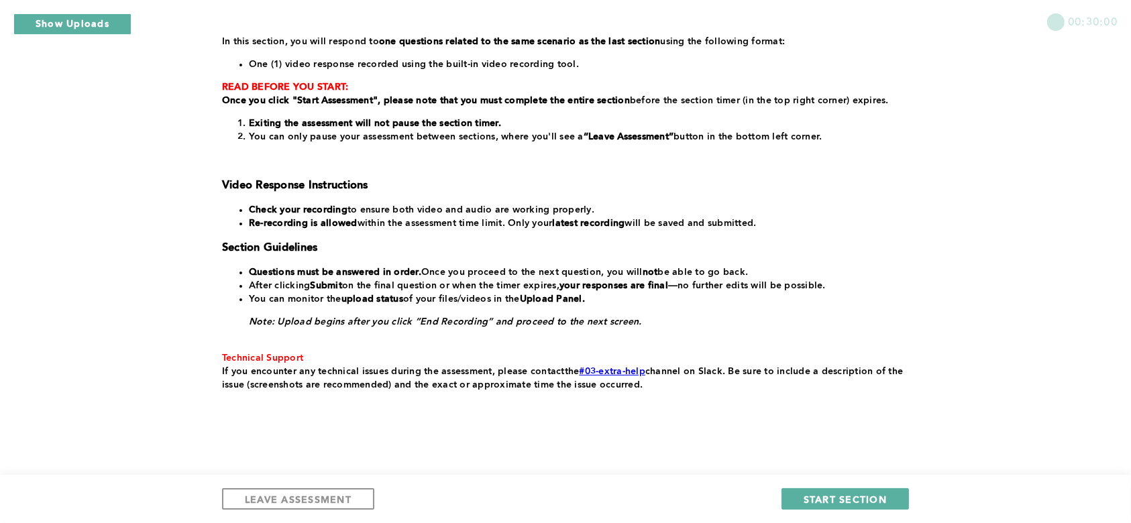
scroll to position [223, 0]
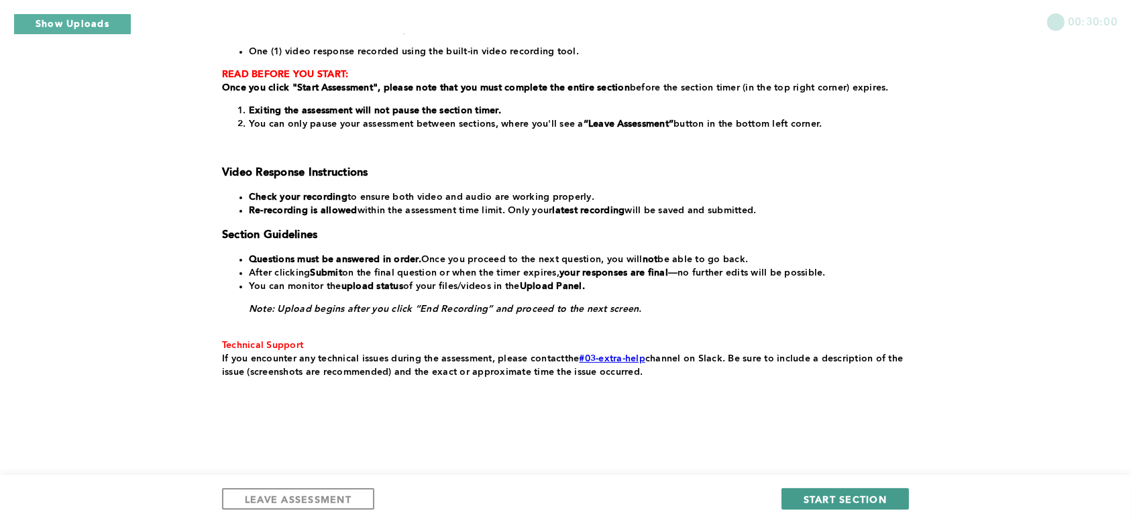
click at [863, 494] on span "START SECTION" at bounding box center [845, 499] width 83 height 13
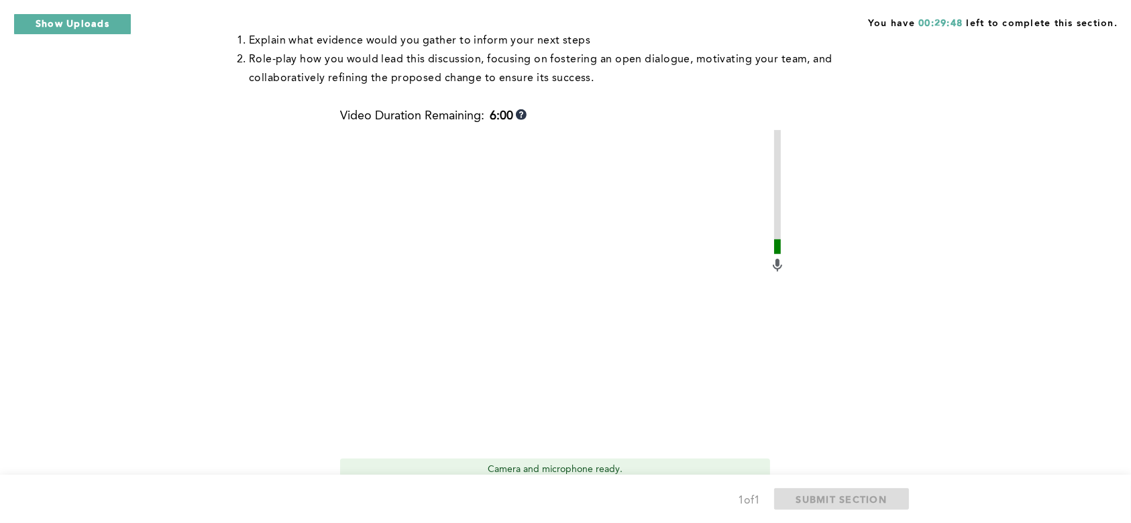
scroll to position [526, 0]
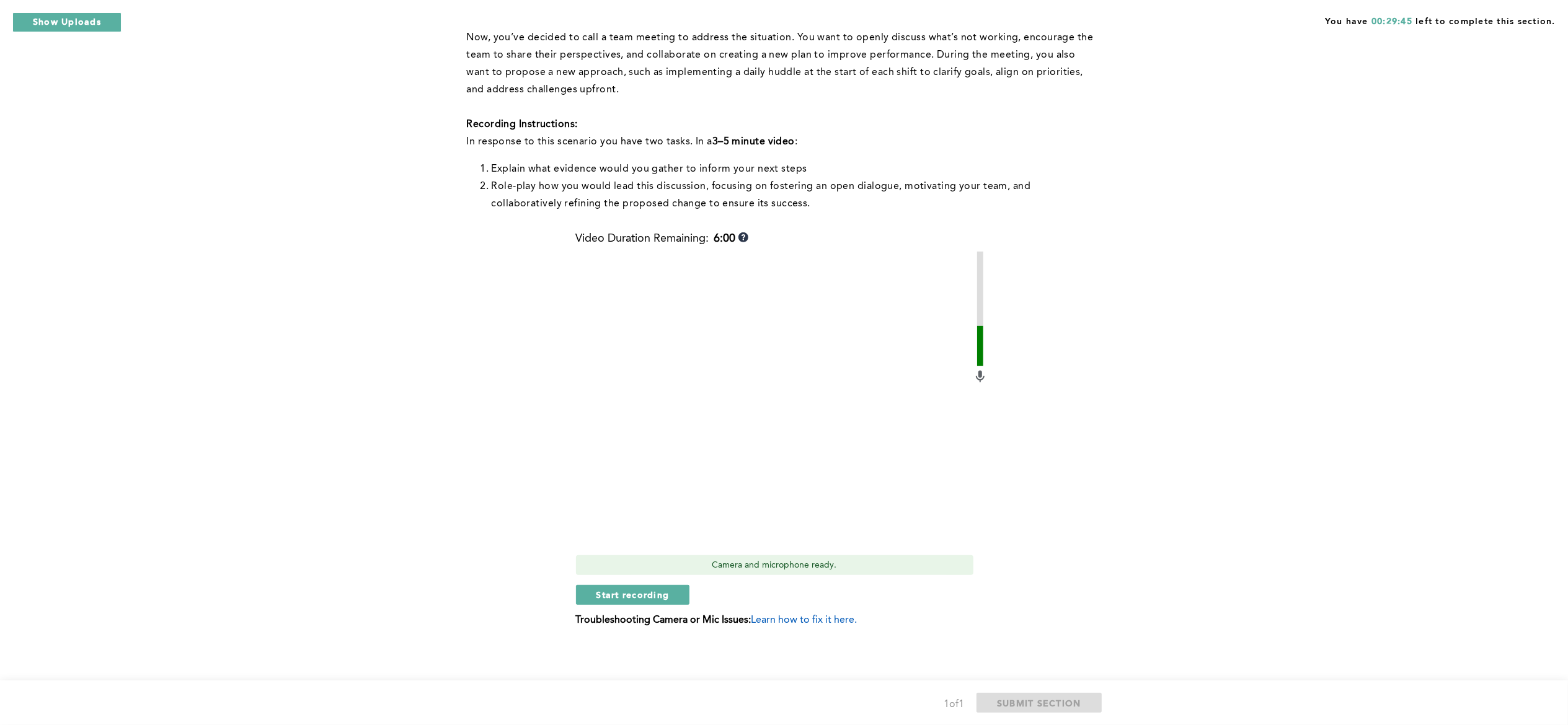
click at [1321, 276] on div "You have 00:29:45 left to complete this section. Q1 This question is related to…" at bounding box center [784, 186] width 1568 height 1081
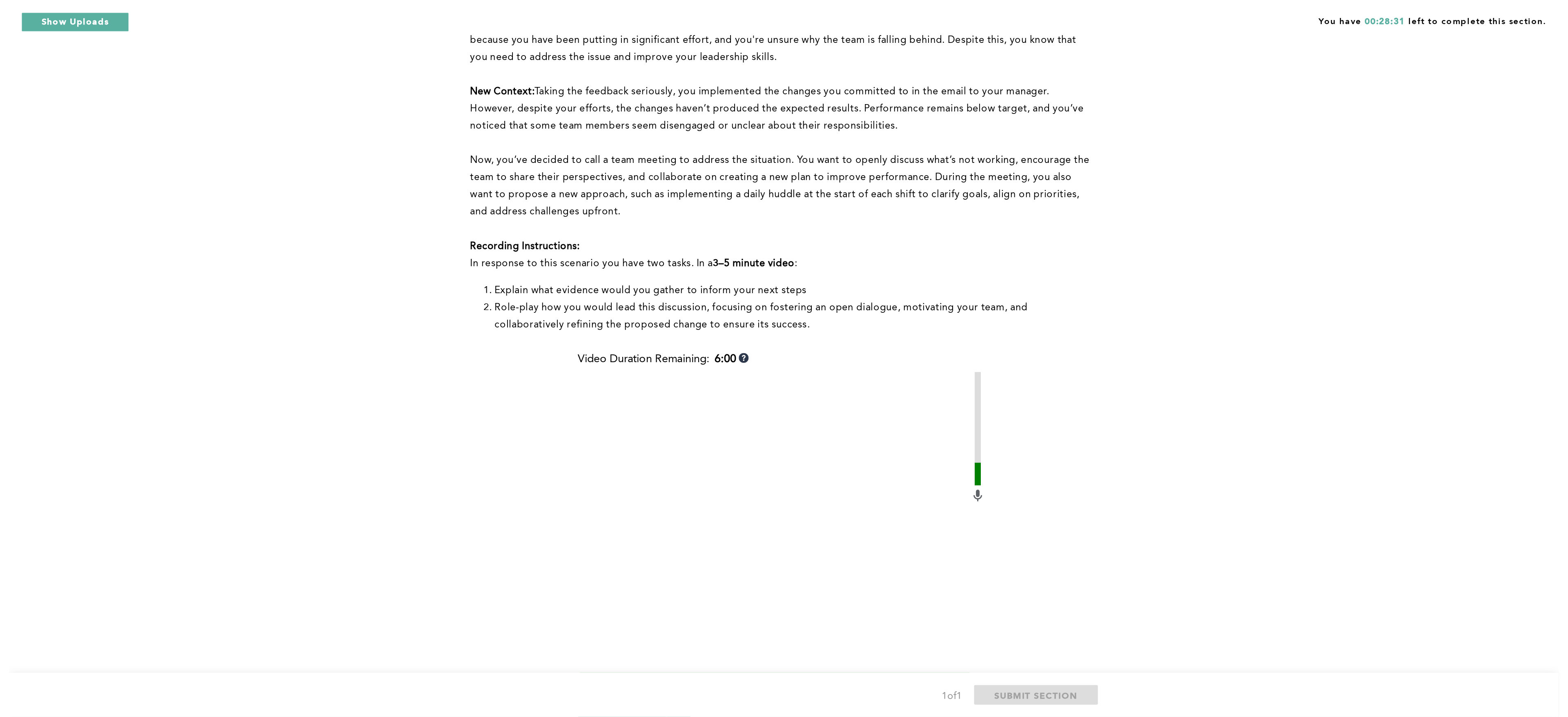
scroll to position [0, 0]
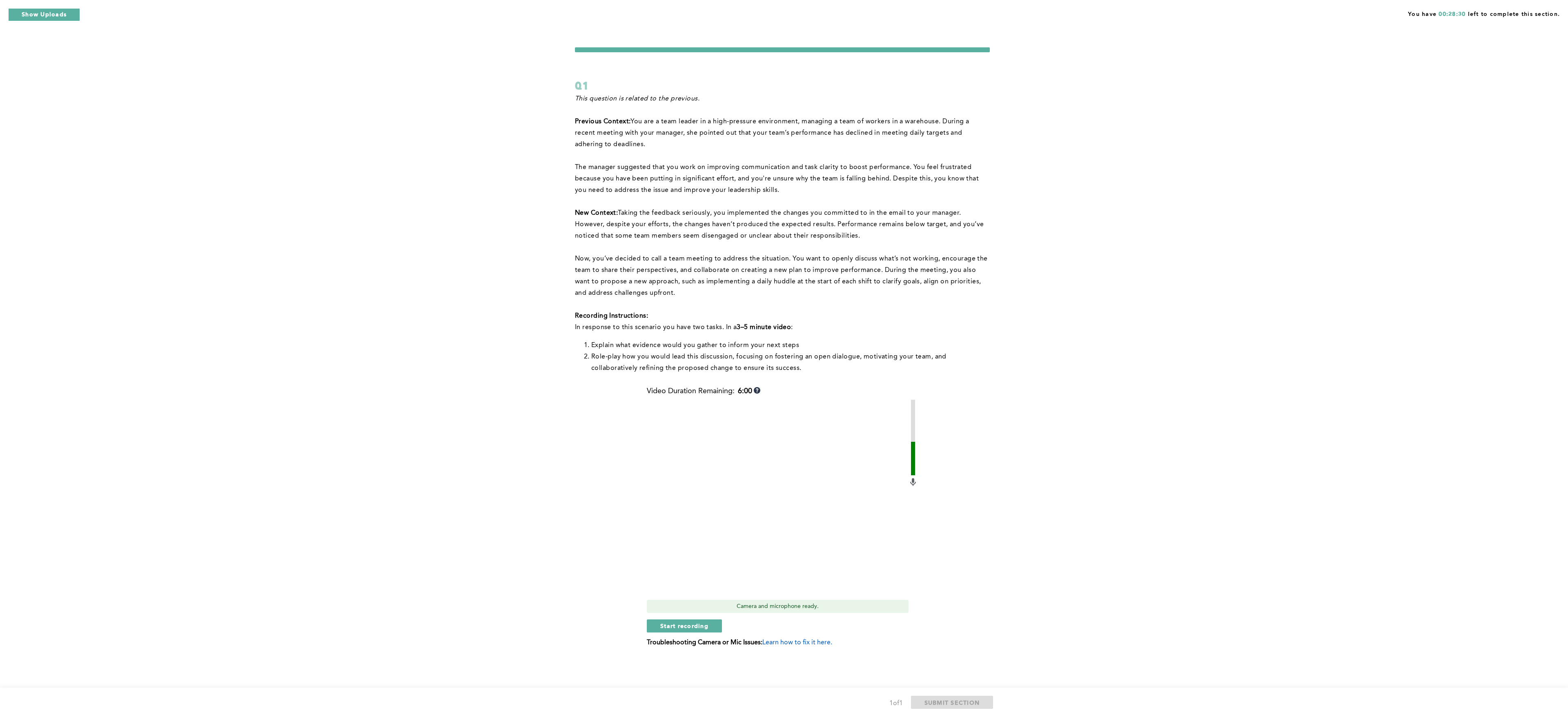
click at [1045, 150] on div "You have 00:28:30 left to complete this section. Q1 This question is related to…" at bounding box center [784, 358] width 1568 height 717
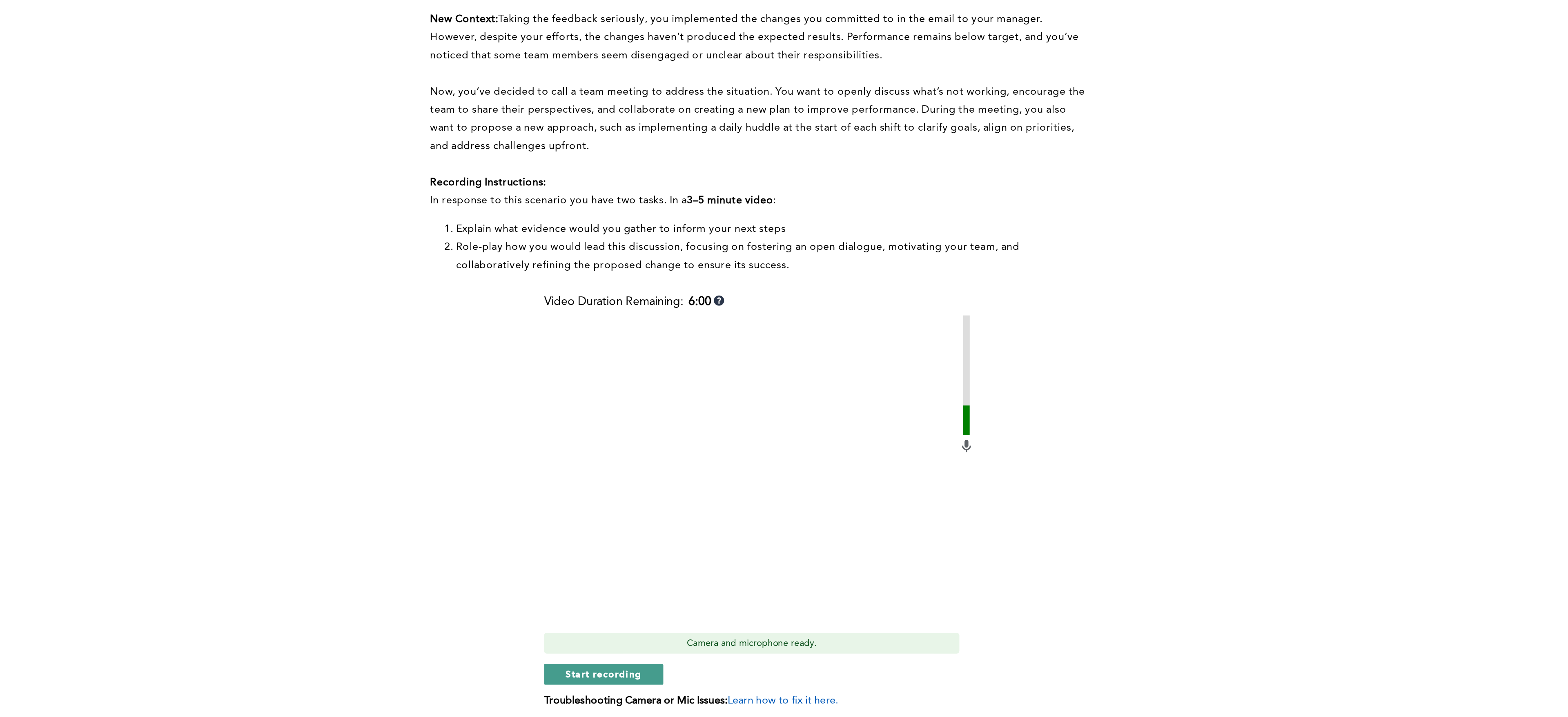
click at [691, 477] on button "Start recording" at bounding box center [684, 626] width 75 height 13
click at [689, 477] on span "Stop recording" at bounding box center [684, 626] width 47 height 8
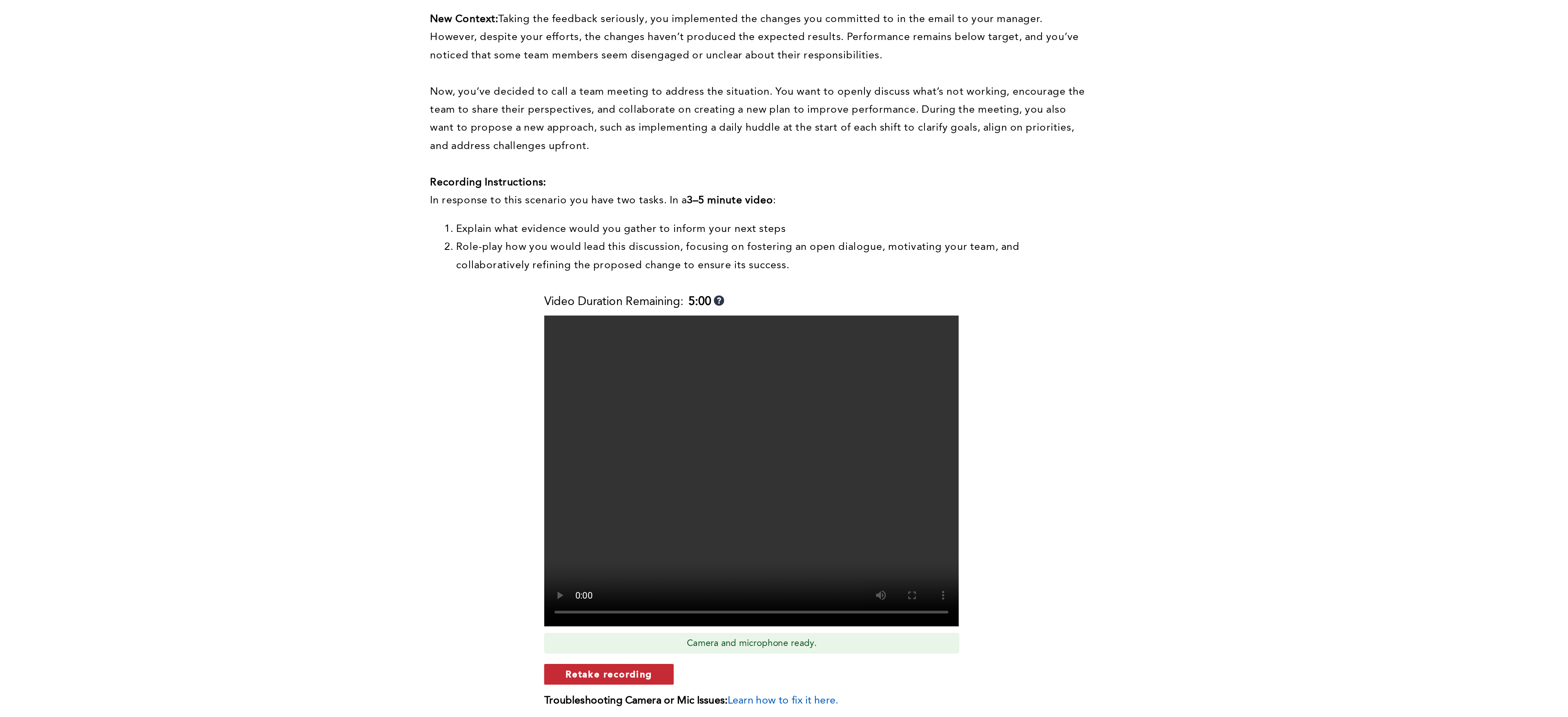
click at [689, 477] on span "Retake recording" at bounding box center [688, 626] width 55 height 8
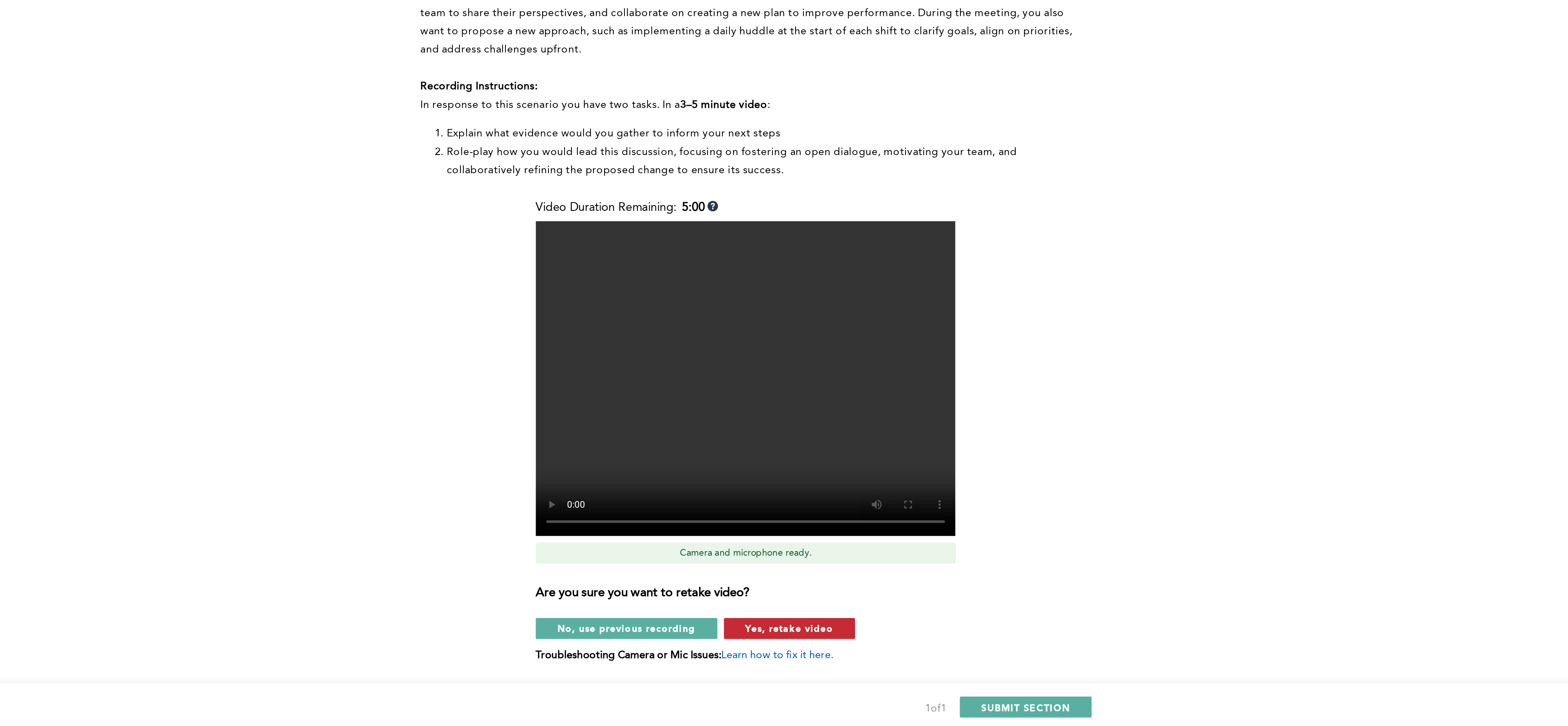
click at [824, 483] on span "Yes, retake video" at bounding box center [805, 661] width 55 height 8
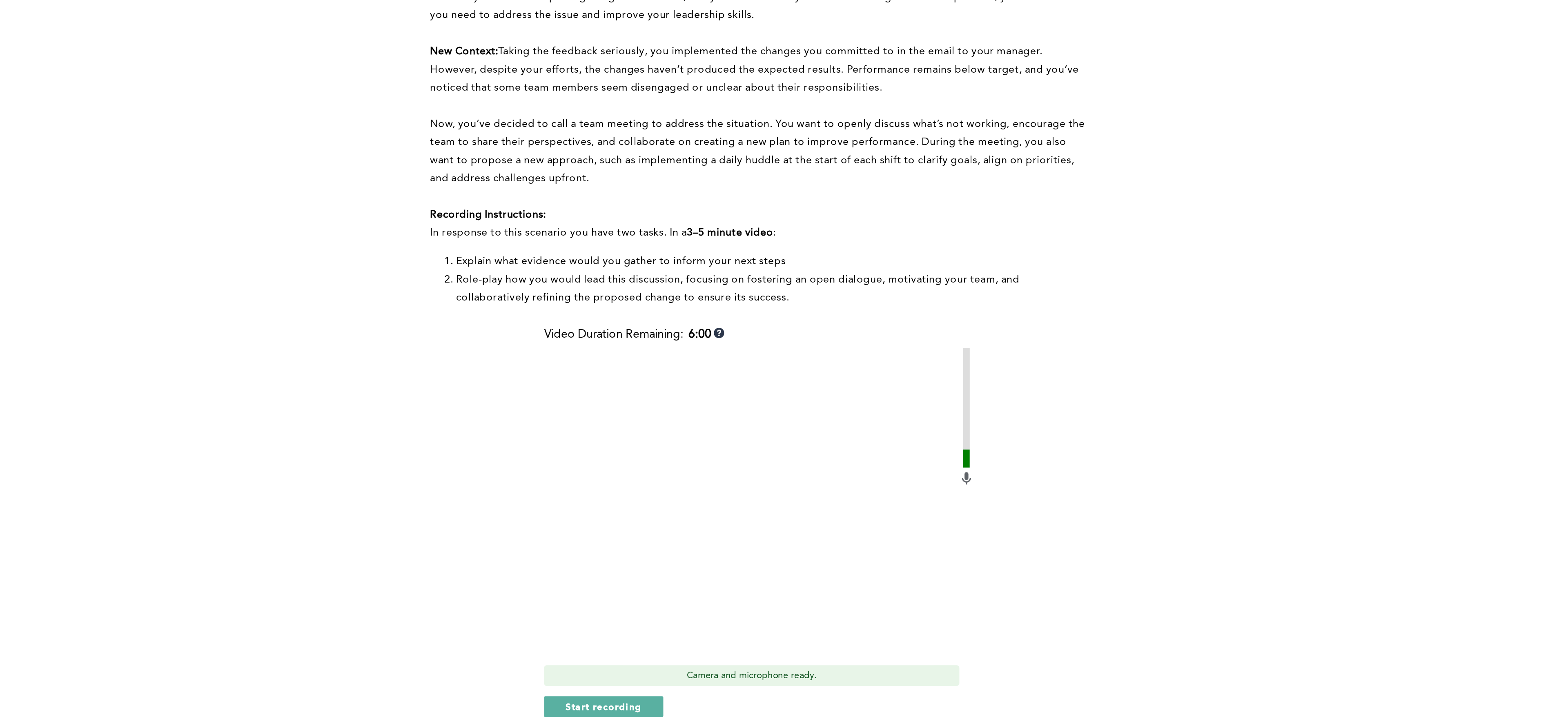
click at [941, 246] on p "﻿" at bounding box center [783, 247] width 415 height 12
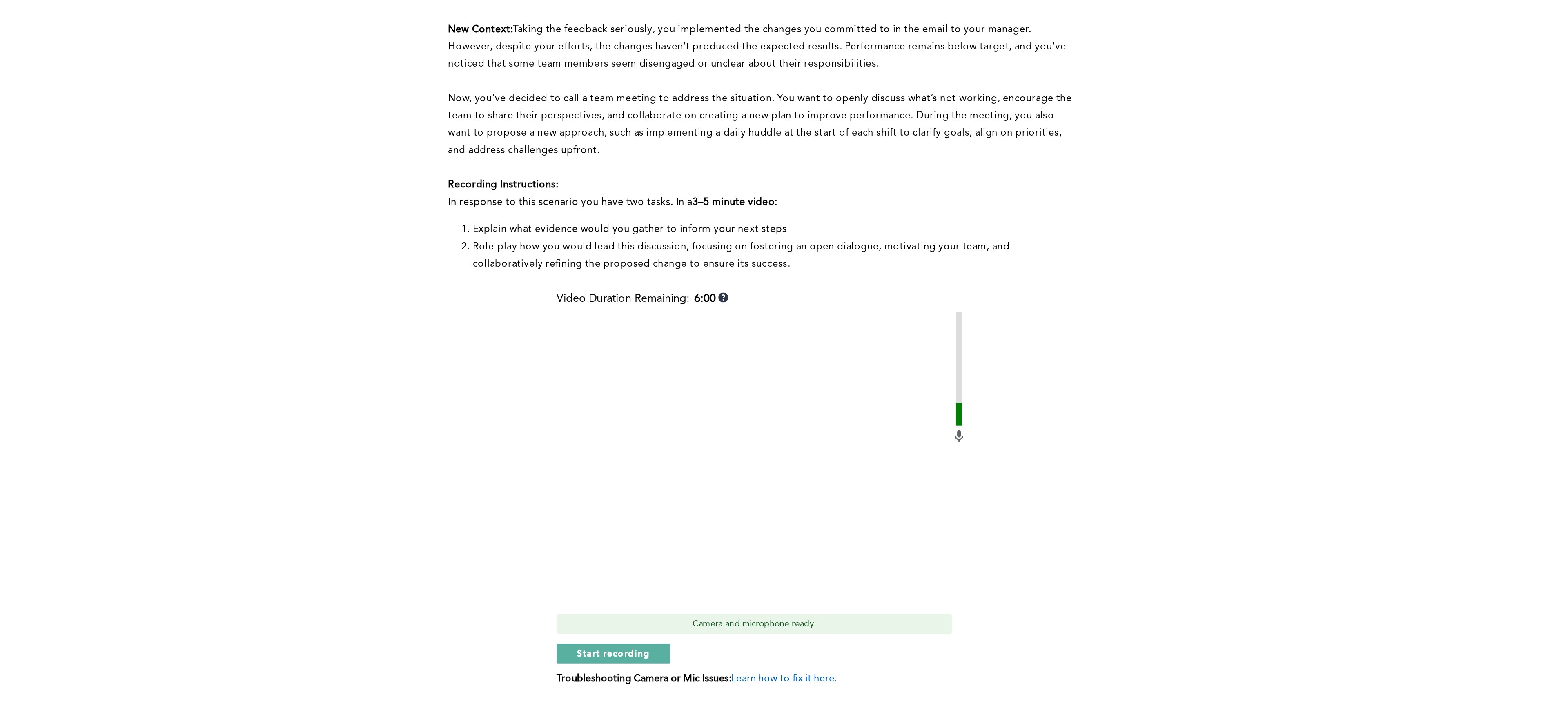
click at [982, 259] on span "Now, you’ve decided to call a team meeting to address the situation. You want t…" at bounding box center [782, 276] width 415 height 41
click at [684, 477] on span "Start recording" at bounding box center [684, 626] width 48 height 8
click at [665, 477] on button "Stop recording" at bounding box center [684, 626] width 75 height 13
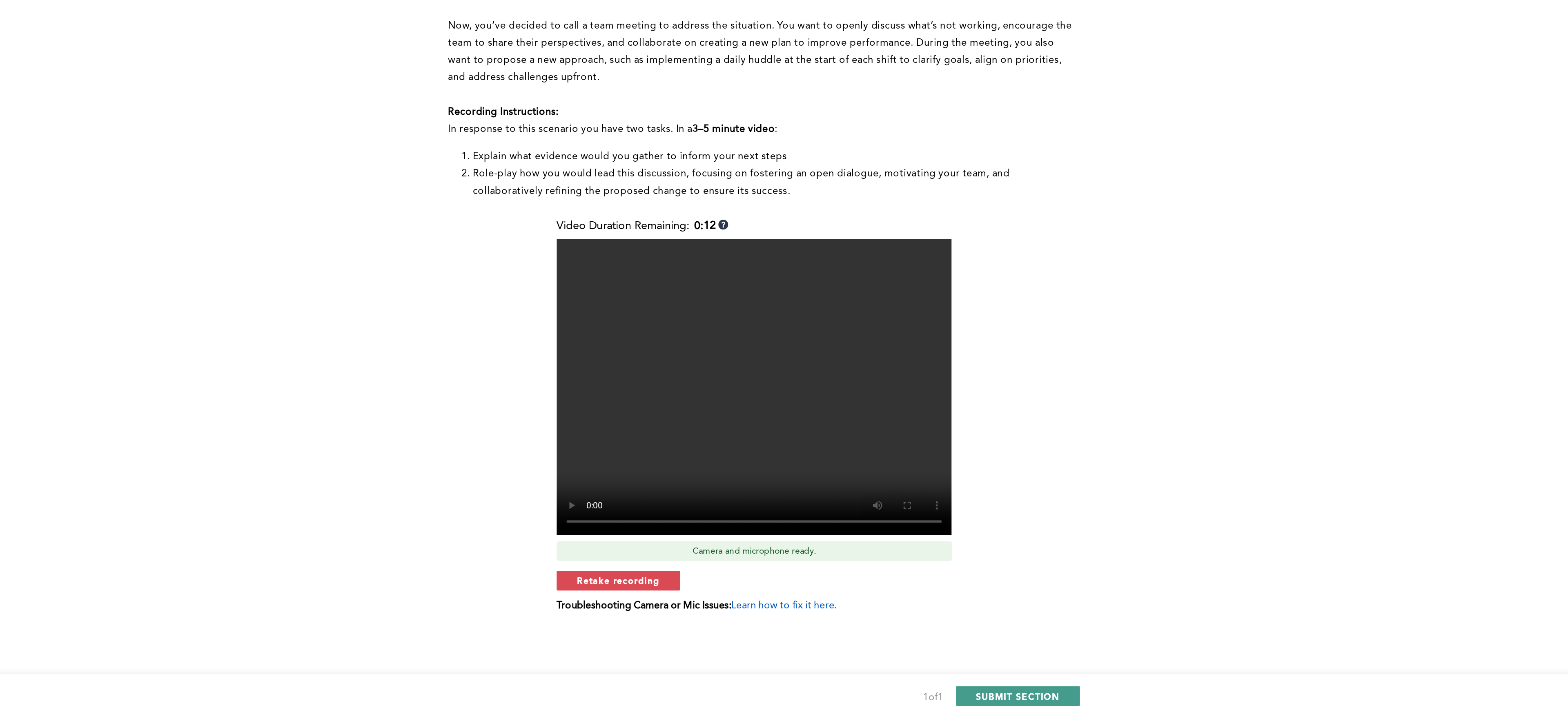
click at [970, 477] on span "SUBMIT SECTION" at bounding box center [952, 702] width 55 height 8
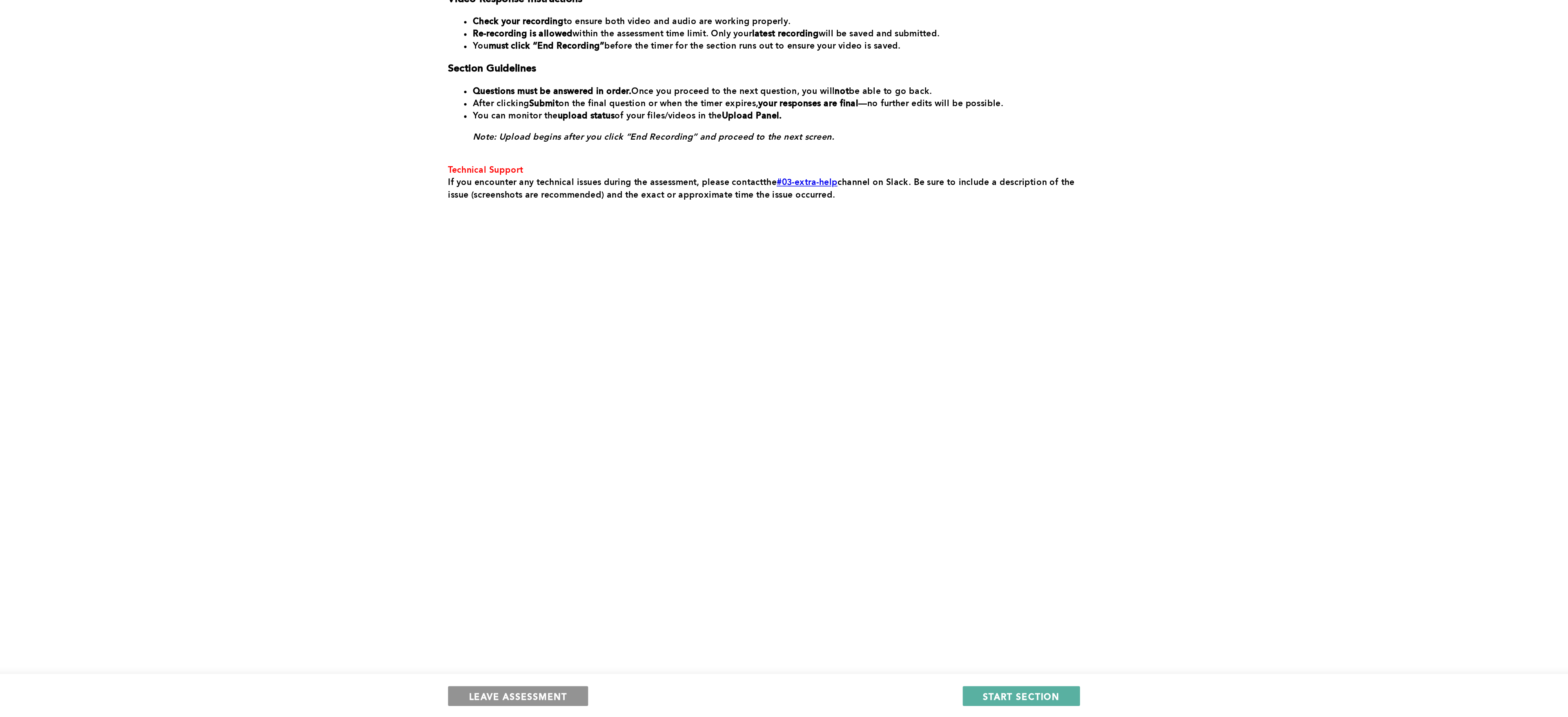
click at [651, 477] on button "LEAVE ASSESSMENT" at bounding box center [621, 702] width 93 height 13
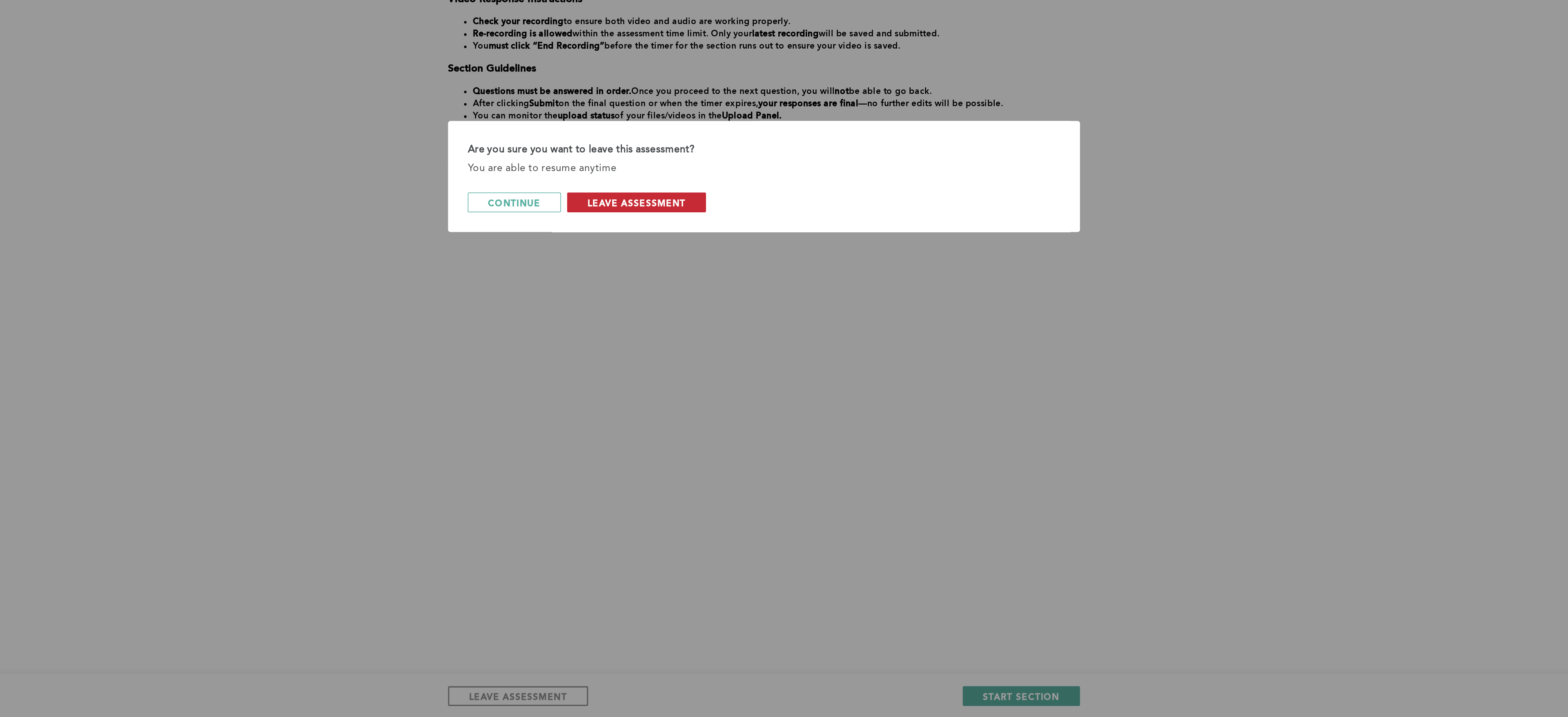
click at [714, 374] on span "leave assessment" at bounding box center [699, 376] width 65 height 8
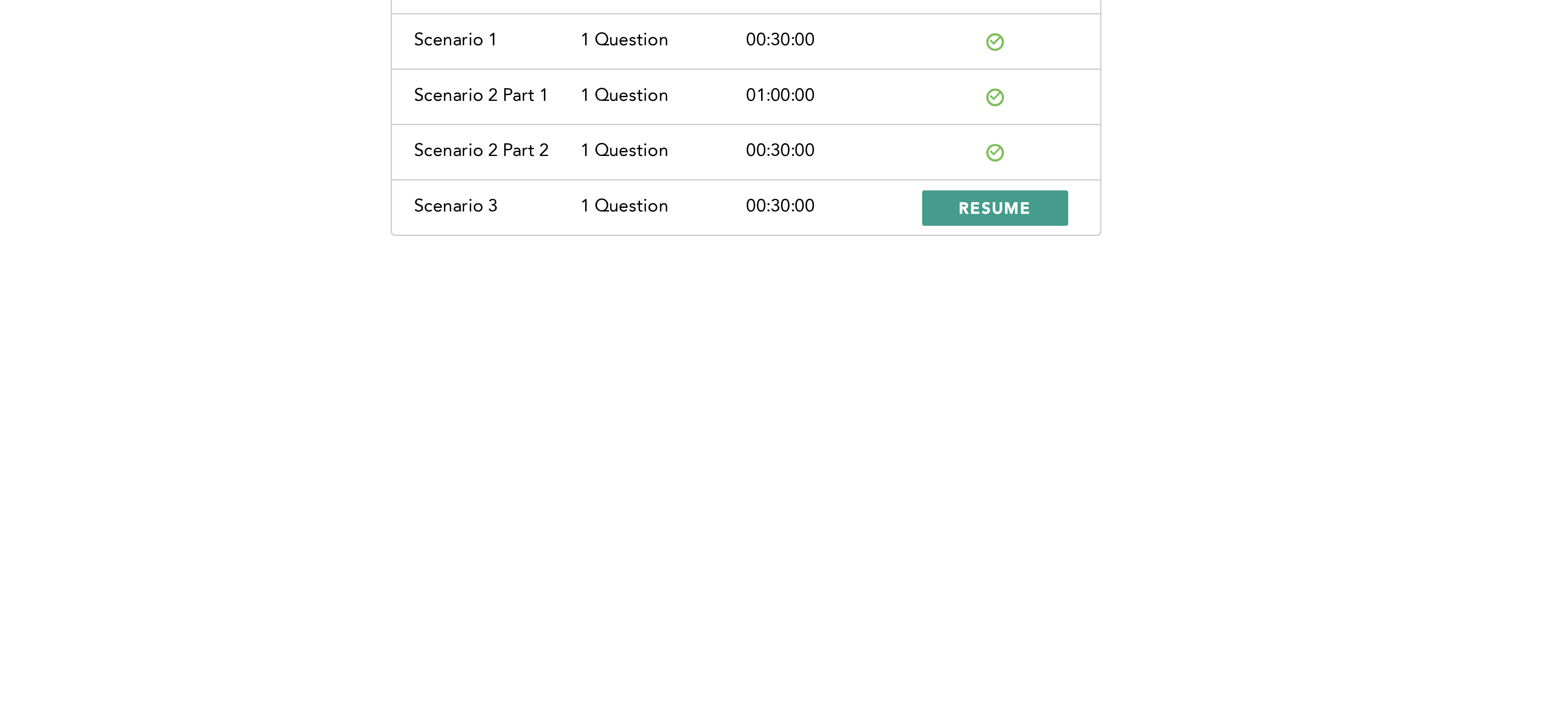
click at [875, 186] on span "RESUME" at bounding box center [876, 186] width 27 height 8
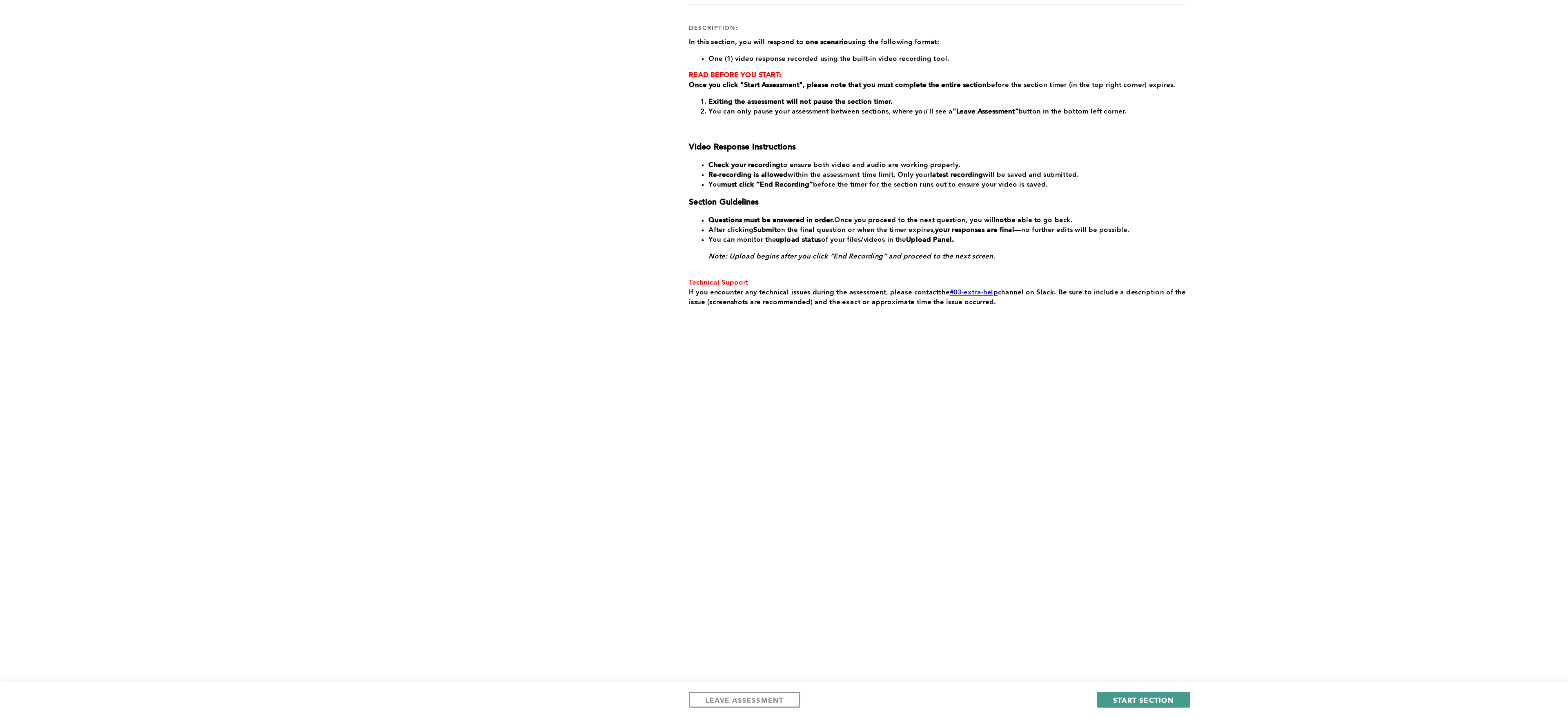
click at [954, 705] on span "START SECTION" at bounding box center [954, 702] width 51 height 8
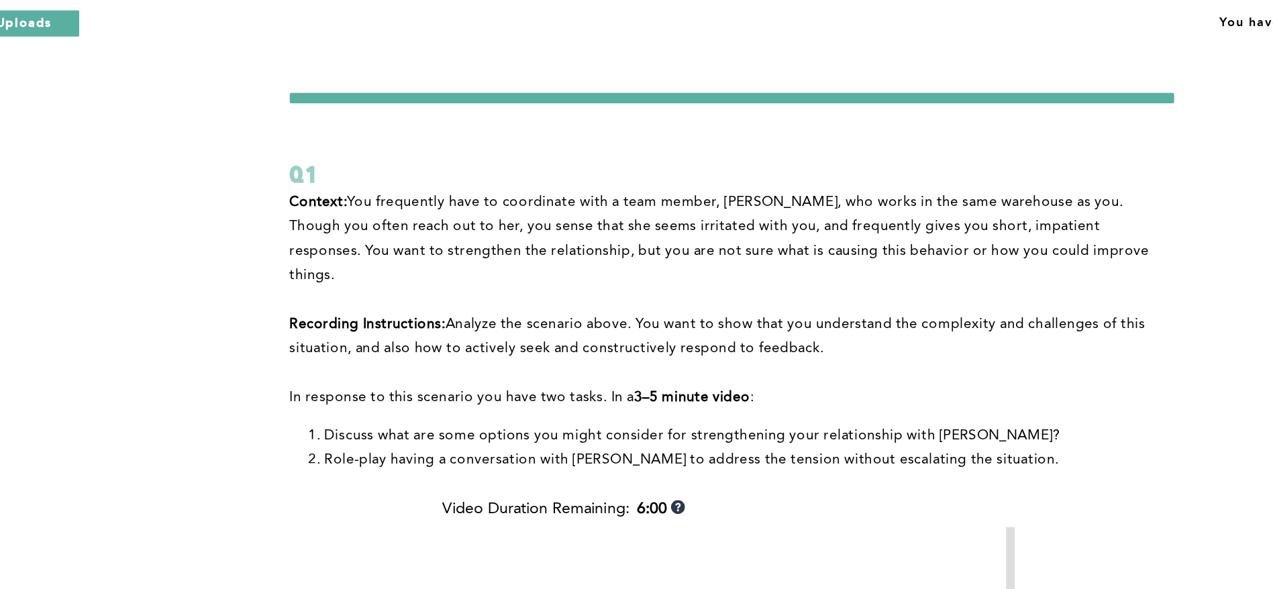
click at [942, 148] on div "Q1" at bounding box center [634, 141] width 682 height 24
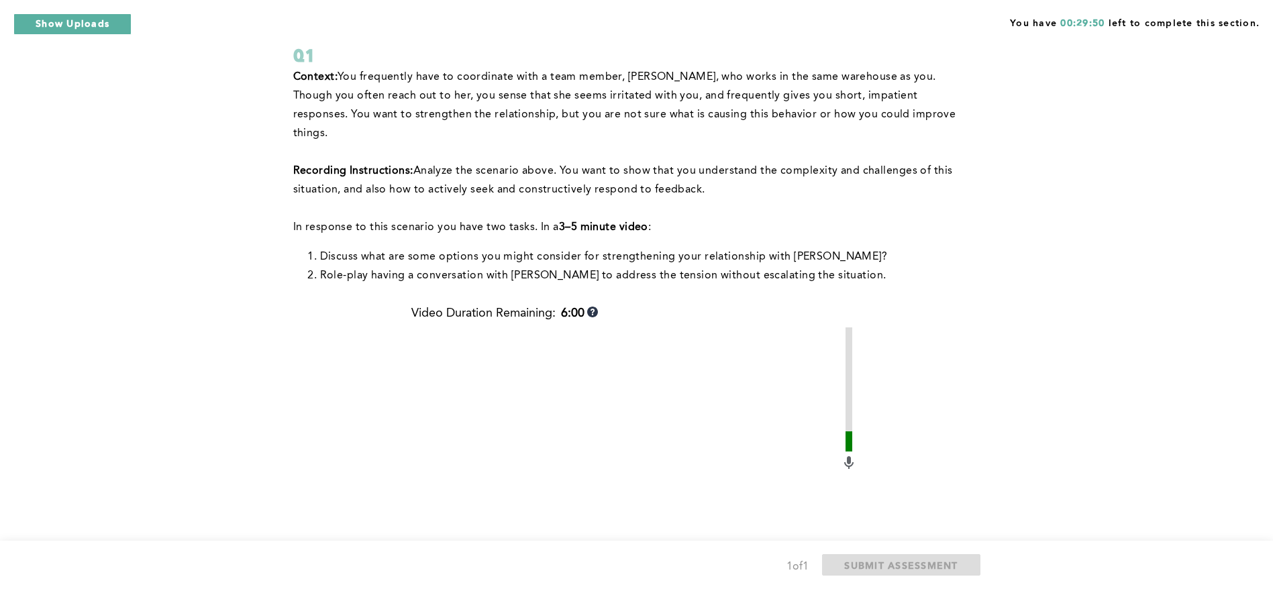
scroll to position [98, 0]
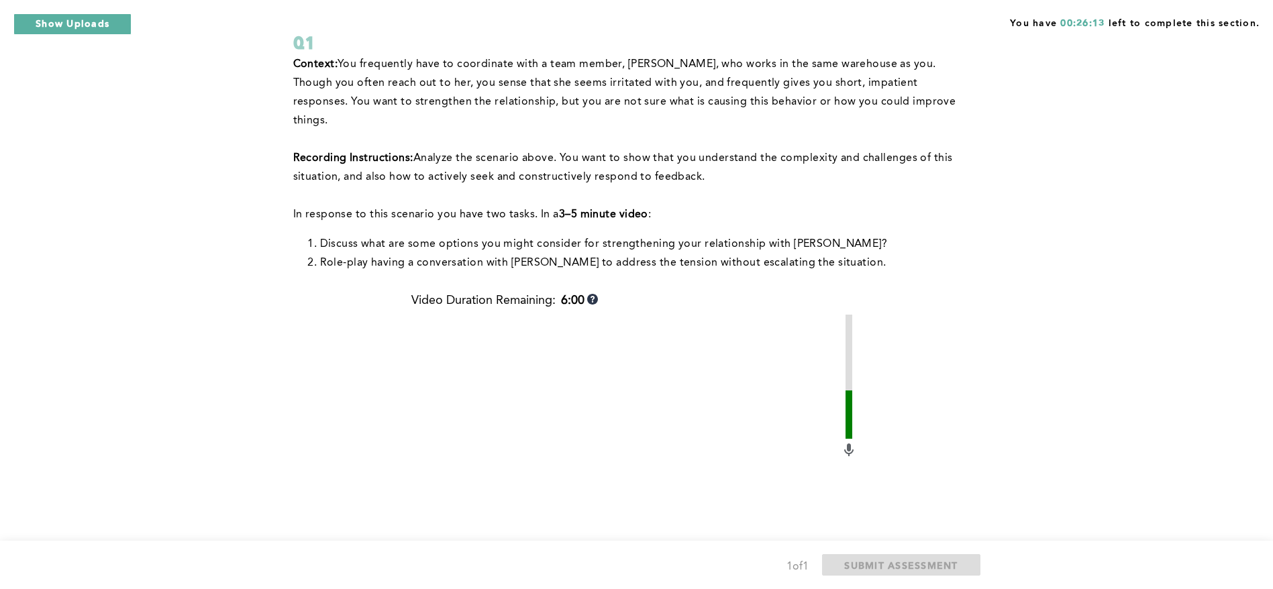
click at [1018, 77] on div "You have 00:26:13 left to complete this section. Q1 Context: You frequently hav…" at bounding box center [636, 365] width 1273 height 926
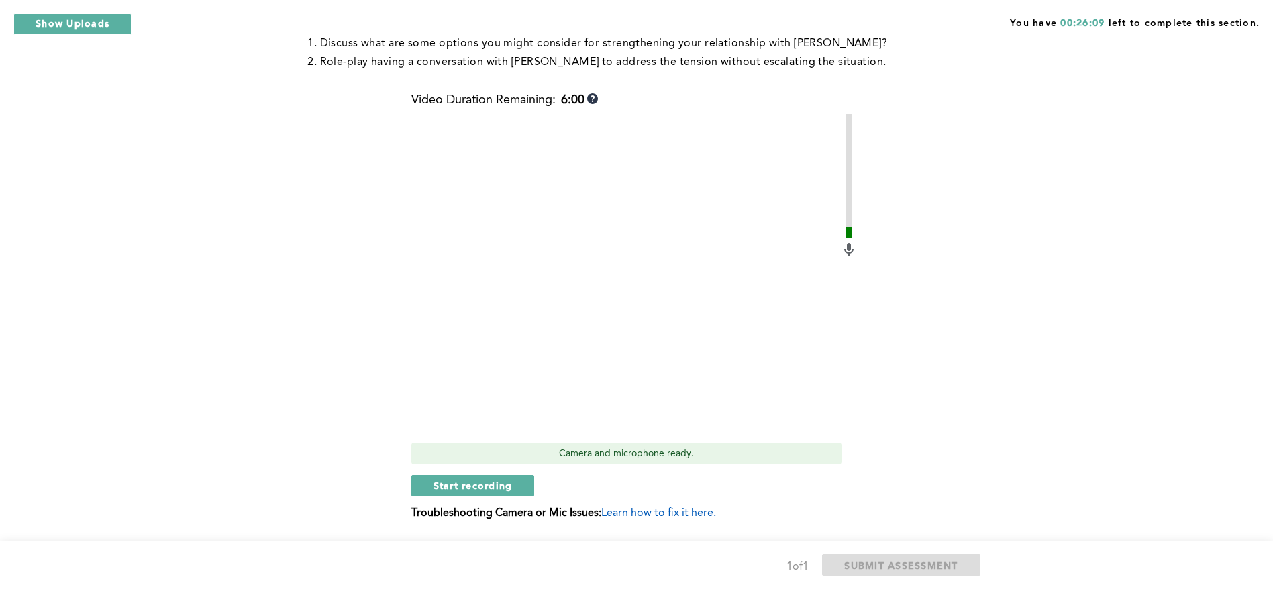
scroll to position [292, 0]
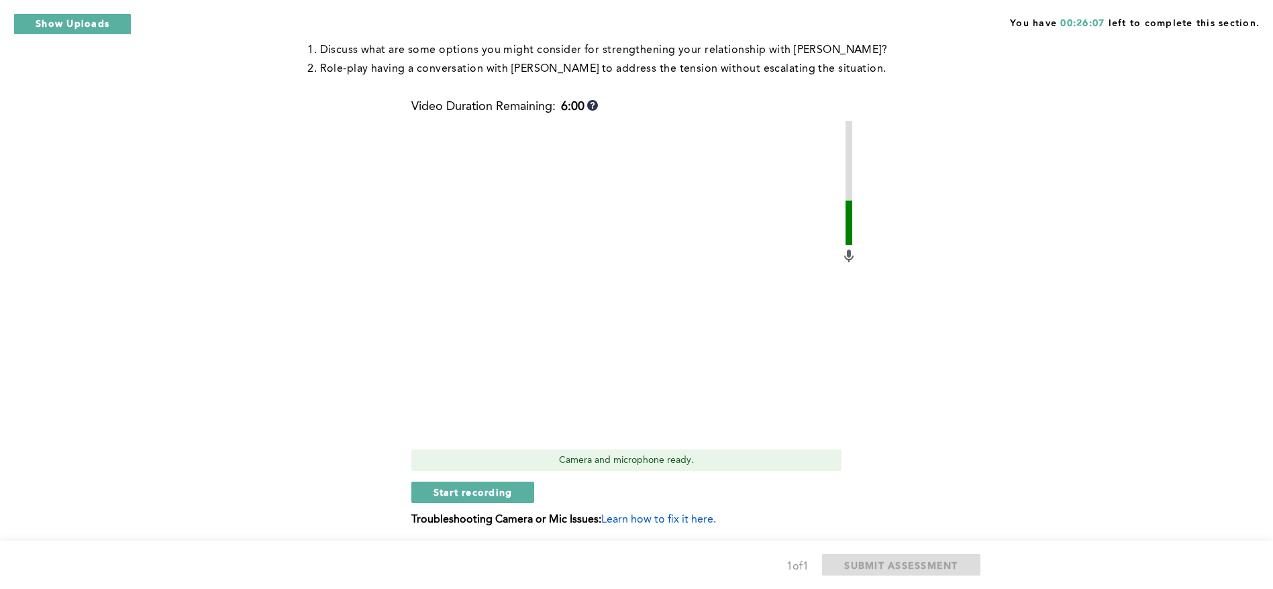
click at [978, 76] on div "Q1 Context: You frequently have to coordinate with a team member, Becca, who wo…" at bounding box center [636, 171] width 687 height 770
click at [495, 486] on span "Start recording" at bounding box center [472, 492] width 79 height 13
click at [449, 486] on span "Stop recording" at bounding box center [472, 492] width 78 height 13
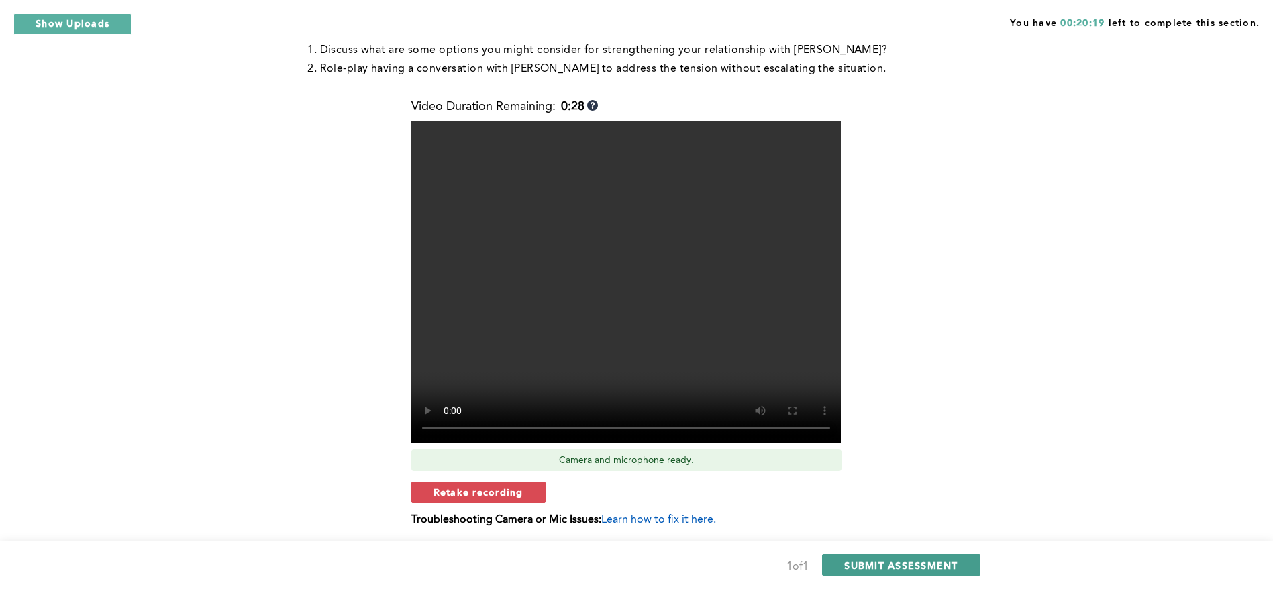
click at [898, 566] on span "SUBMIT ASSESSMENT" at bounding box center [900, 565] width 113 height 13
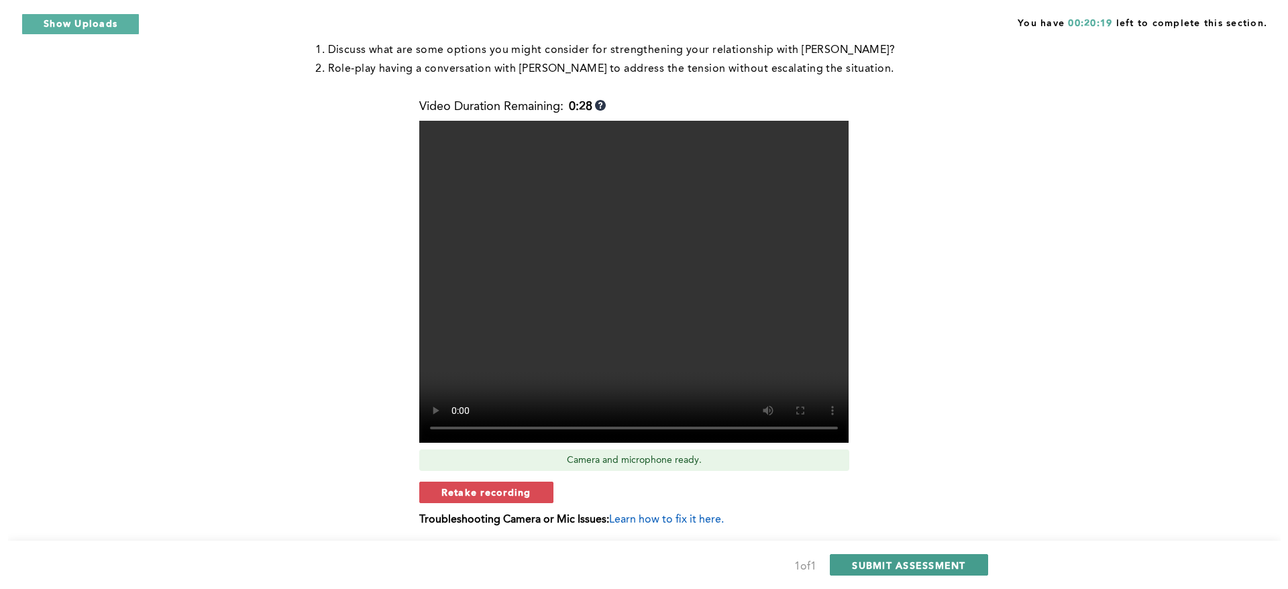
scroll to position [0, 0]
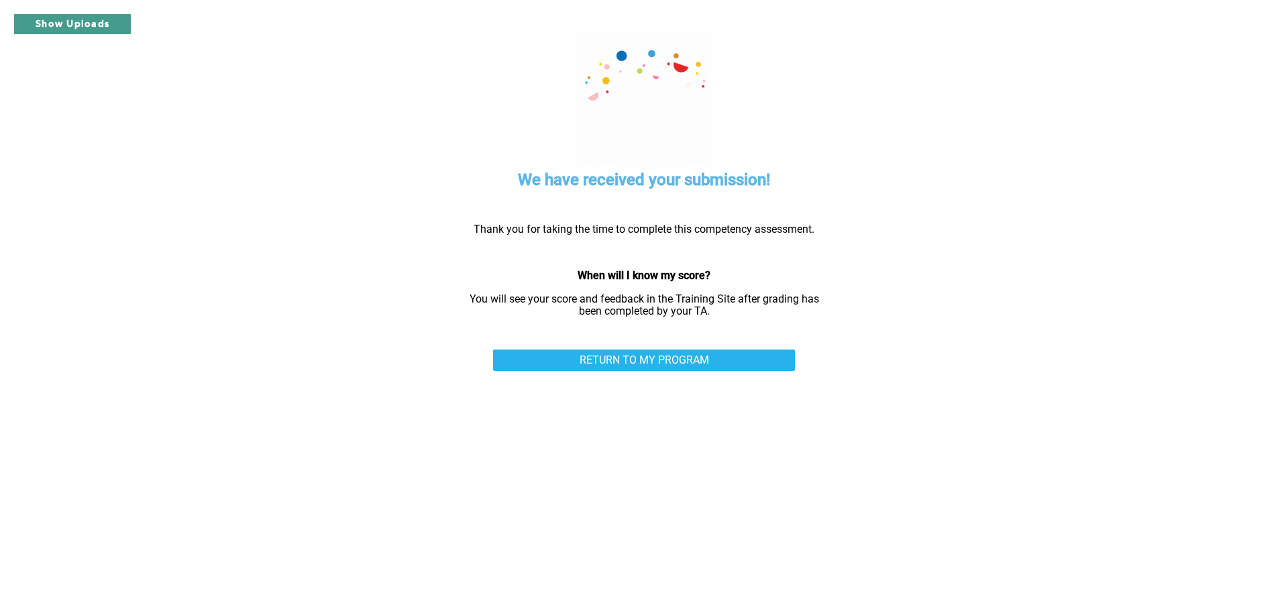
click at [83, 24] on button "Show Uploads" at bounding box center [72, 23] width 118 height 21
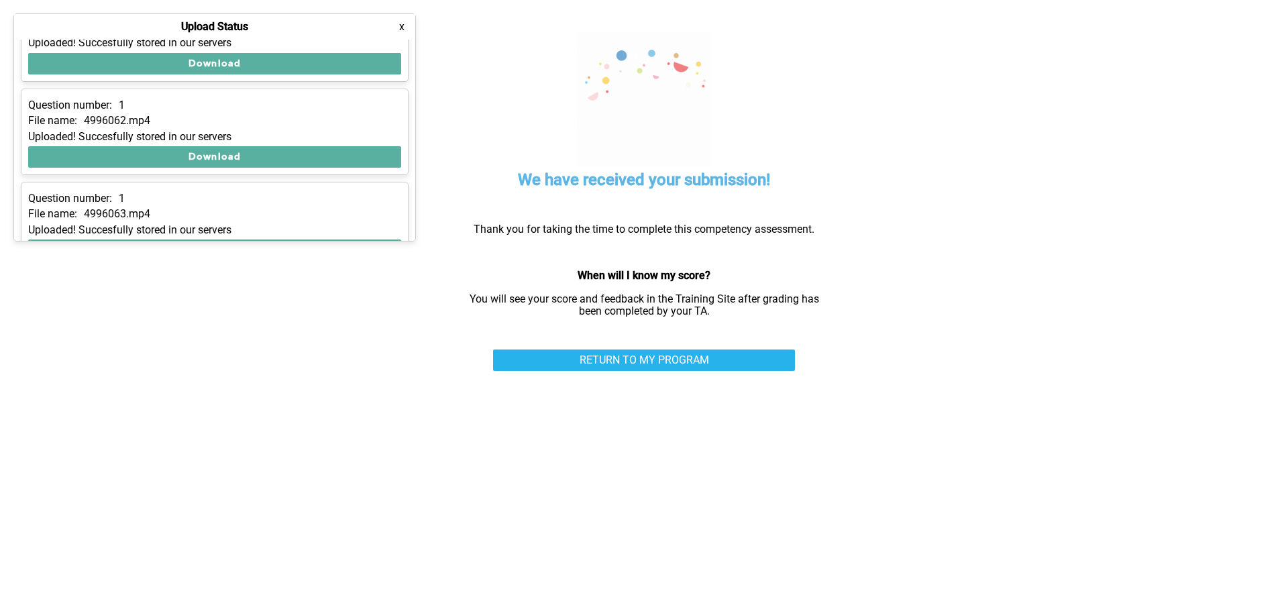
scroll to position [172, 0]
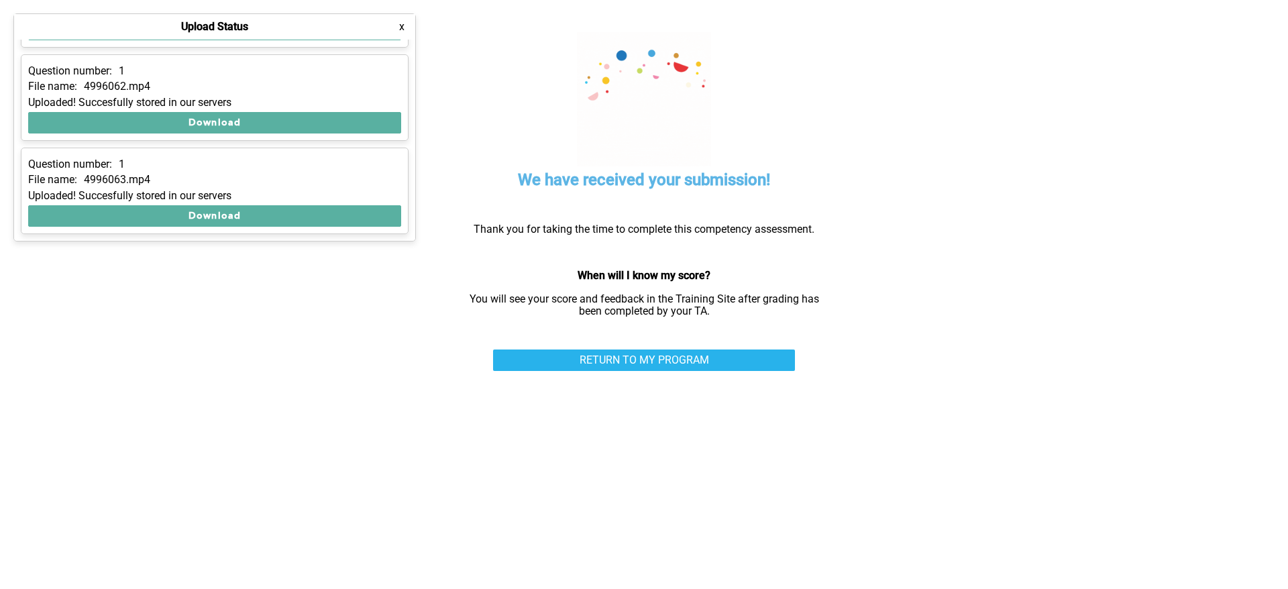
click at [402, 25] on button "x" at bounding box center [401, 26] width 13 height 13
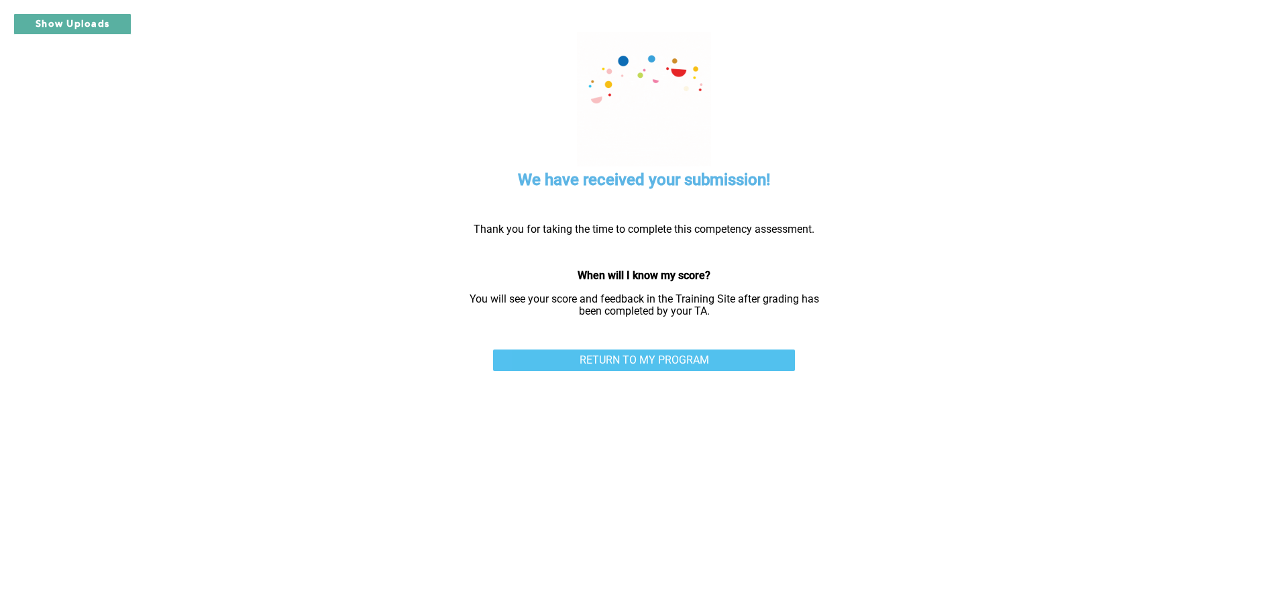
click at [704, 366] on link "RETURN TO MY PROGRAM" at bounding box center [644, 360] width 302 height 21
